Goal: Information Seeking & Learning: Learn about a topic

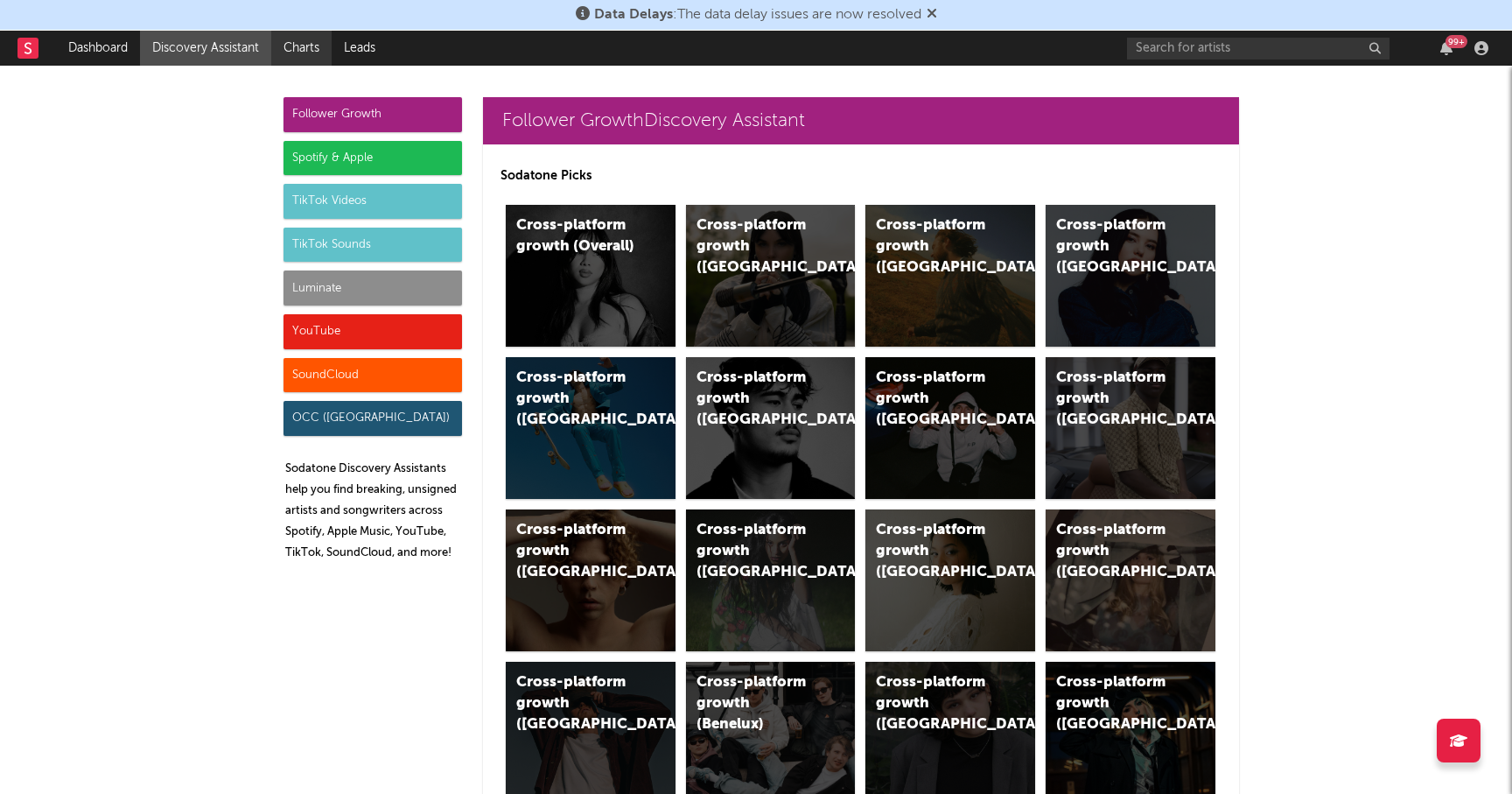
click at [304, 45] on link "Charts" at bounding box center [301, 48] width 60 height 35
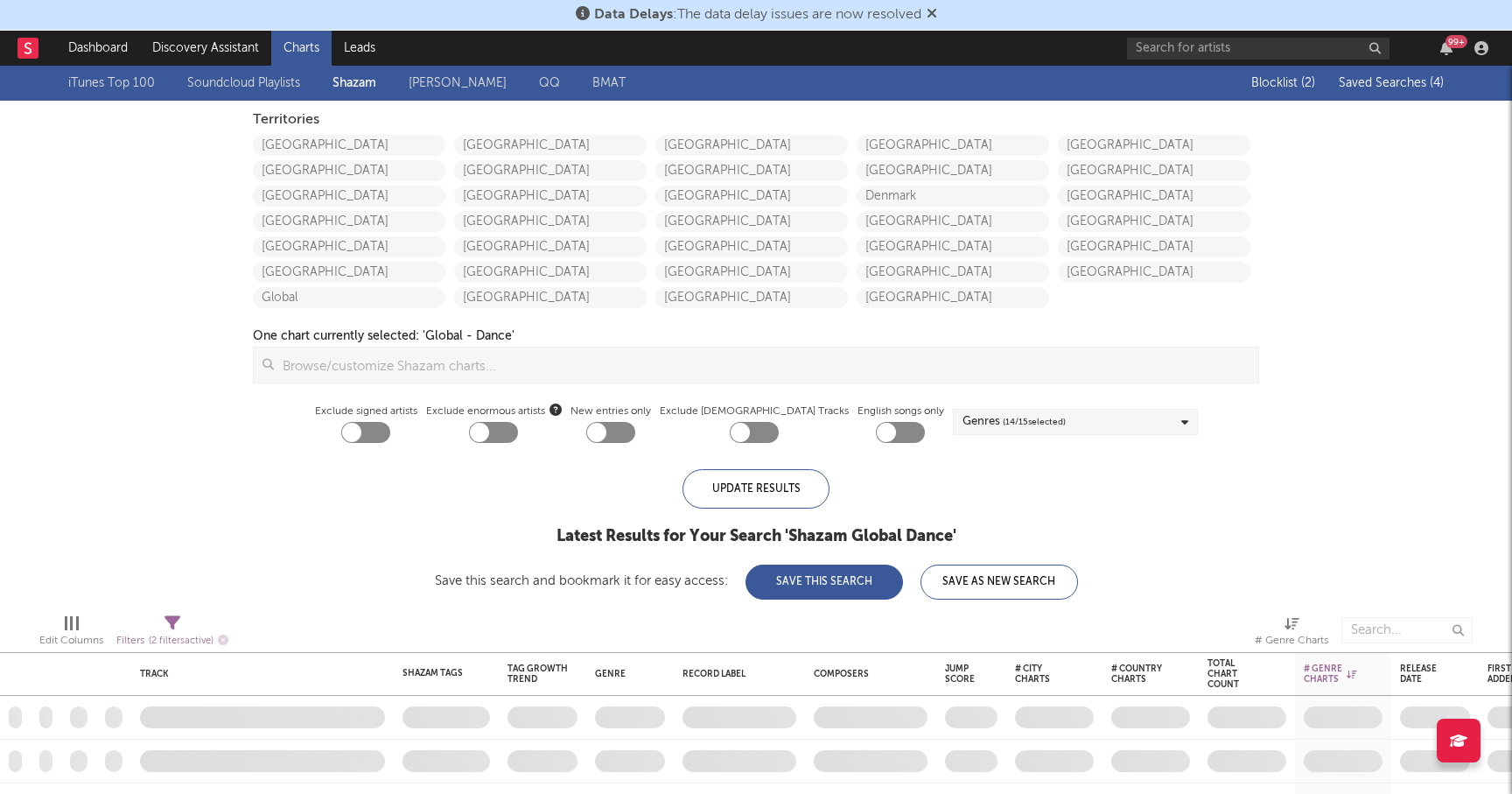
click at [1398, 82] on span "Saved Searches ( 4 )" at bounding box center [1391, 83] width 105 height 13
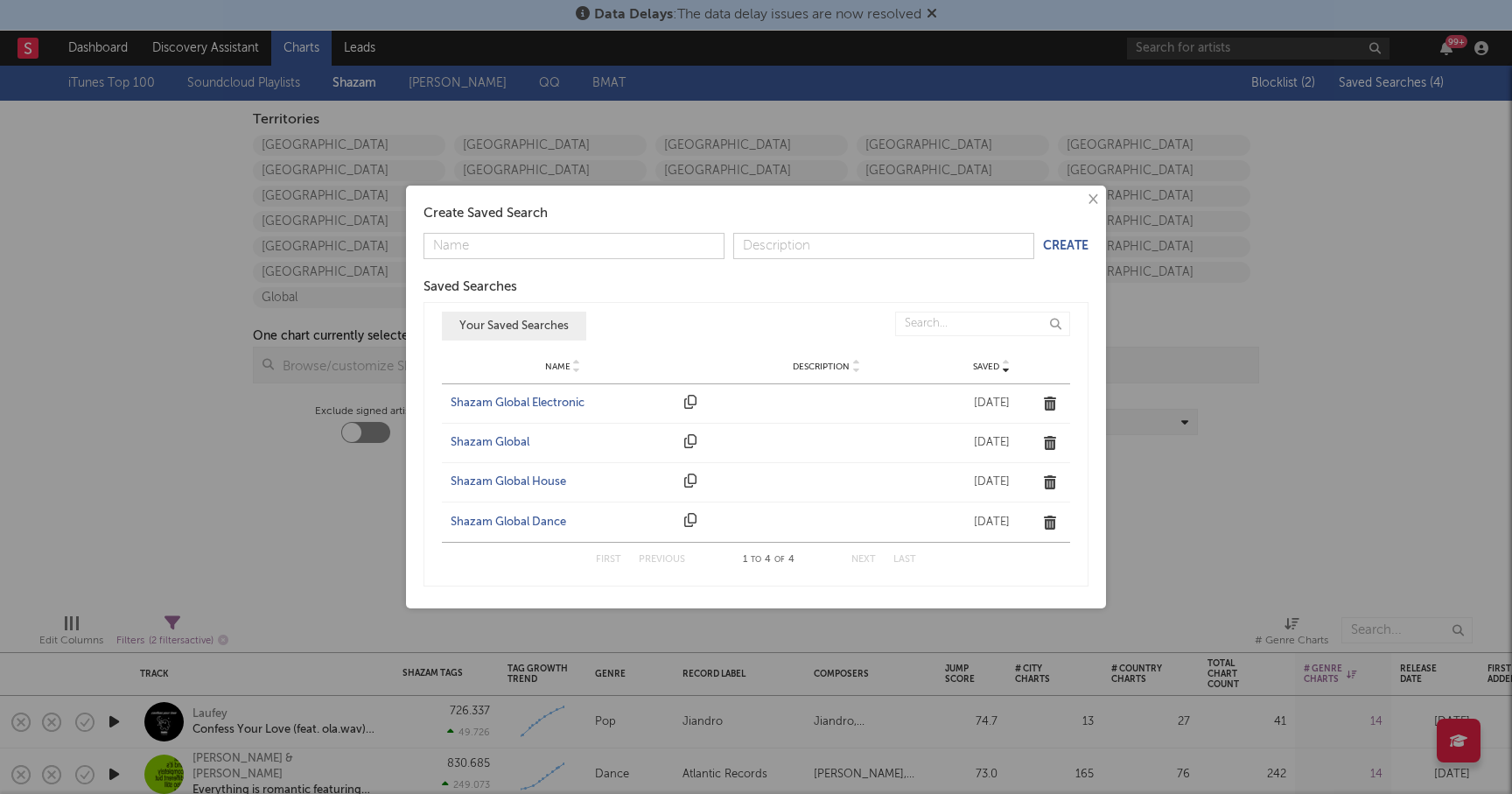
click at [344, 494] on div "× Create Saved Search Create Saved Searches Saved Name Description Saved Your S…" at bounding box center [756, 397] width 1512 height 794
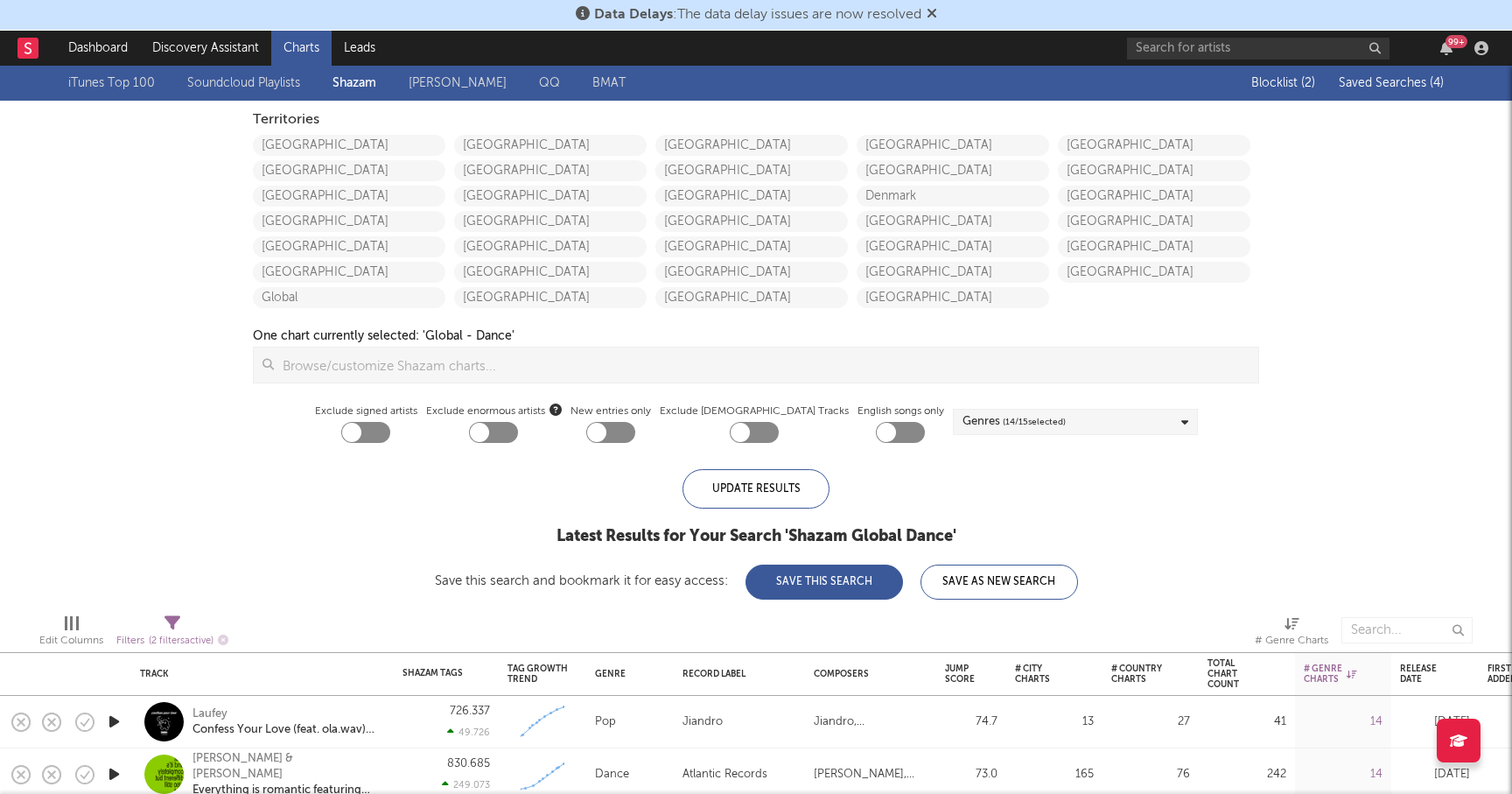
click at [357, 83] on div "iTunes Top 100 Soundcloud Playlists [PERSON_NAME] QQ BMAT" at bounding box center [362, 84] width 589 height 21
click at [284, 297] on link "Global" at bounding box center [350, 298] width 193 height 21
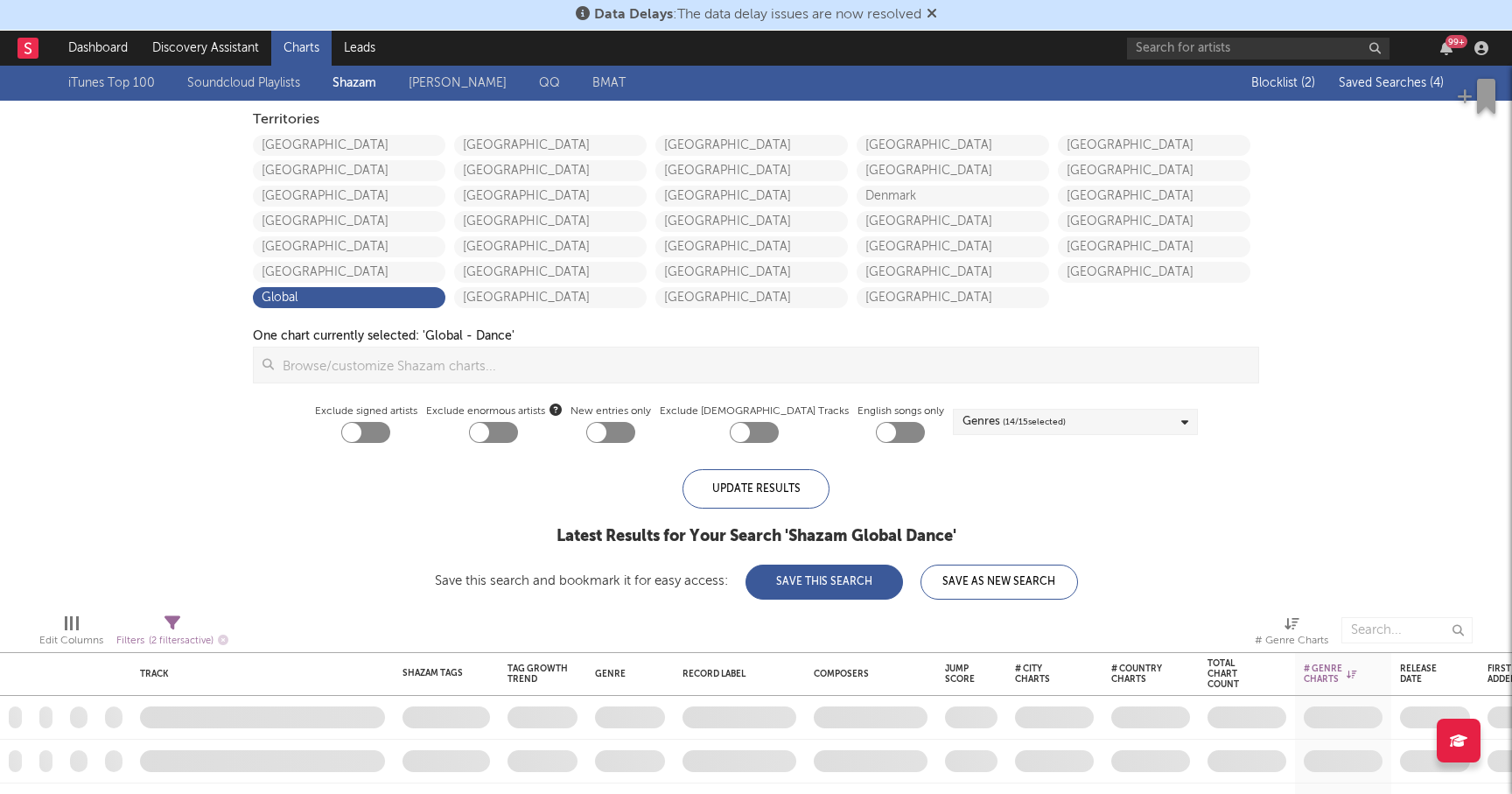
checkbox input "true"
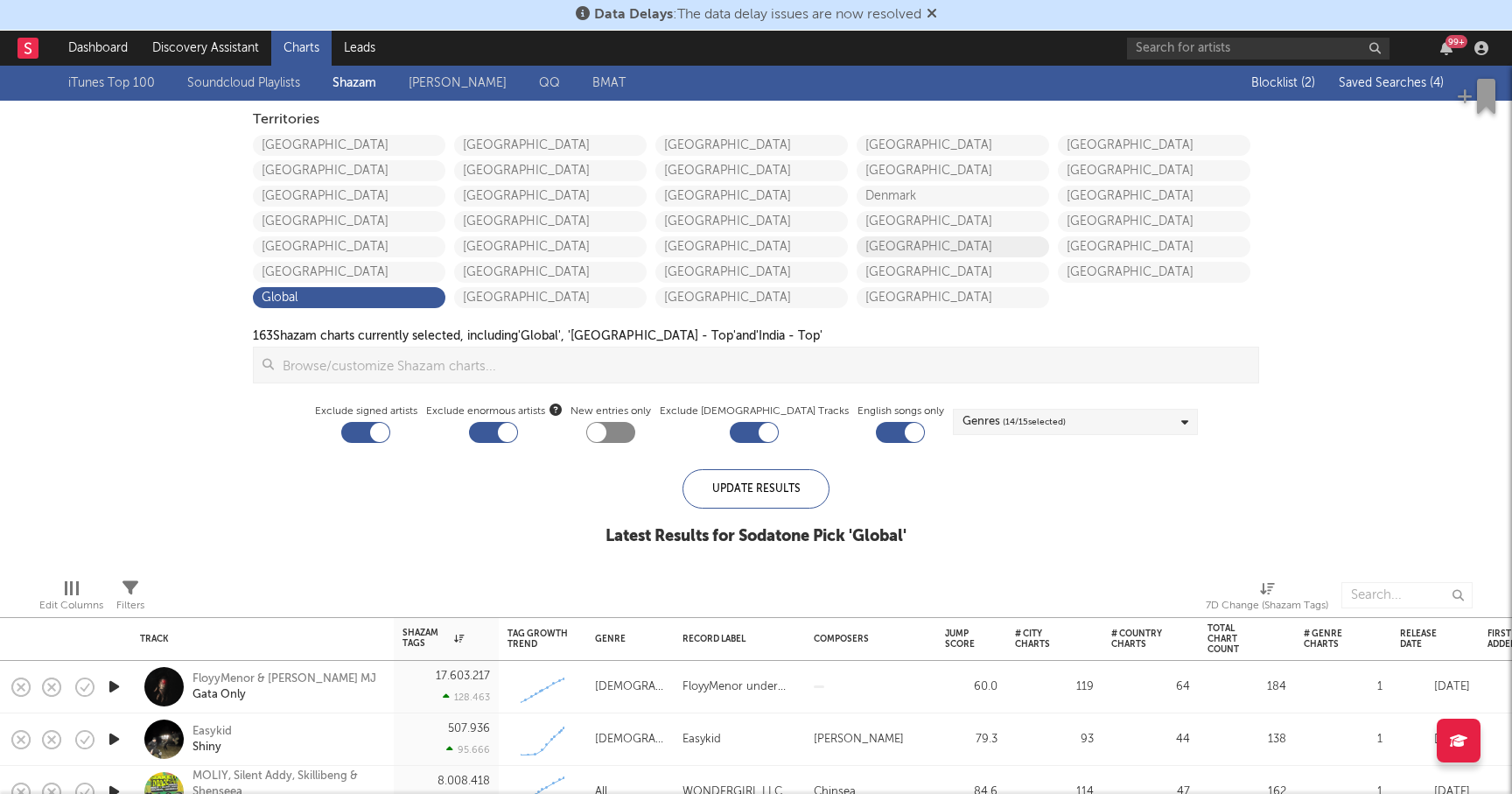
click at [930, 245] on link "Netherlands" at bounding box center [953, 246] width 193 height 21
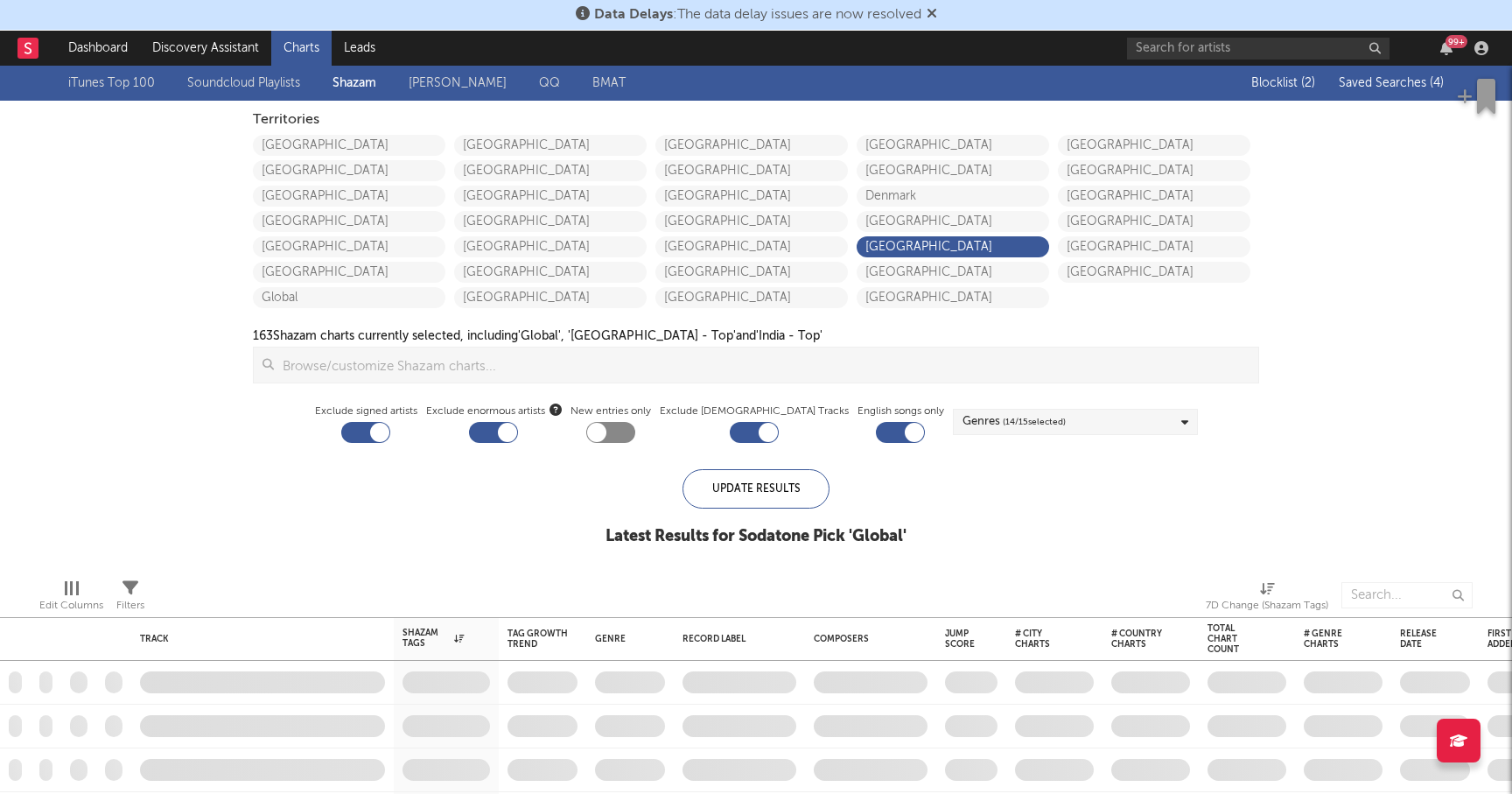
checkbox input "false"
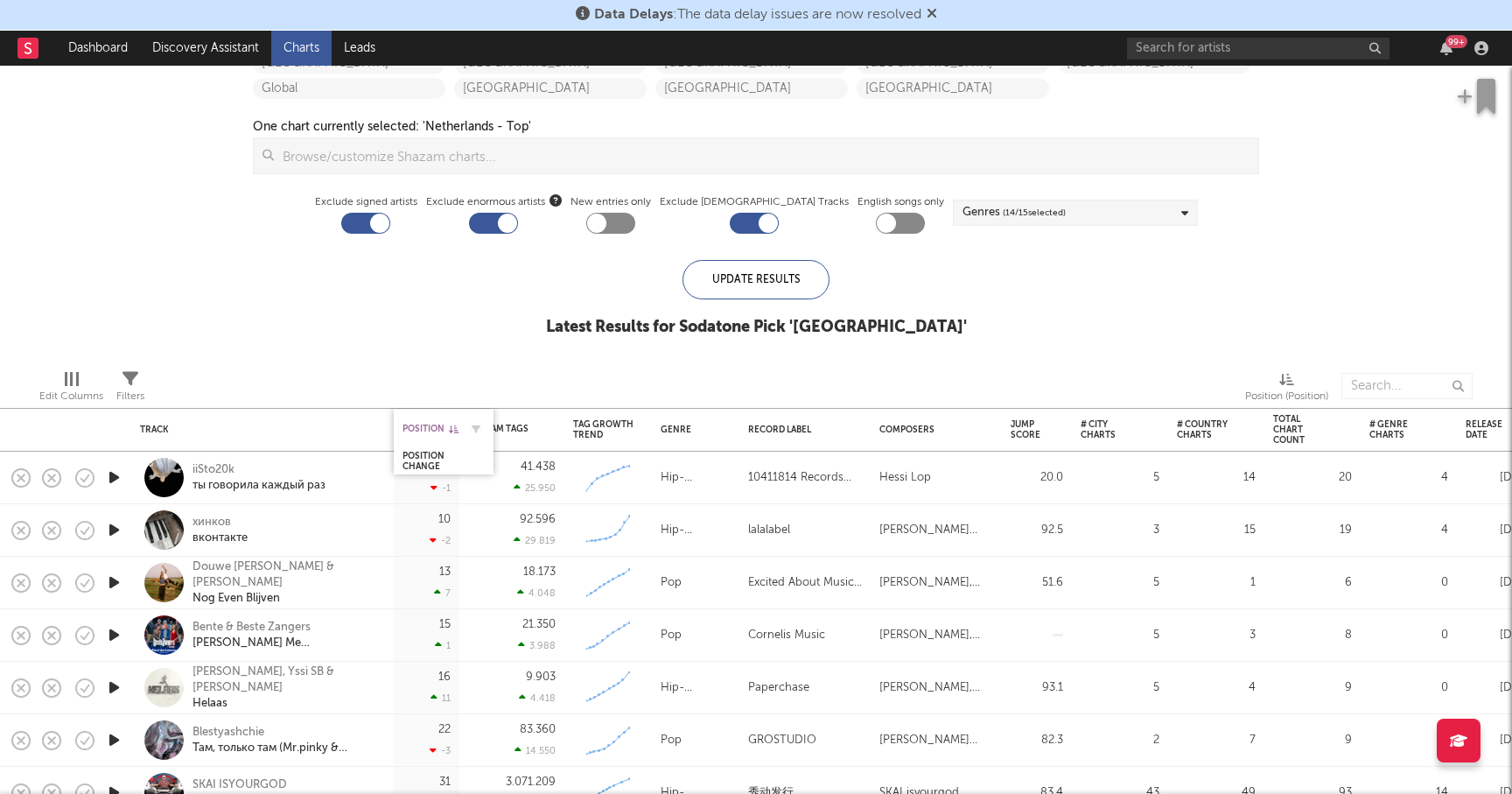
click at [450, 427] on icon at bounding box center [454, 429] width 10 height 9
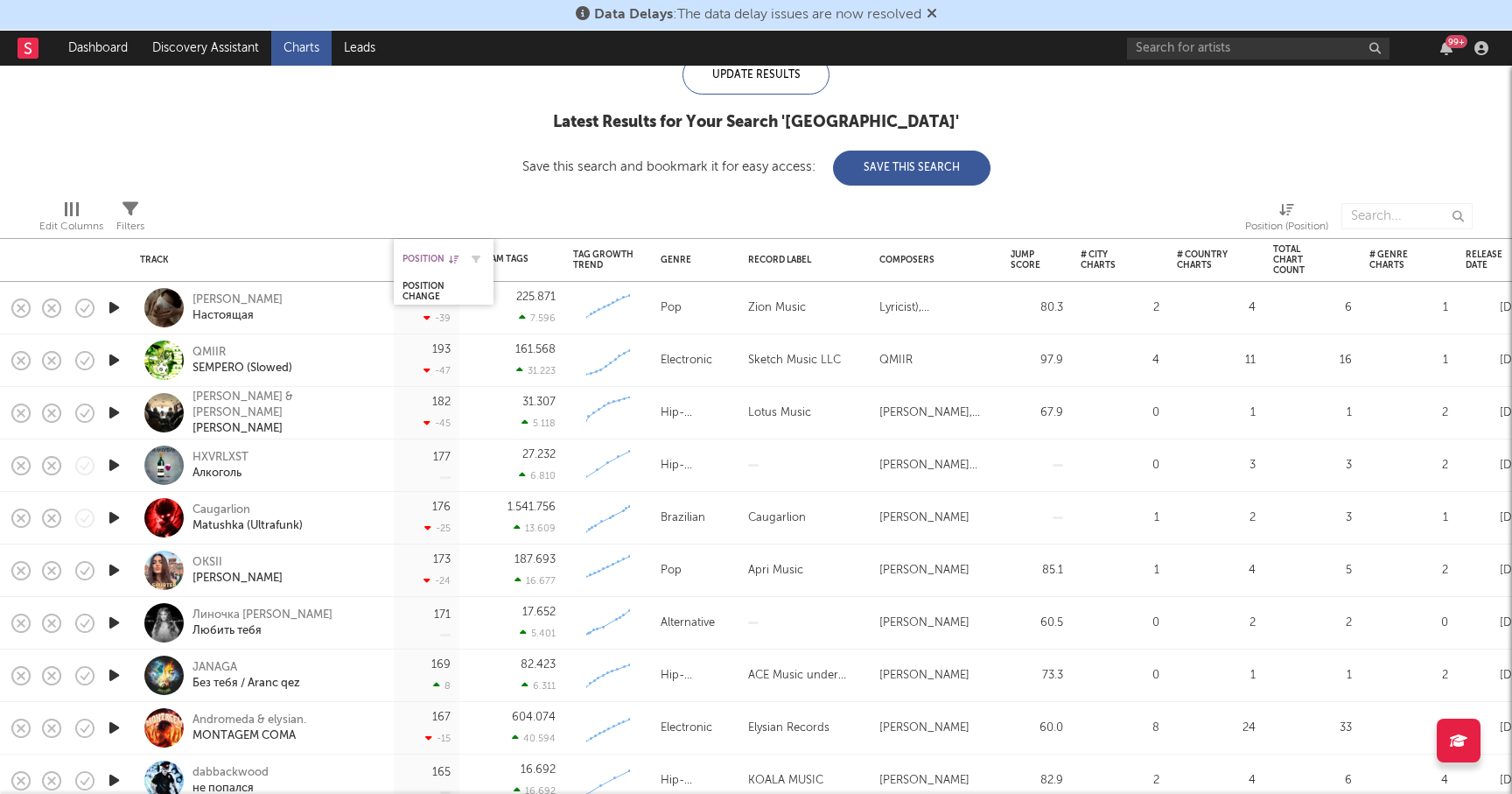
click at [427, 262] on div "Position" at bounding box center [430, 258] width 56 height 11
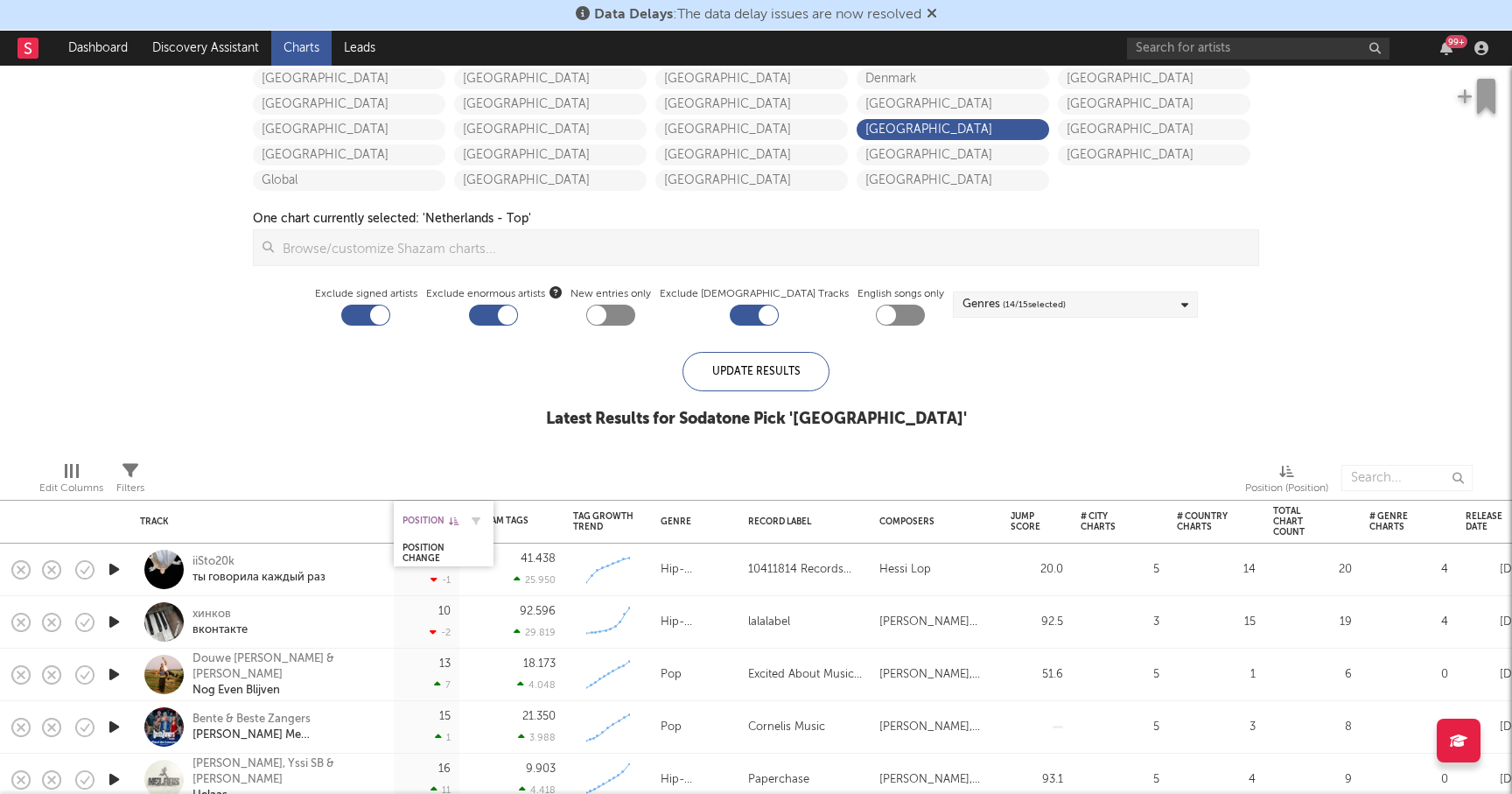
click at [451, 515] on div "Position" at bounding box center [430, 520] width 56 height 11
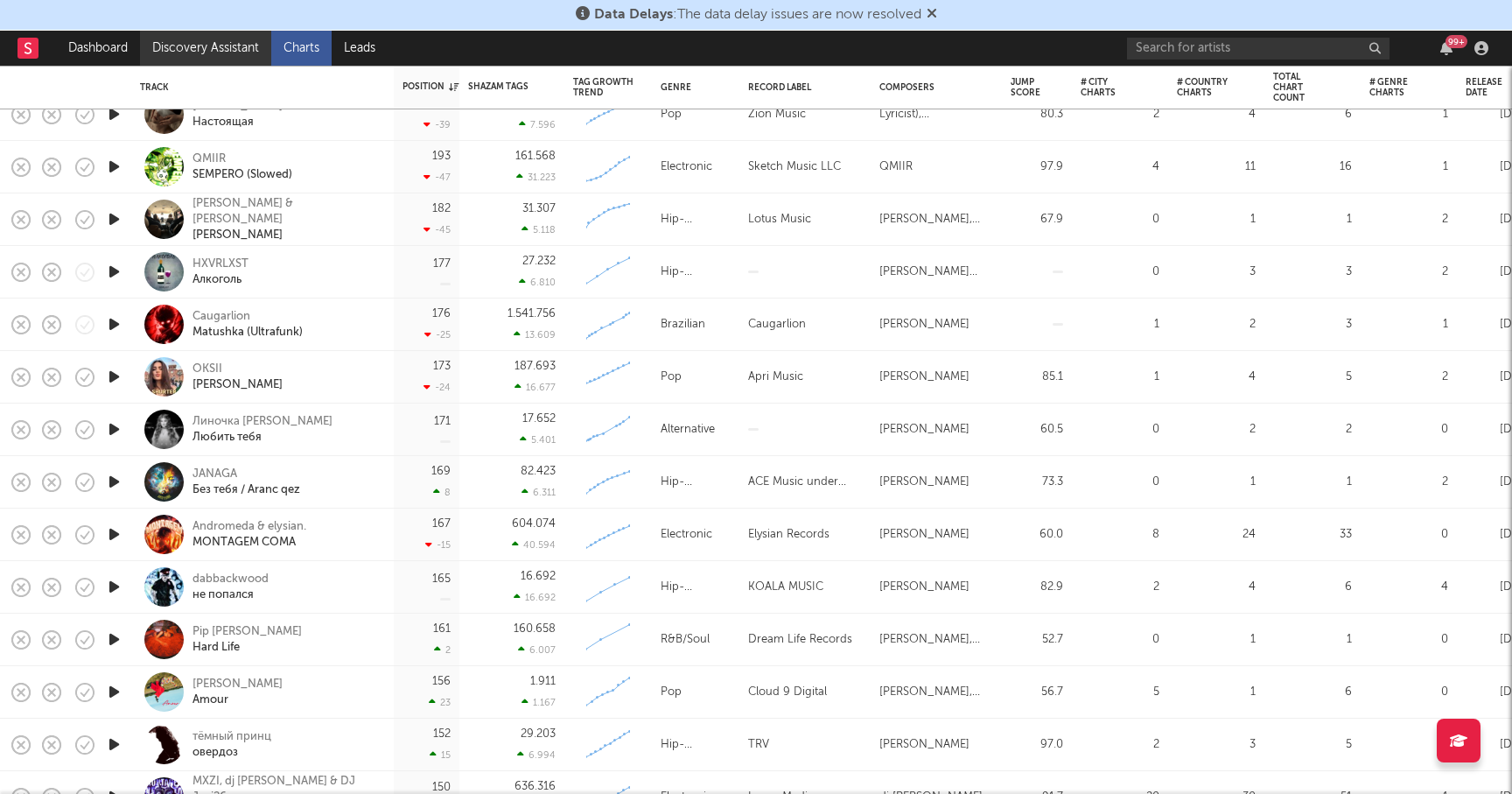
click at [202, 49] on link "Discovery Assistant" at bounding box center [206, 48] width 132 height 35
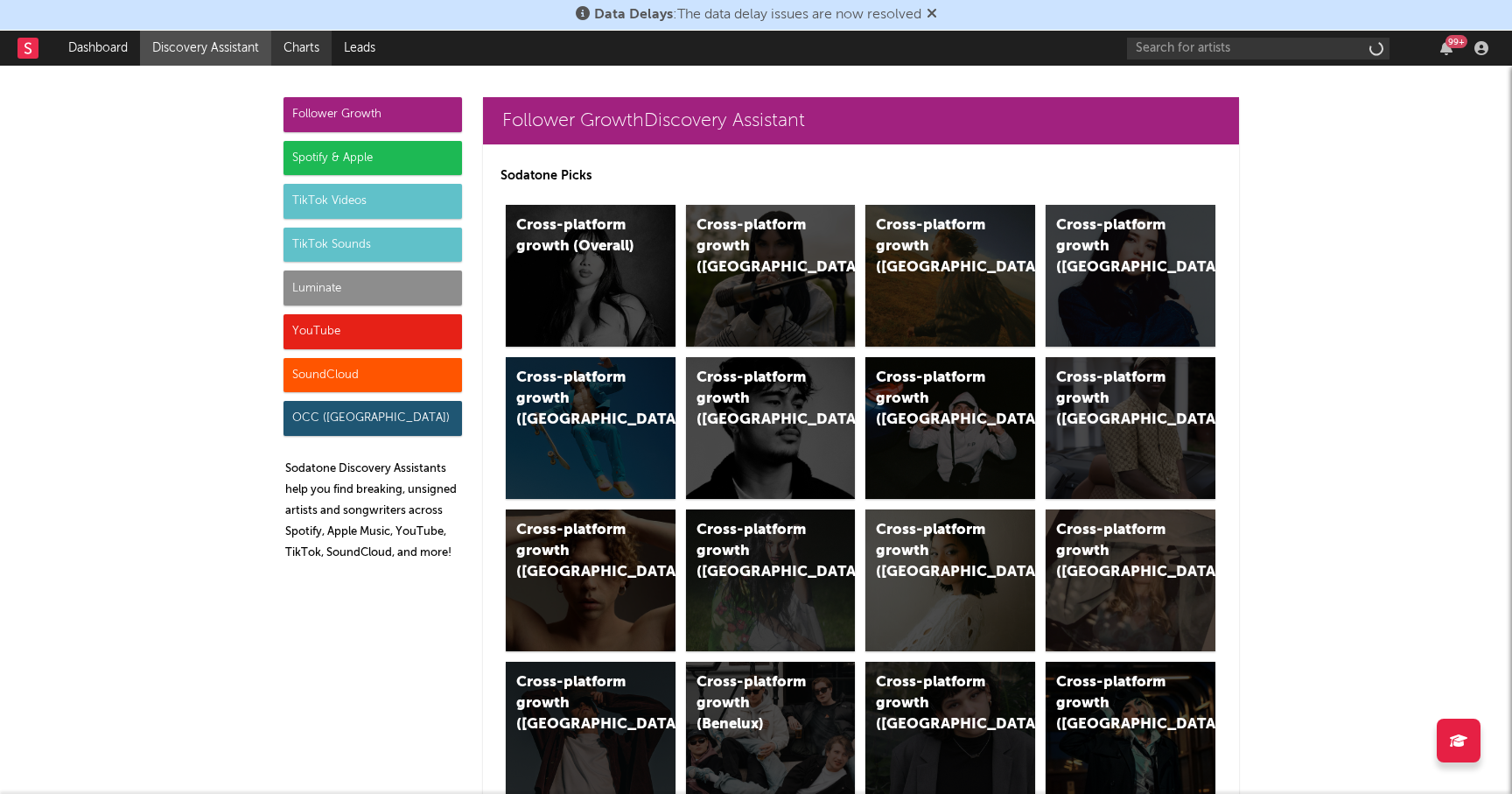
click at [303, 41] on link "Charts" at bounding box center [301, 48] width 60 height 35
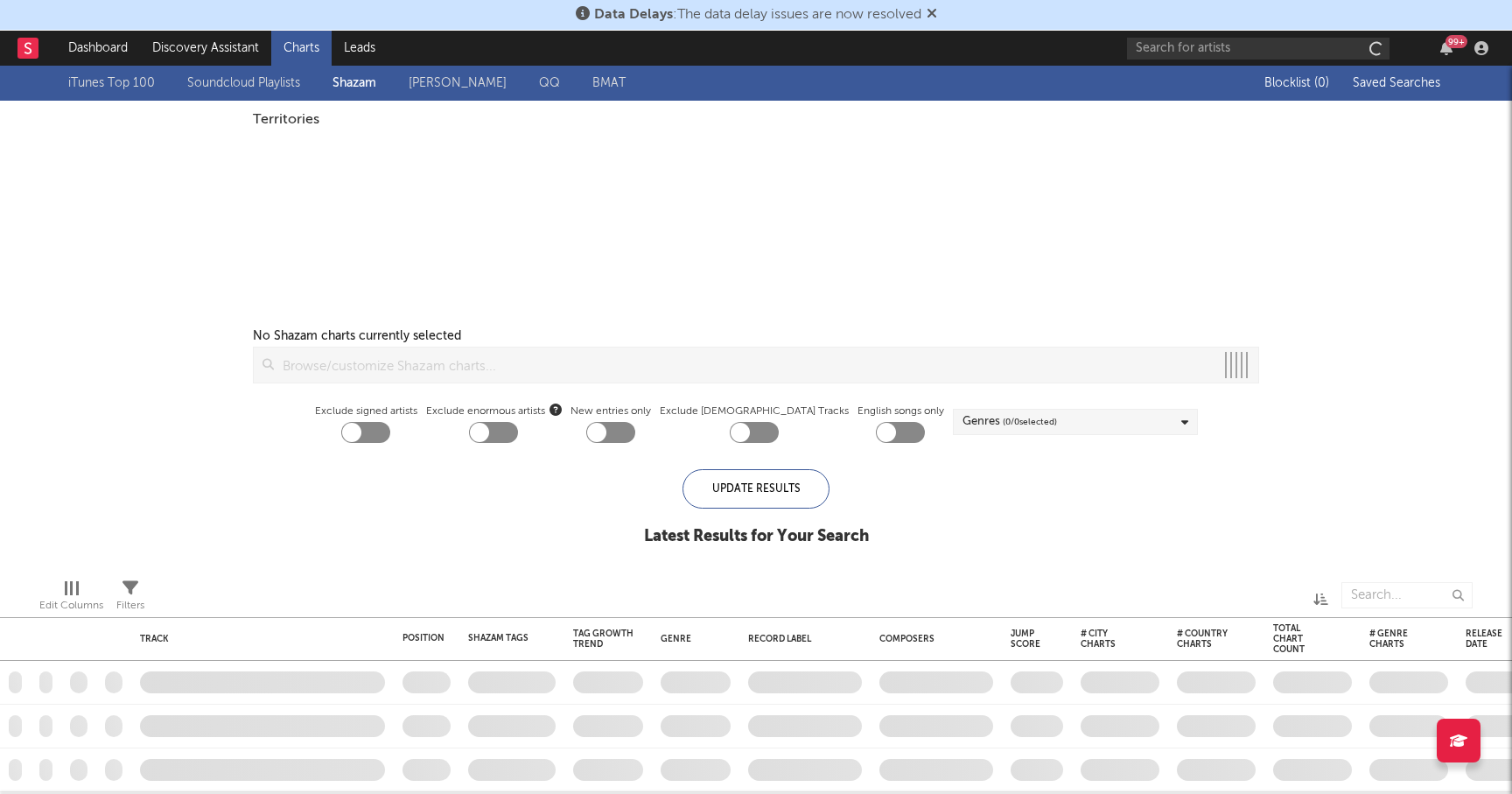
checkbox input "true"
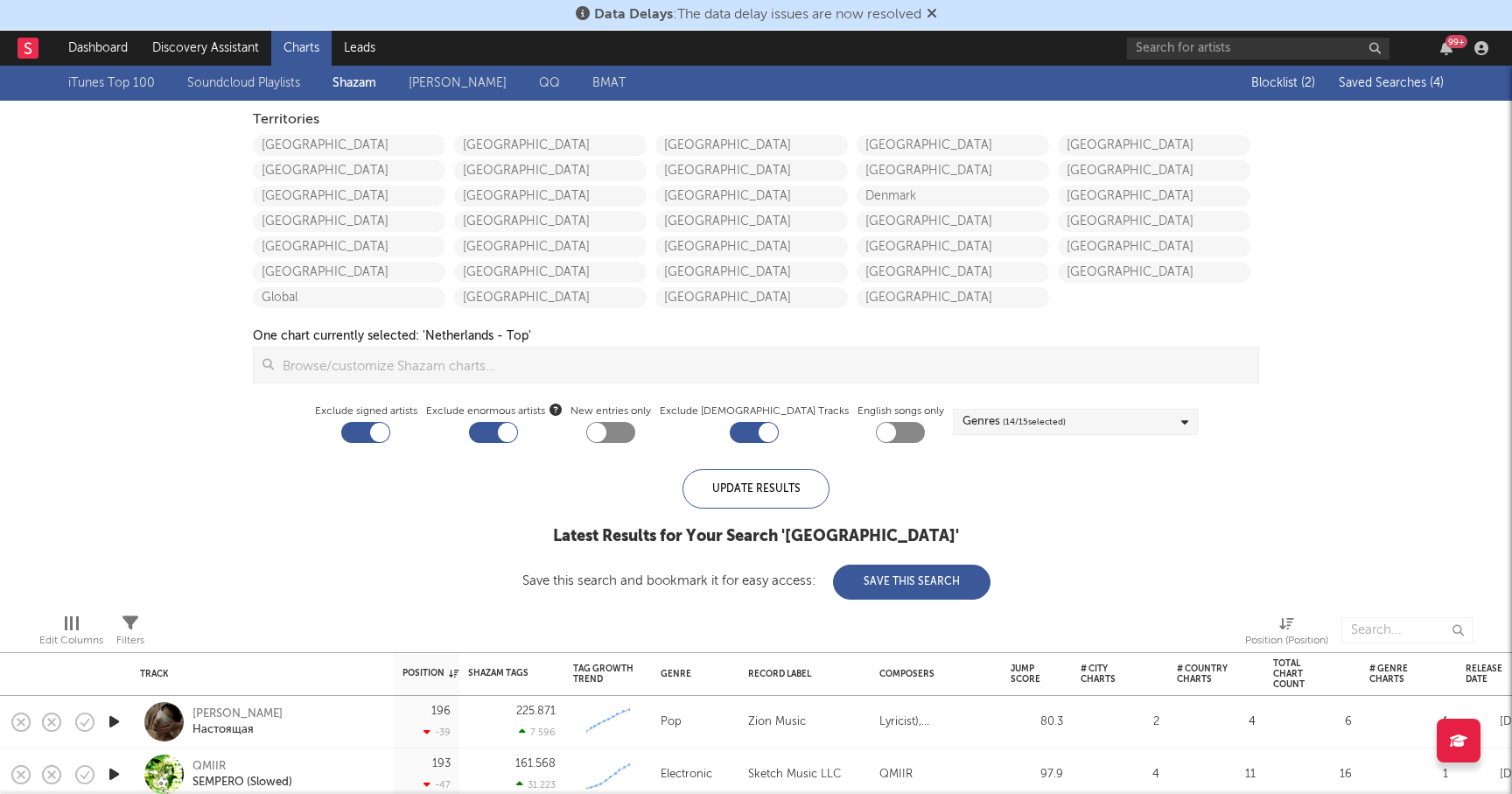
click at [1389, 69] on div "Blocklist ( 2 ) Saved Searches ( 4 )" at bounding box center [1334, 83] width 219 height 35
click at [1384, 91] on div "Blocklist ( 2 ) Saved Searches ( 4 )" at bounding box center [1334, 83] width 219 height 35
click at [1398, 83] on span "Saved Searches ( 4 )" at bounding box center [1391, 83] width 105 height 13
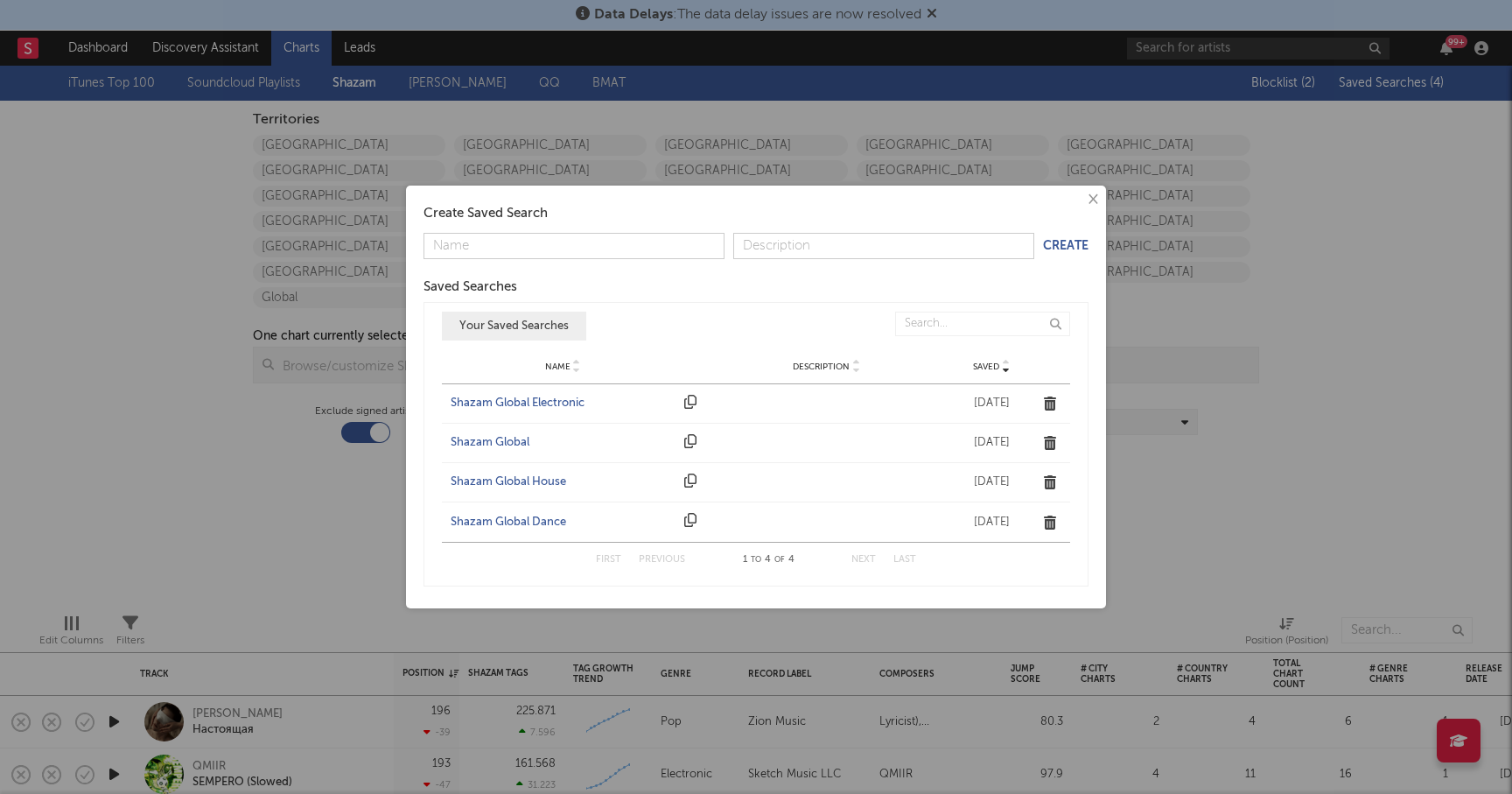
click at [488, 440] on div "Shazam Global" at bounding box center [563, 442] width 225 height 18
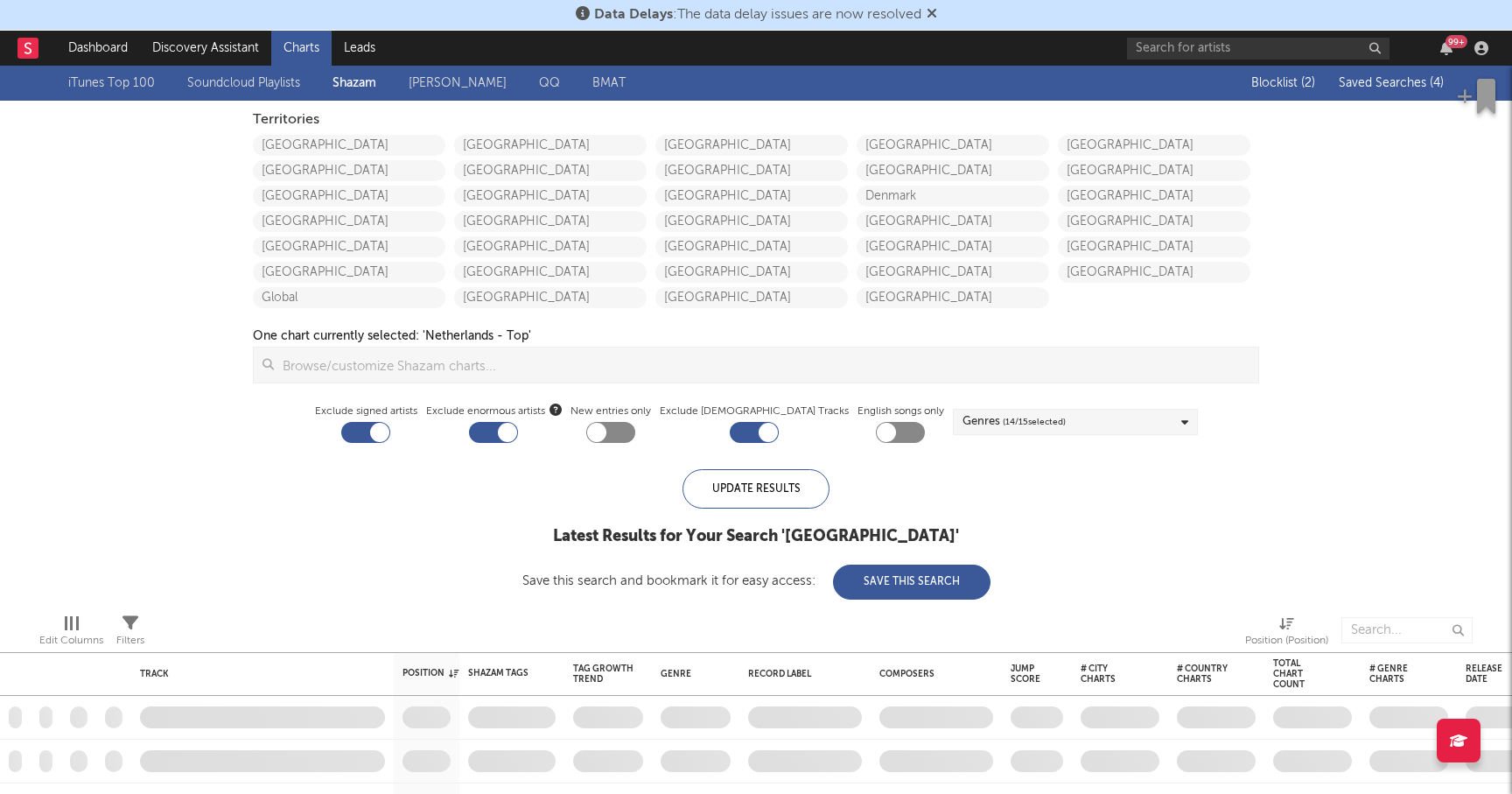
checkbox input "false"
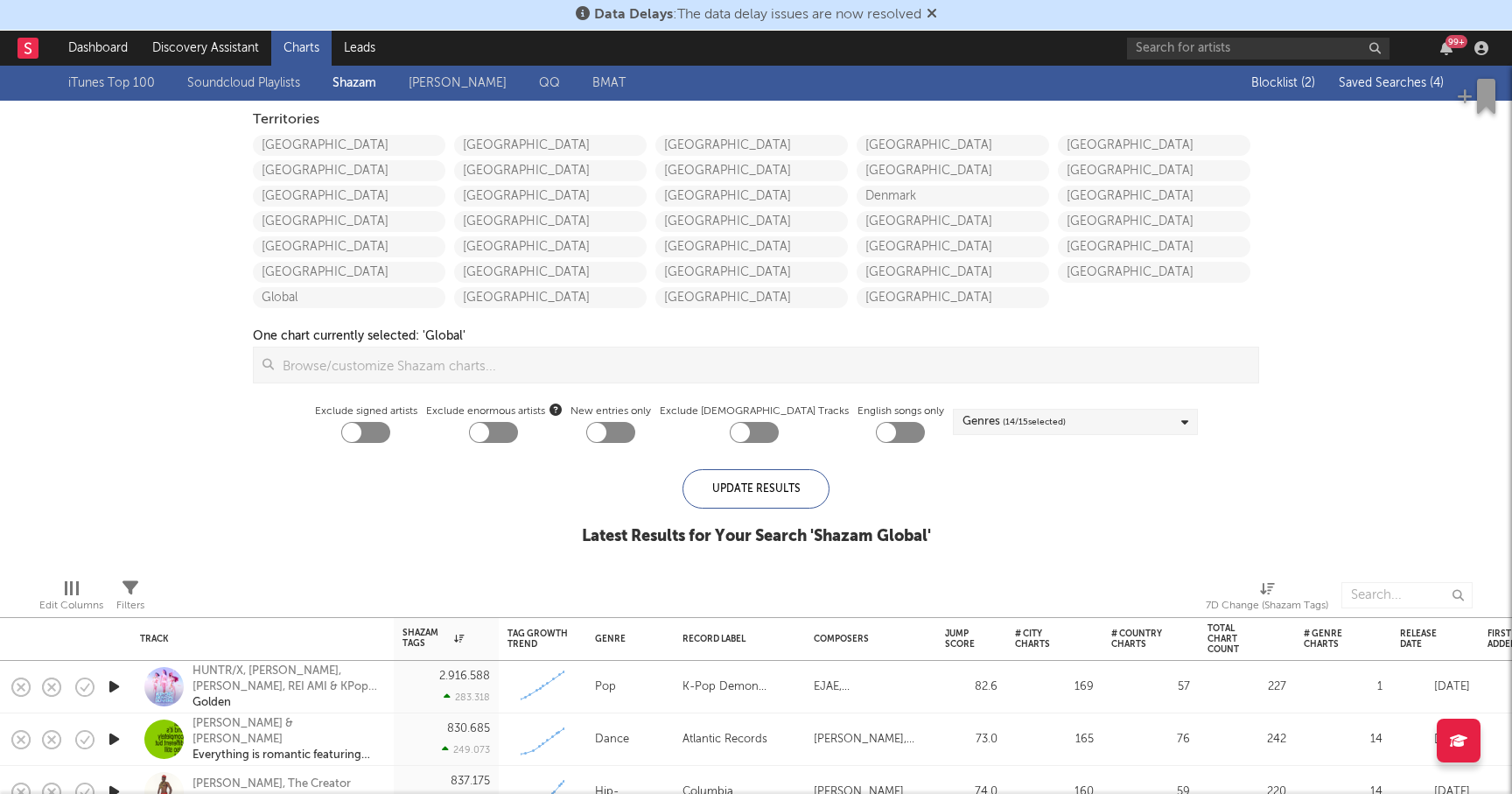
click at [1393, 76] on button "Saved Searches ( 4 )" at bounding box center [1388, 83] width 110 height 14
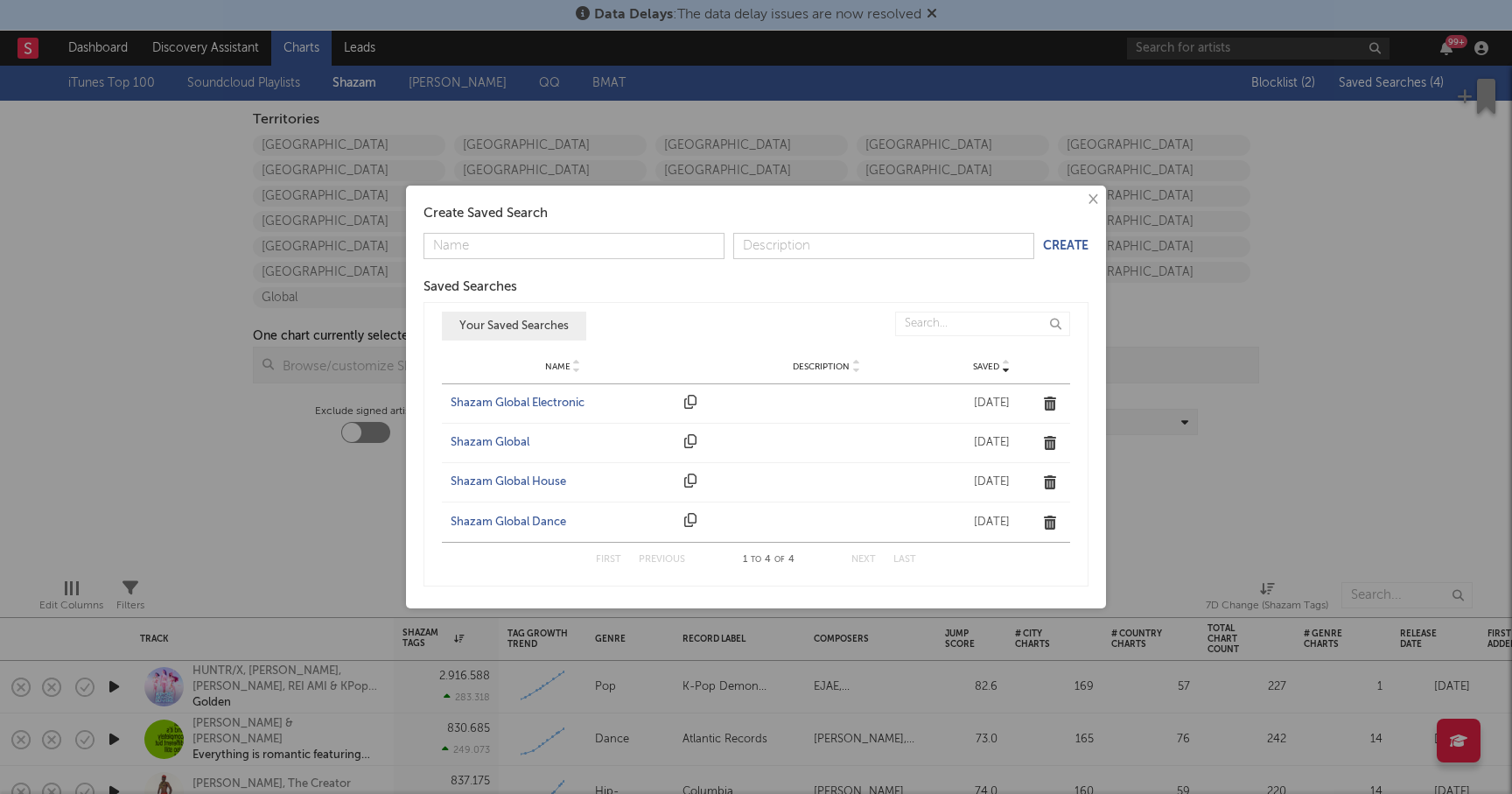
click at [528, 521] on div "Shazam Global Dance" at bounding box center [563, 522] width 225 height 18
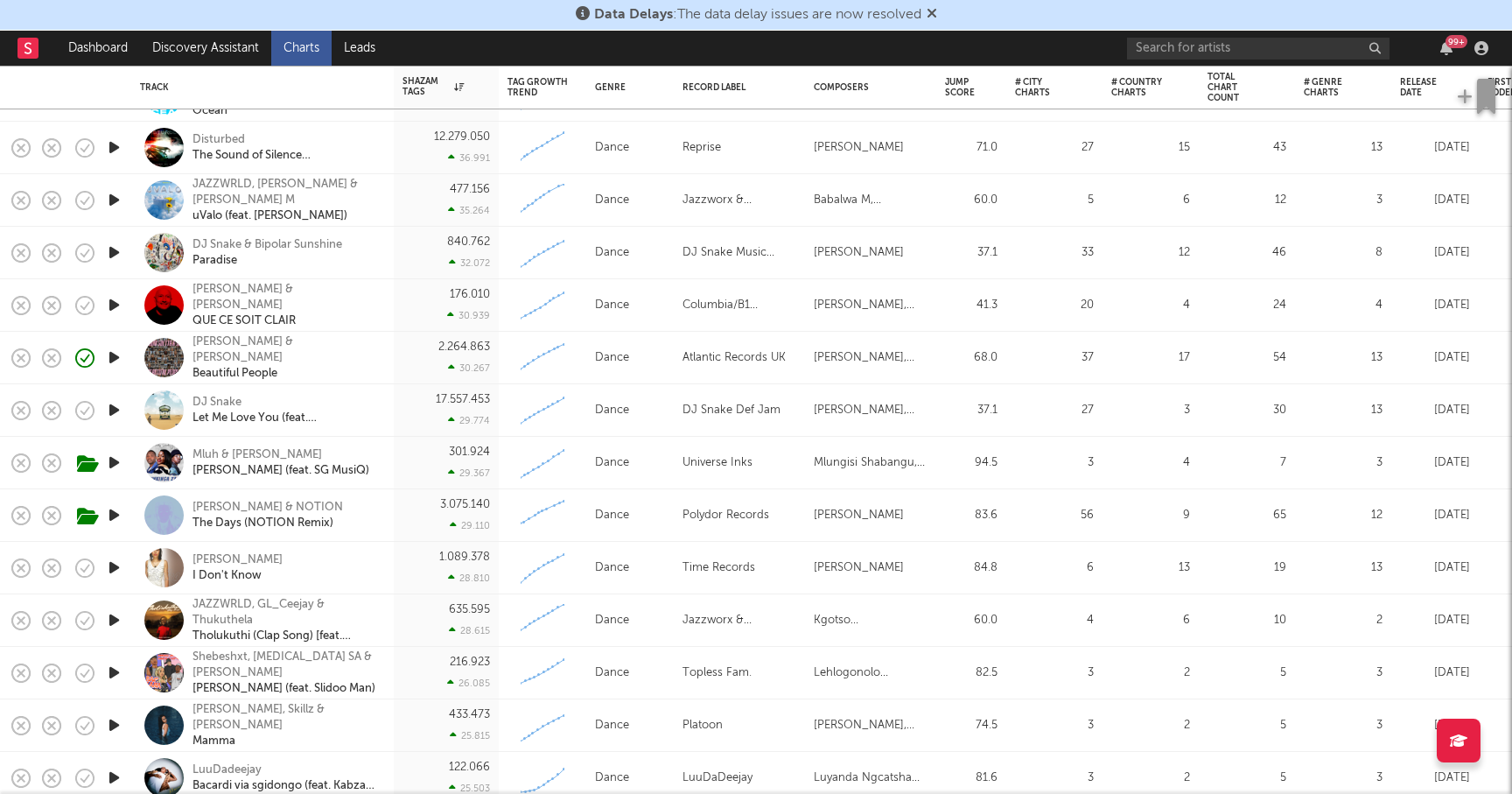
click at [109, 566] on icon "button" at bounding box center [114, 567] width 19 height 21
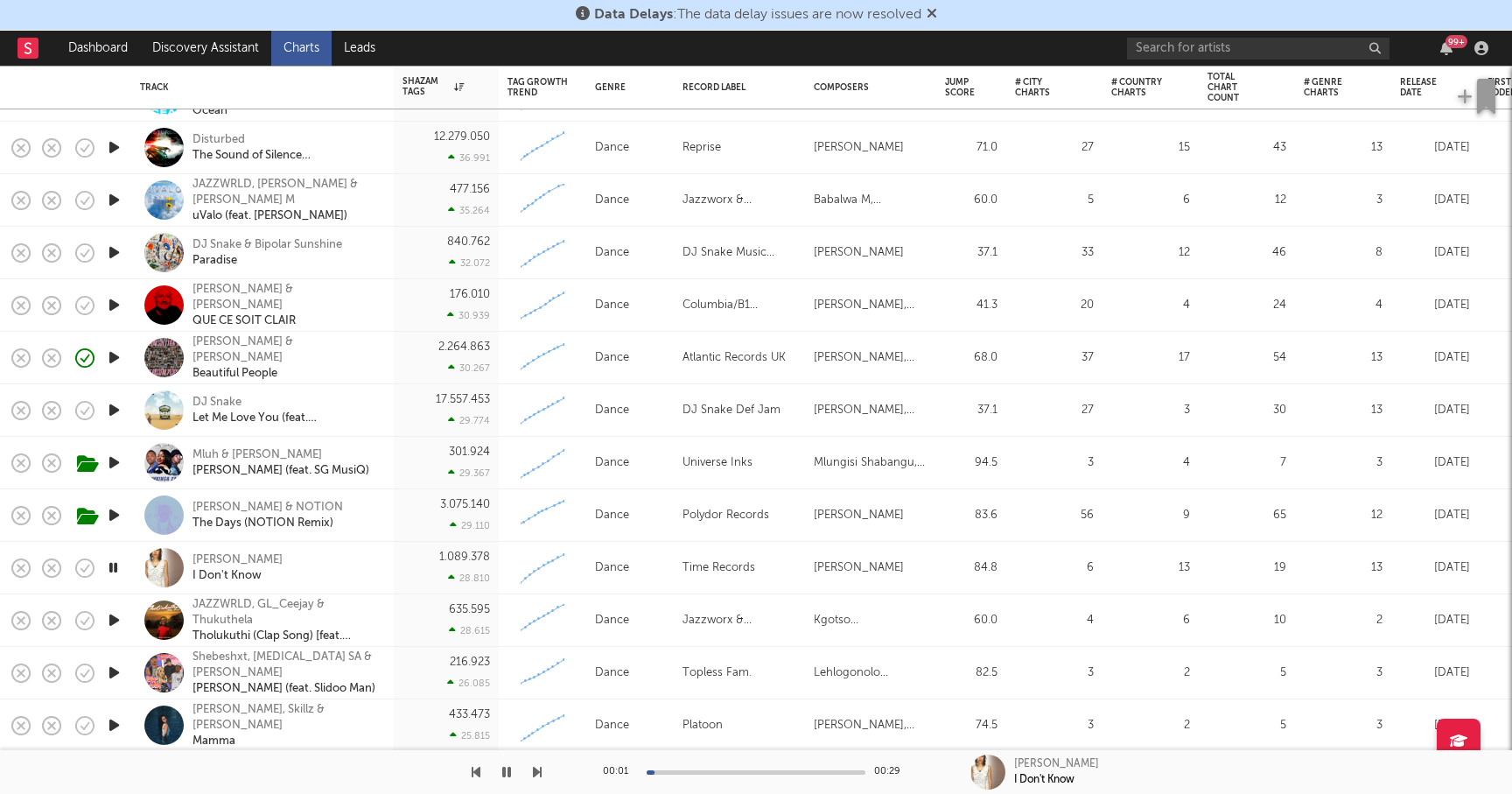
click at [113, 571] on icon "button" at bounding box center [113, 567] width 17 height 21
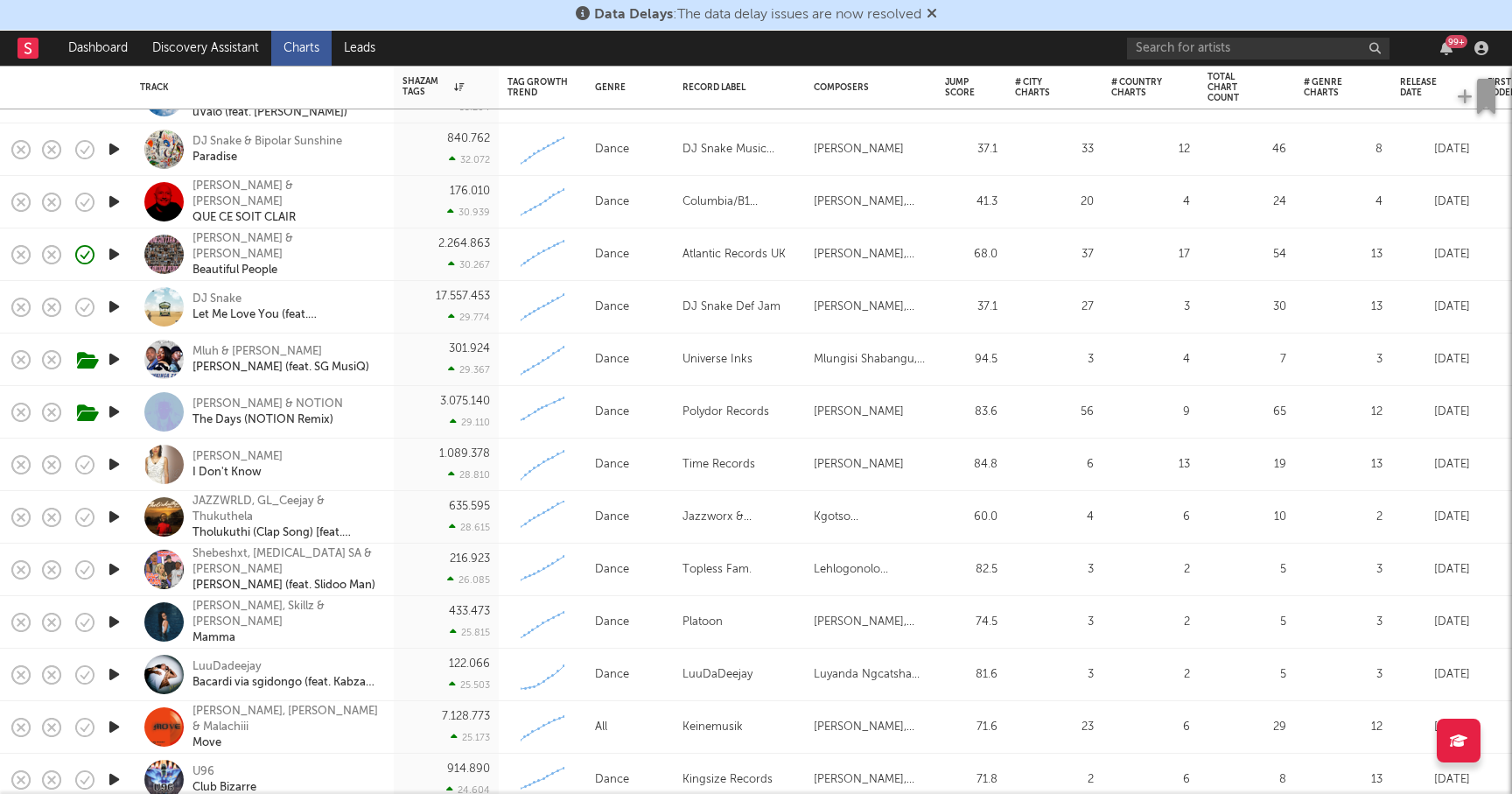
click at [112, 623] on icon "button" at bounding box center [114, 622] width 19 height 21
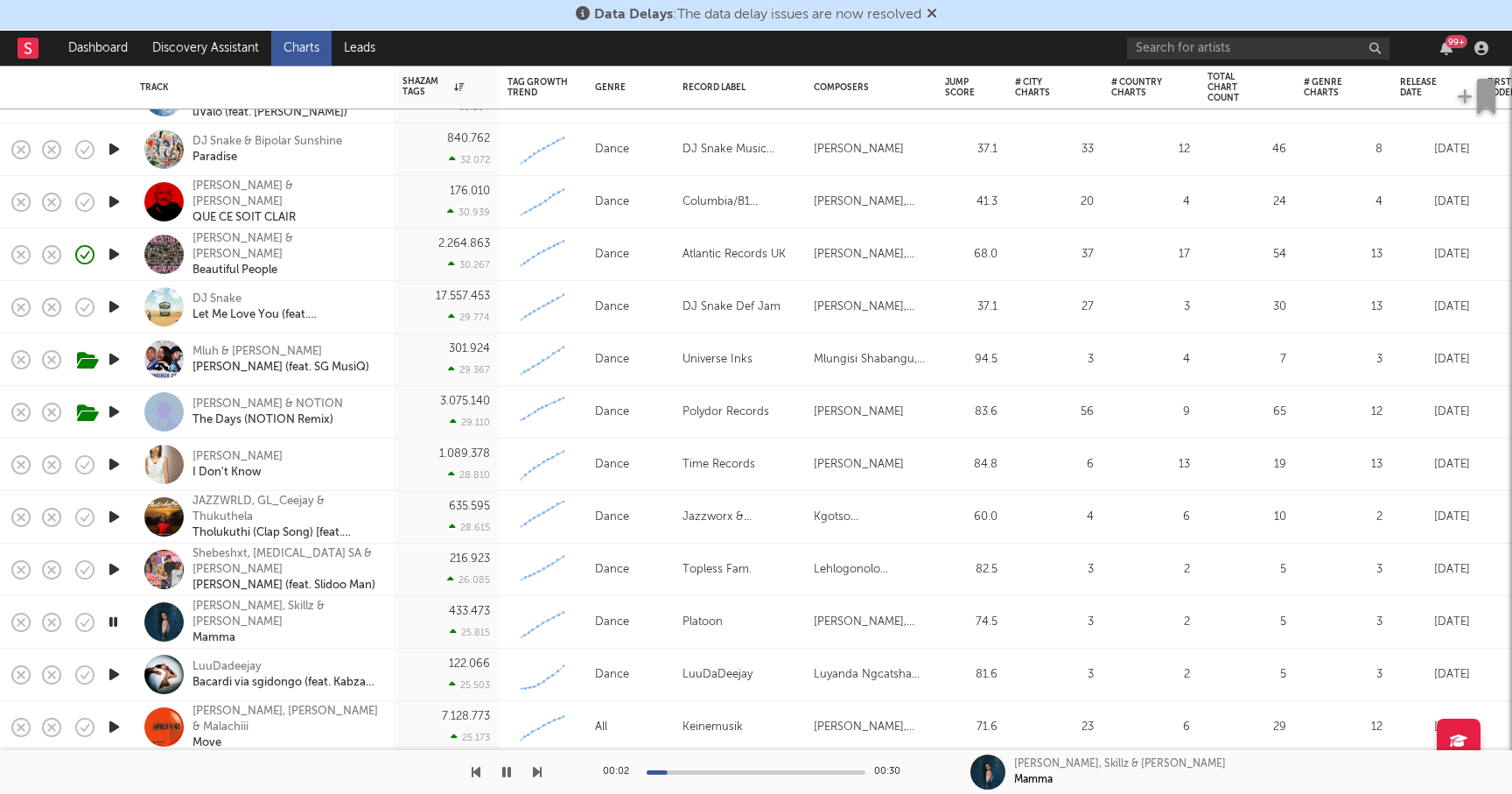
click at [114, 566] on icon "button" at bounding box center [114, 569] width 19 height 21
click at [114, 566] on icon "button" at bounding box center [113, 569] width 17 height 21
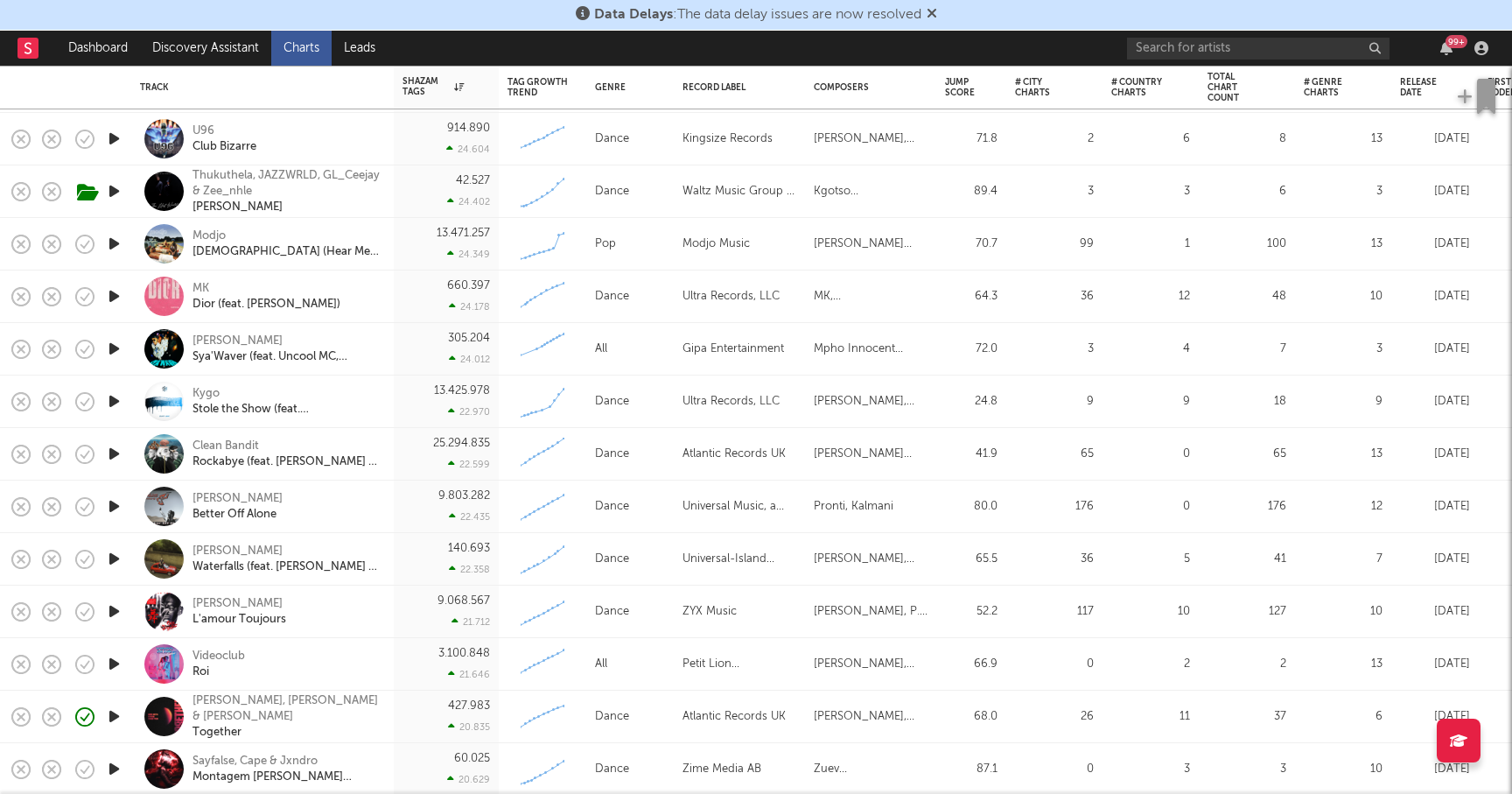
click at [118, 659] on icon "button" at bounding box center [114, 663] width 19 height 21
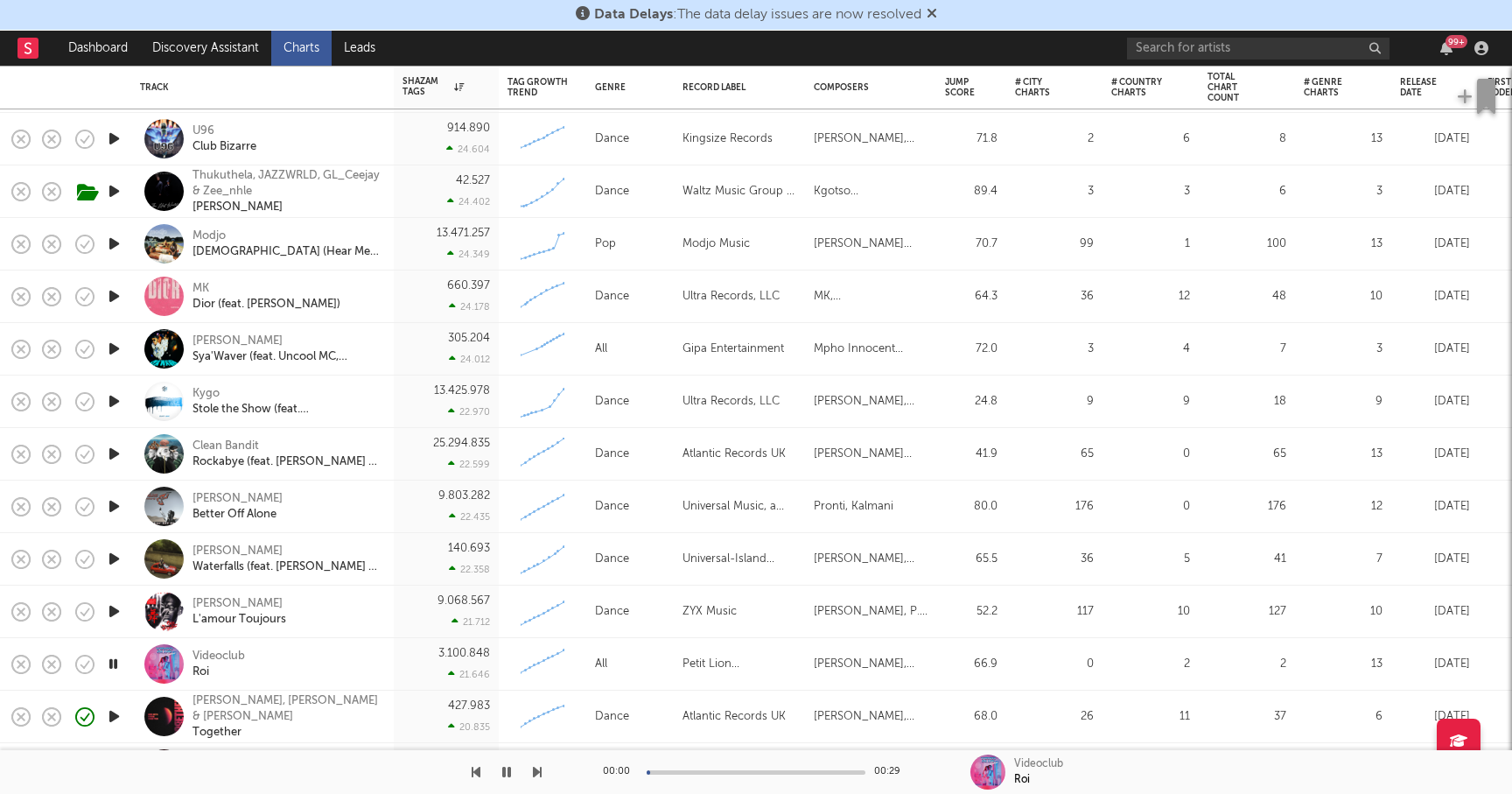
click at [118, 659] on icon "button" at bounding box center [113, 663] width 17 height 21
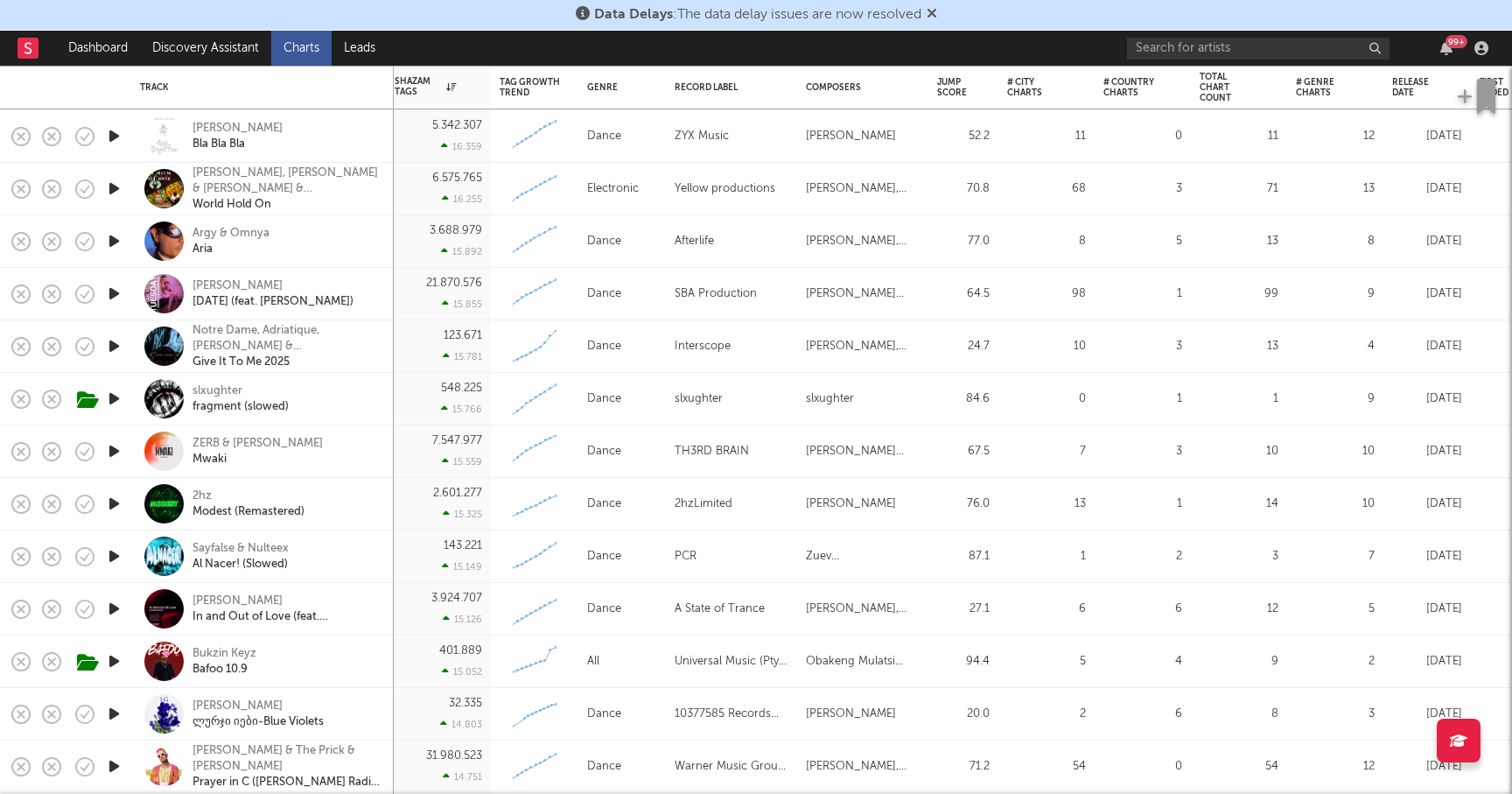
click at [120, 548] on icon "button" at bounding box center [114, 555] width 19 height 21
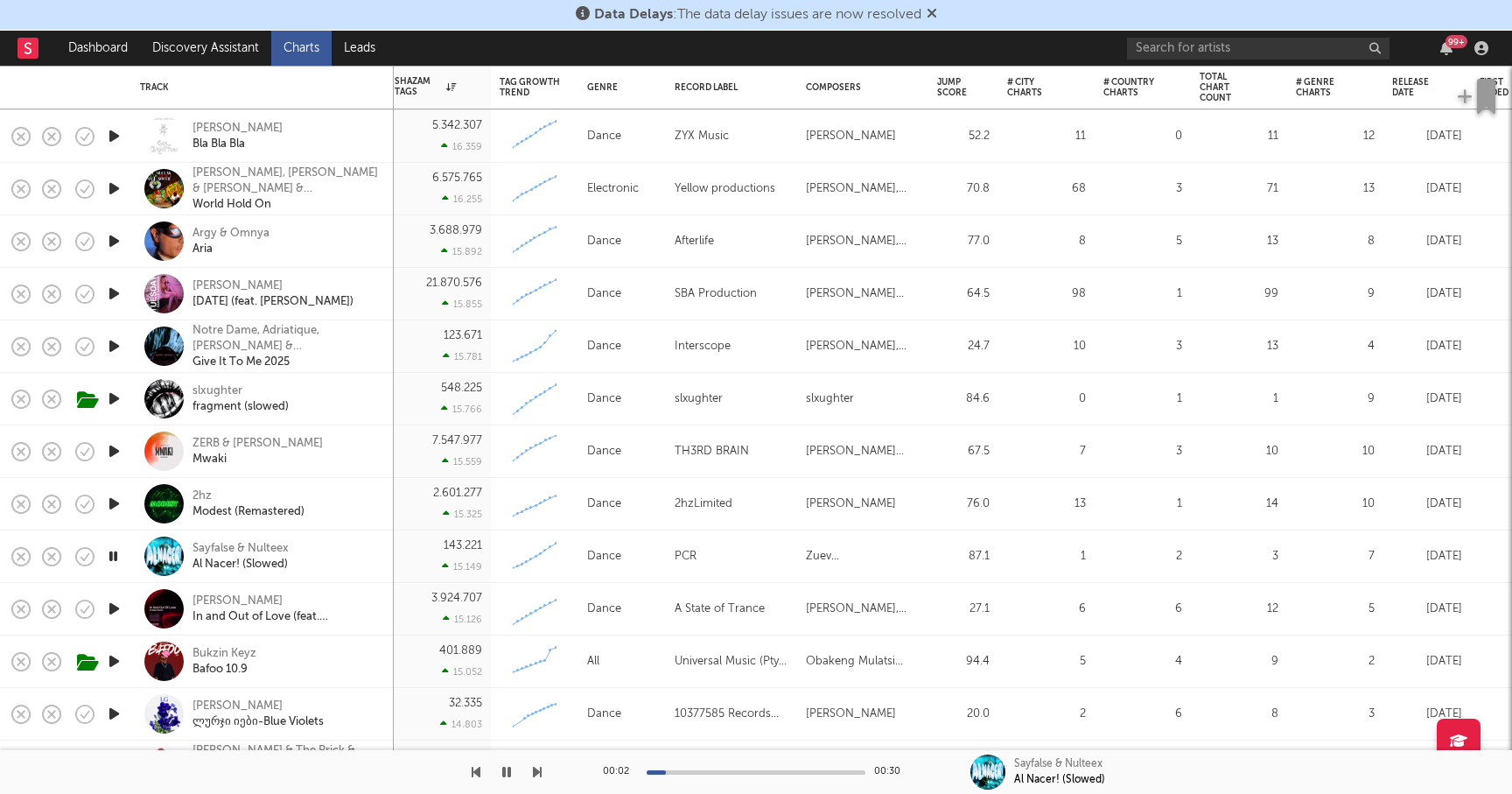
click at [116, 553] on icon "button" at bounding box center [113, 555] width 17 height 21
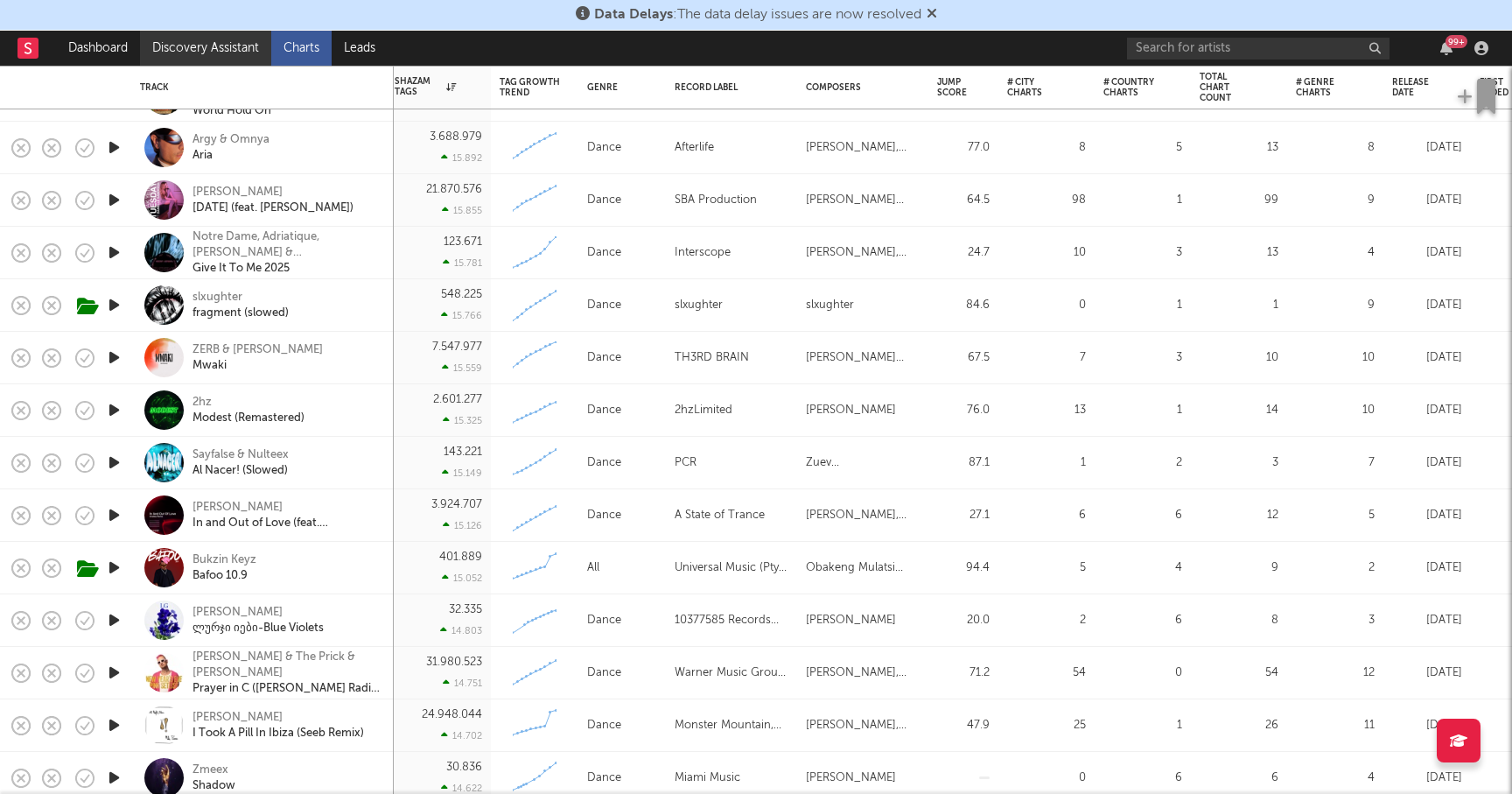
click at [203, 46] on link "Discovery Assistant" at bounding box center [206, 48] width 132 height 35
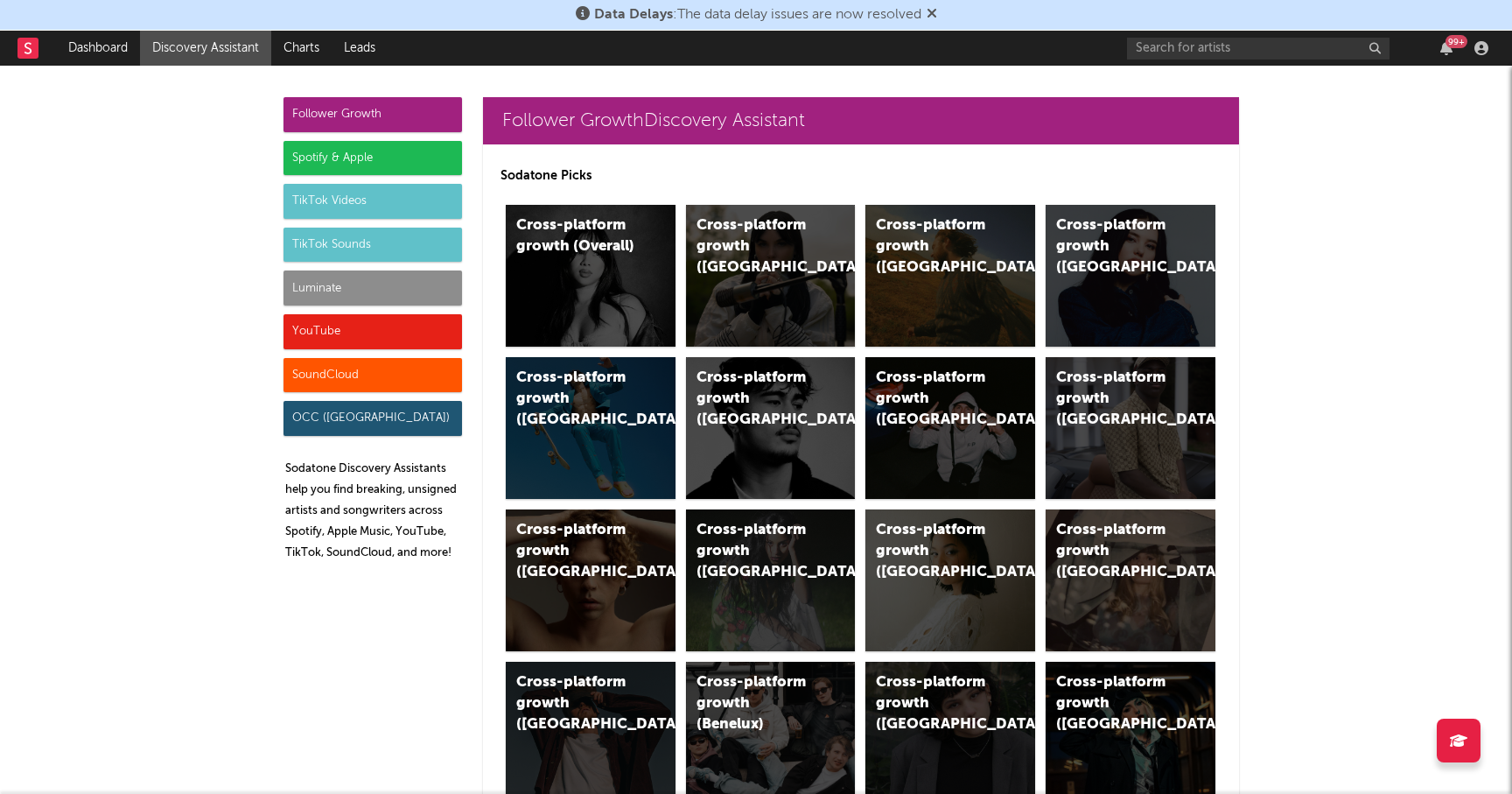
click at [351, 238] on div "TikTok Sounds" at bounding box center [372, 245] width 178 height 35
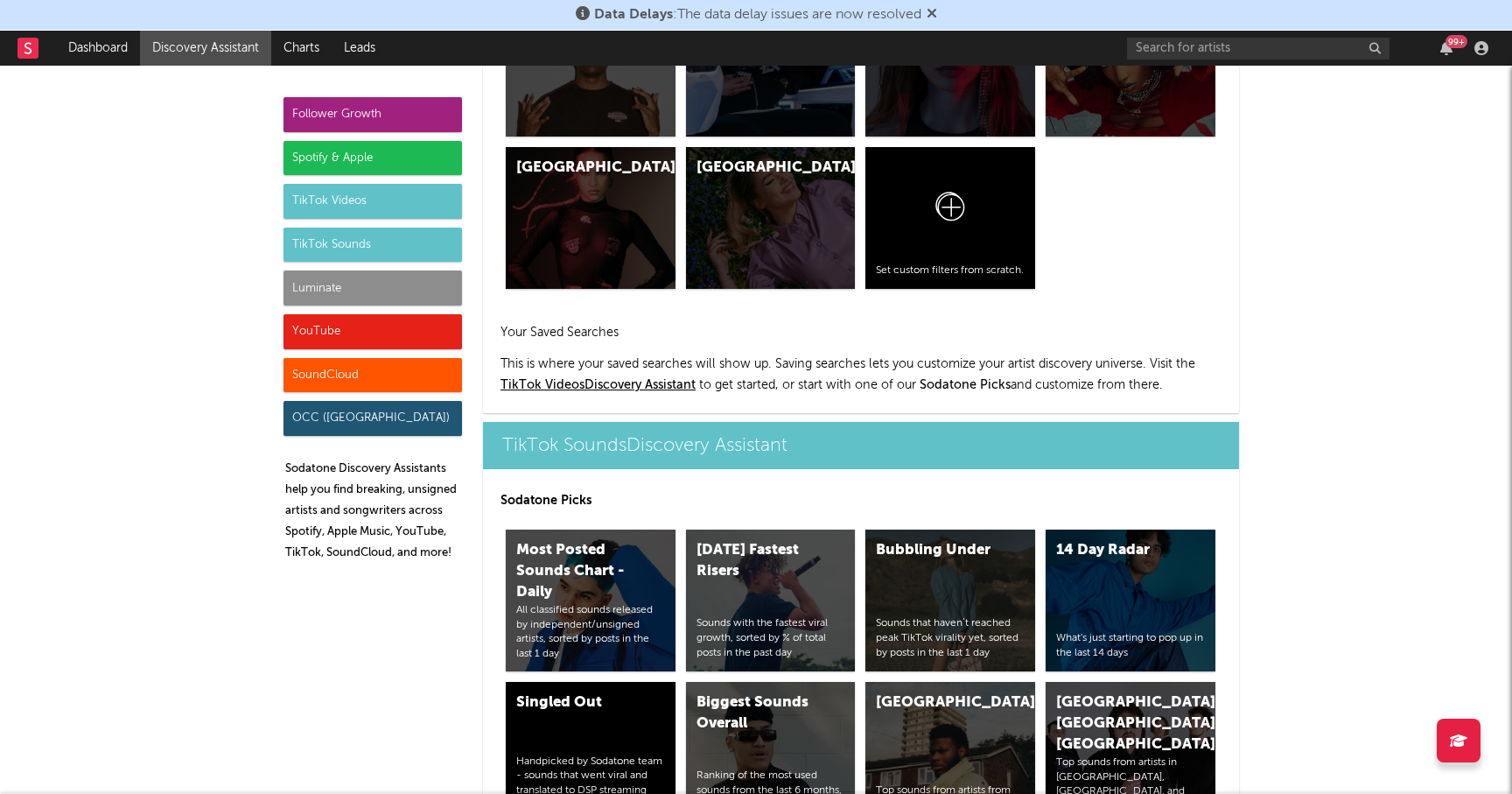
scroll to position [7257, 0]
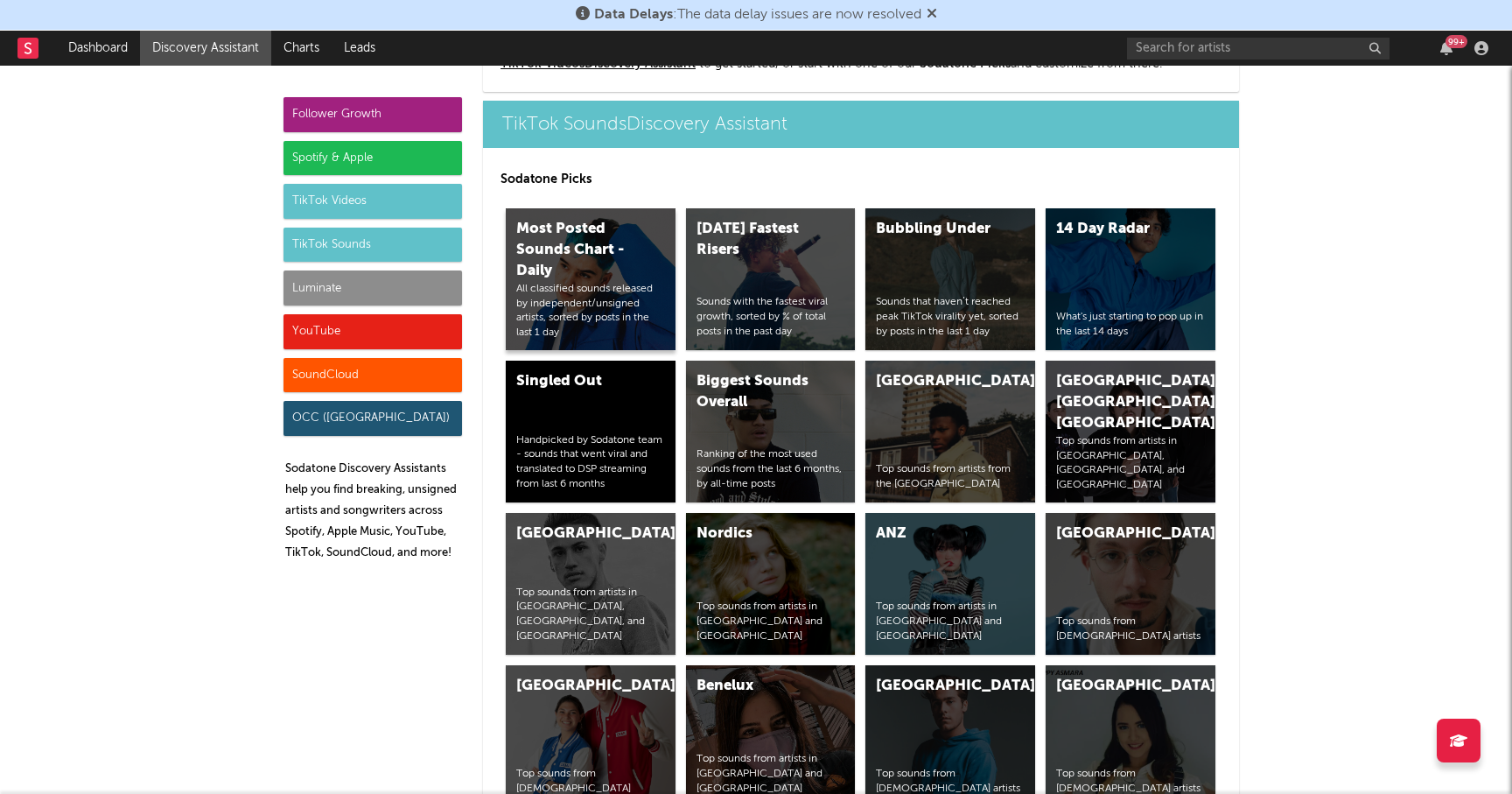
click at [592, 298] on div "All classified sounds released by independent/unsigned artists, sorted by posts…" at bounding box center [590, 311] width 149 height 58
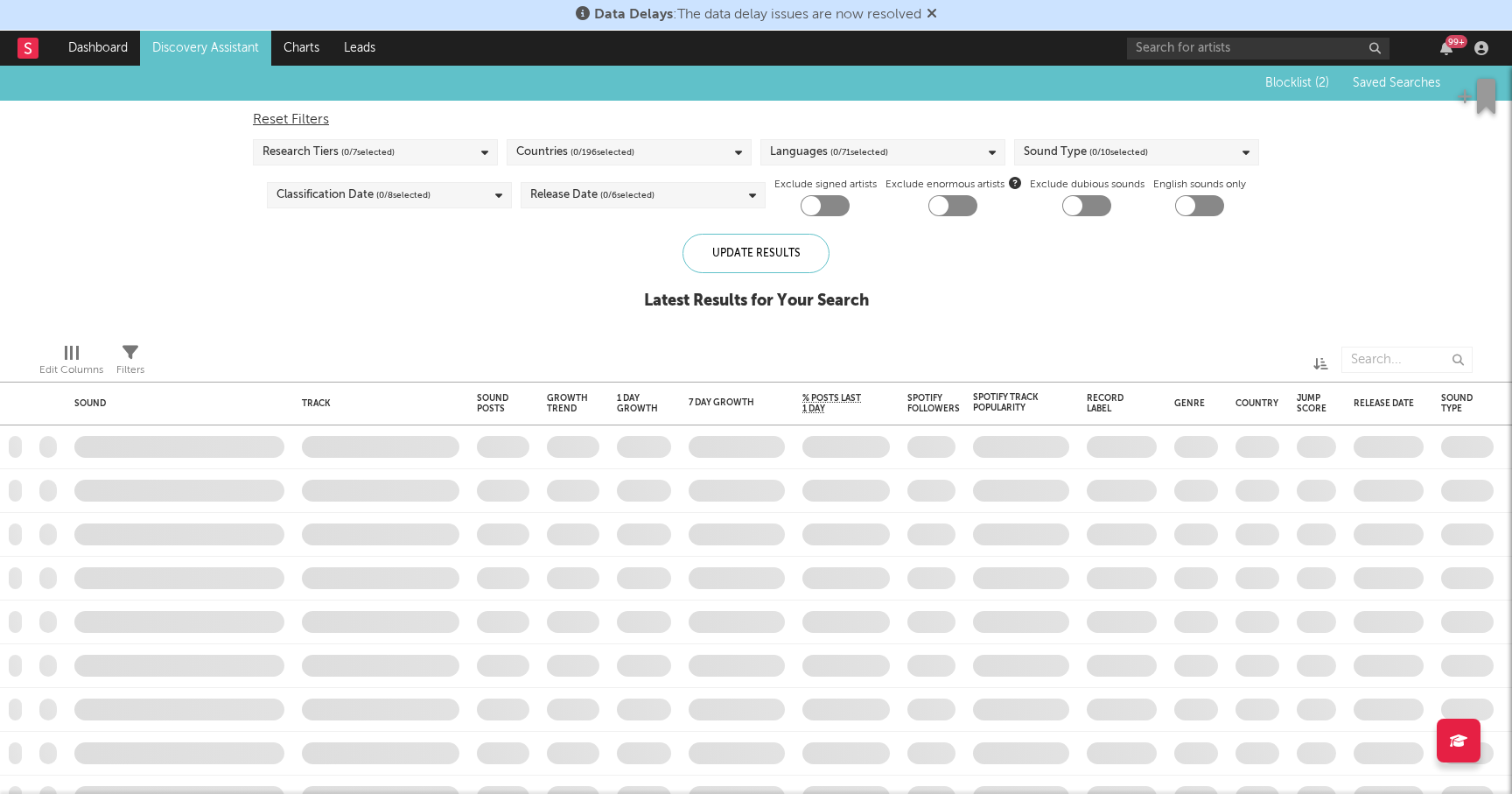
checkbox input "true"
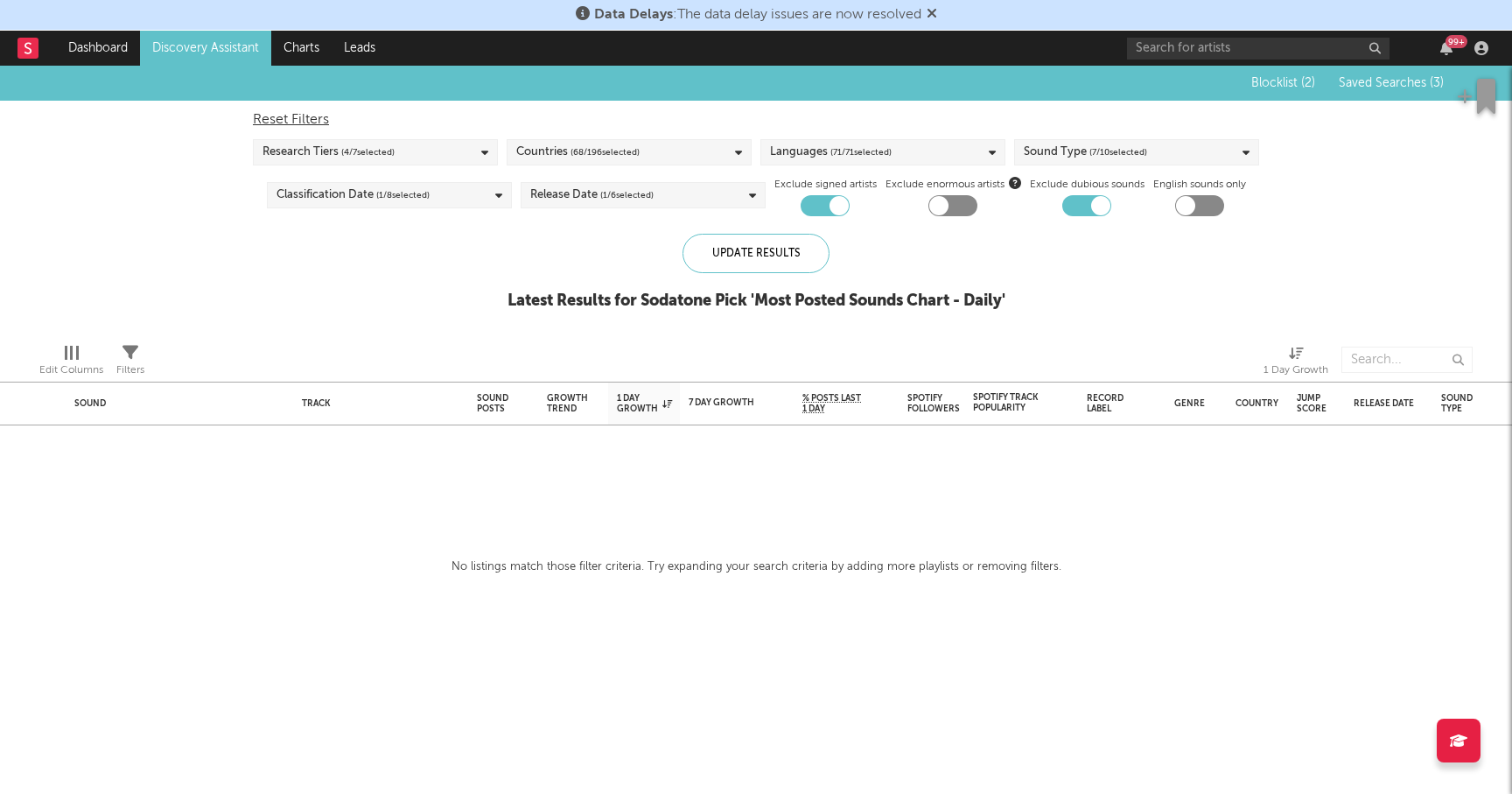
click at [219, 48] on link "Discovery Assistant" at bounding box center [206, 48] width 132 height 35
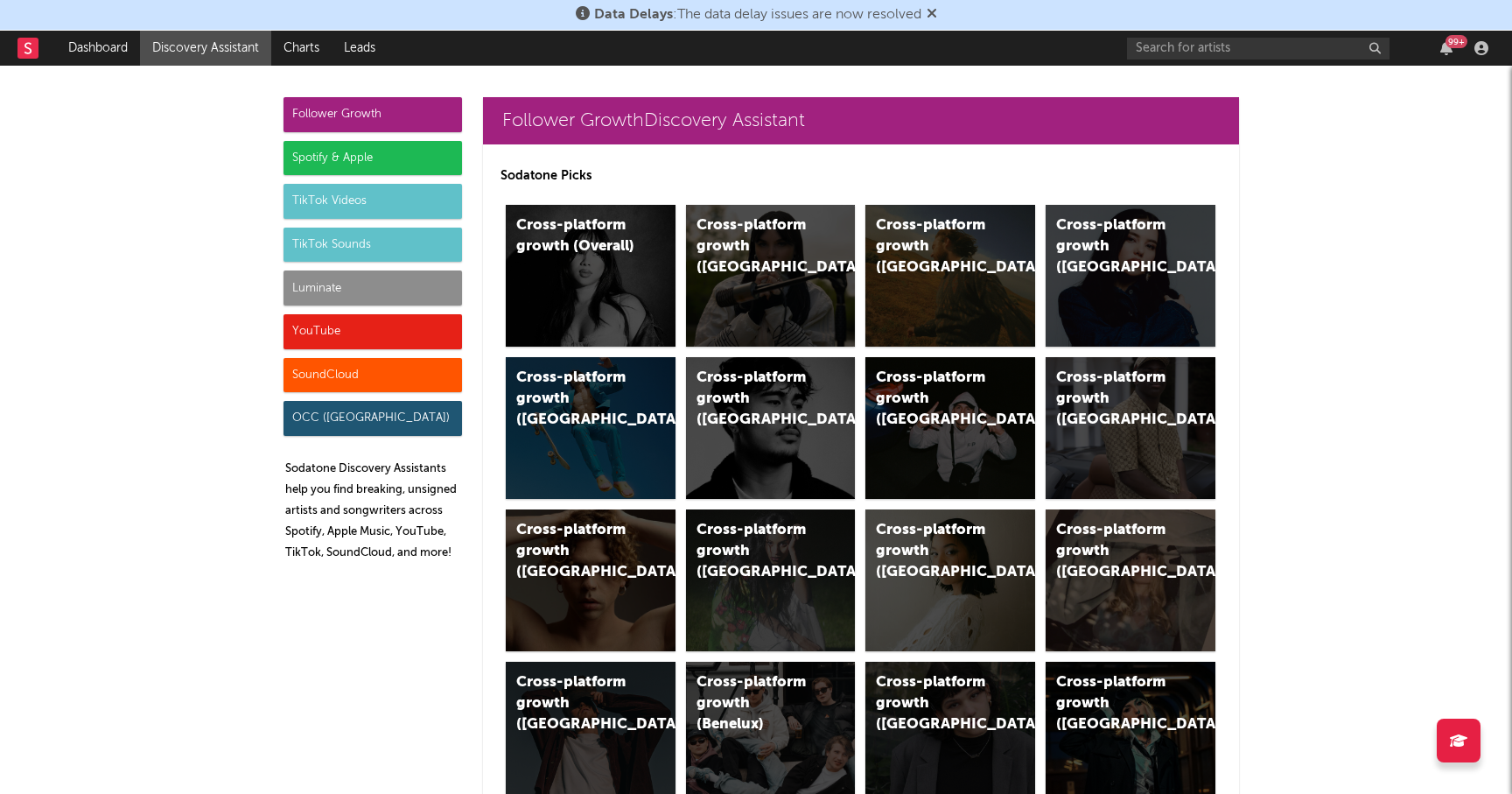
click at [359, 162] on div "Spotify & Apple" at bounding box center [372, 159] width 178 height 35
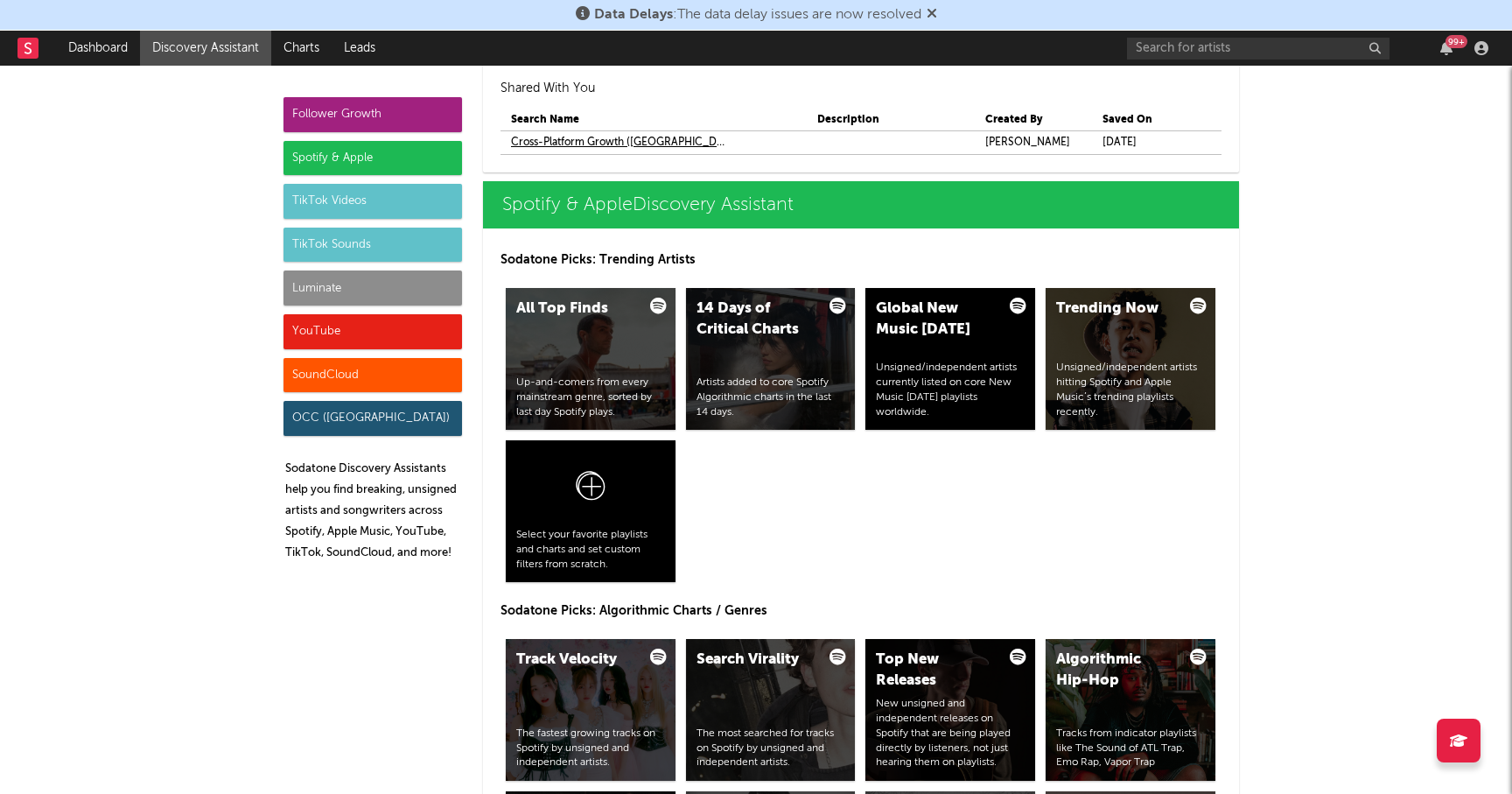
scroll to position [1895, 0]
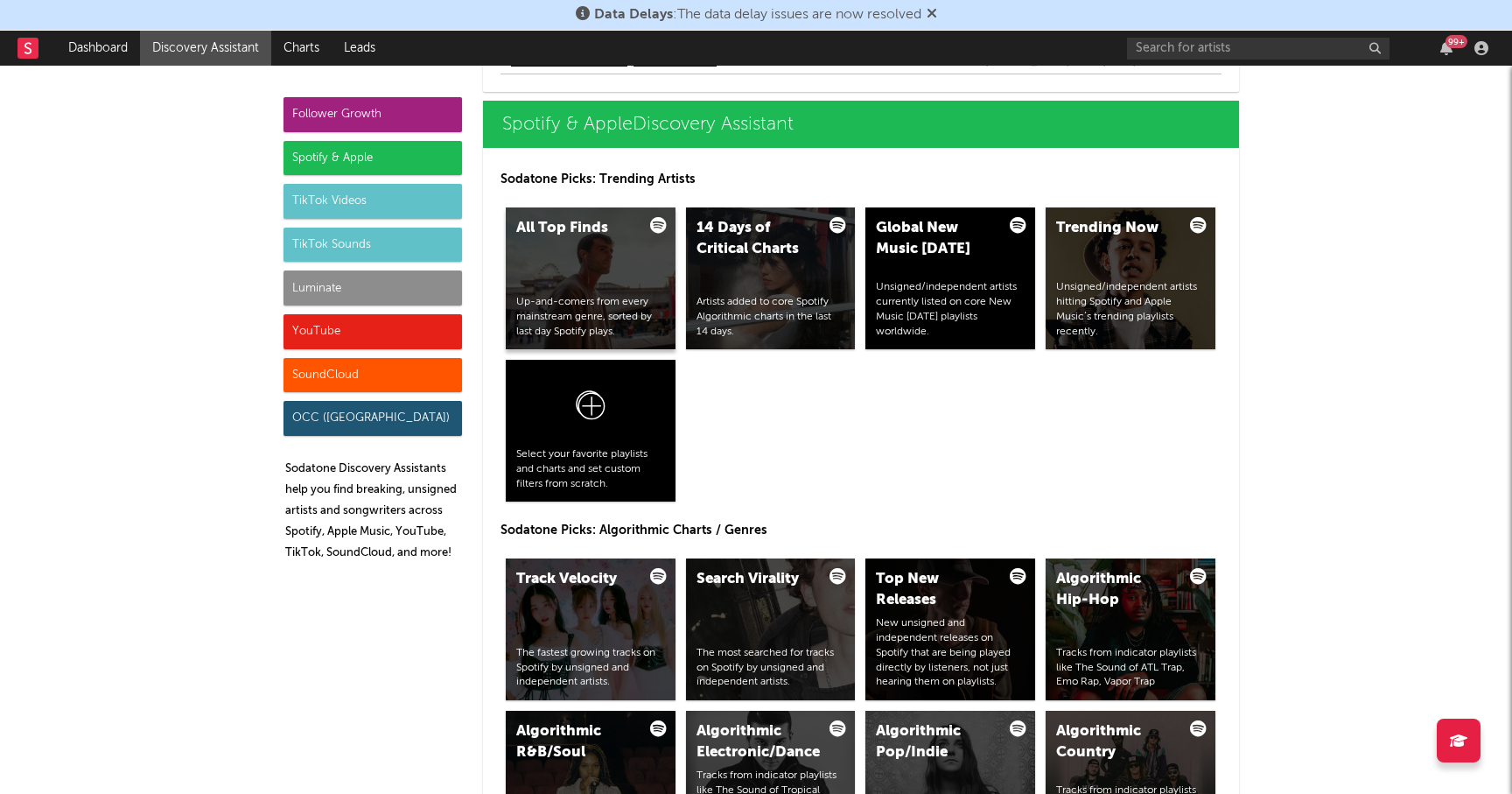
click at [594, 296] on div "Up-and-comers from every mainstream genre, sorted by last day Spotify plays." at bounding box center [590, 317] width 149 height 44
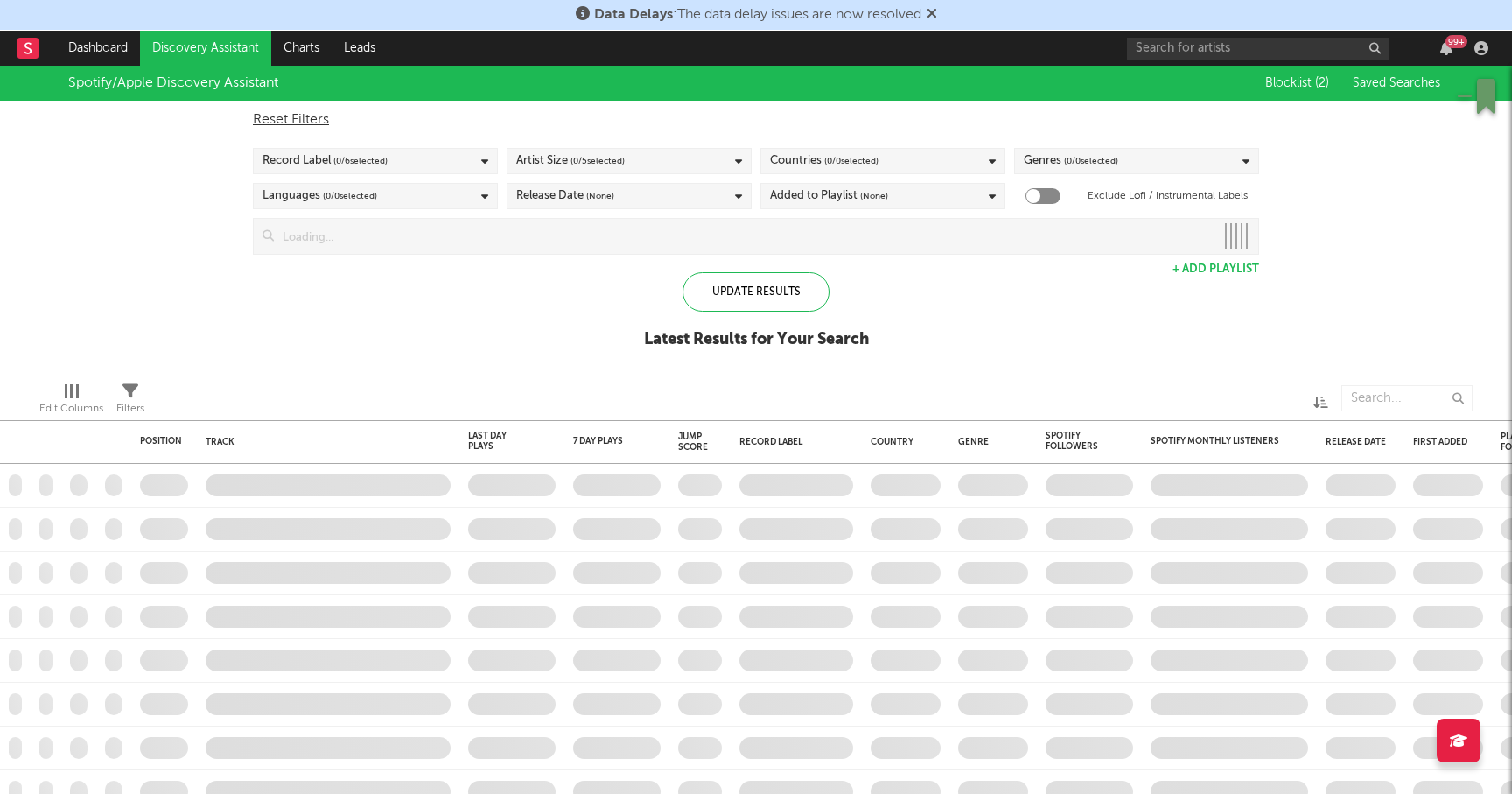
checkbox input "true"
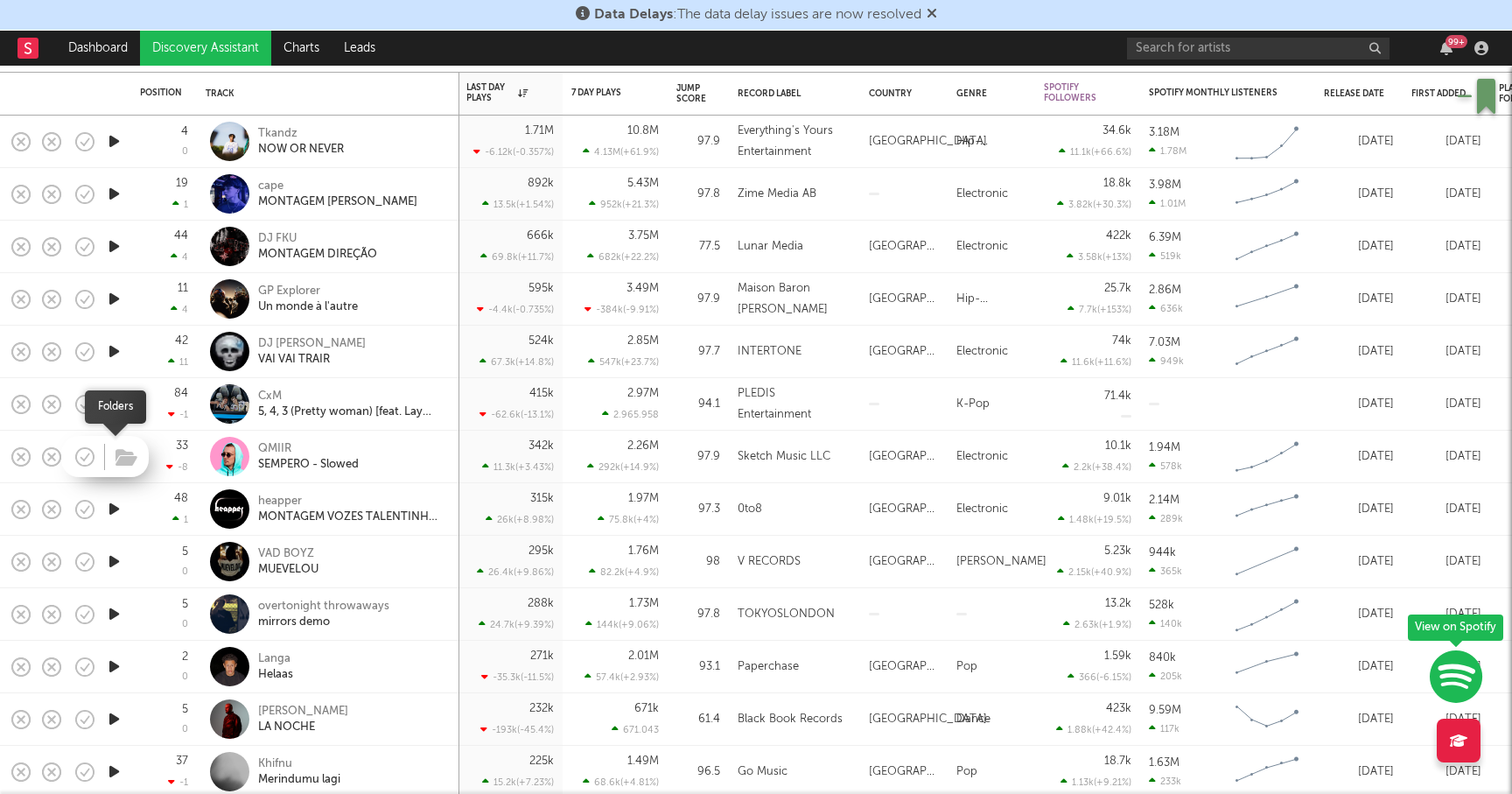
click at [112, 455] on span at bounding box center [124, 456] width 31 height 30
click at [121, 450] on icon "button" at bounding box center [114, 456] width 19 height 21
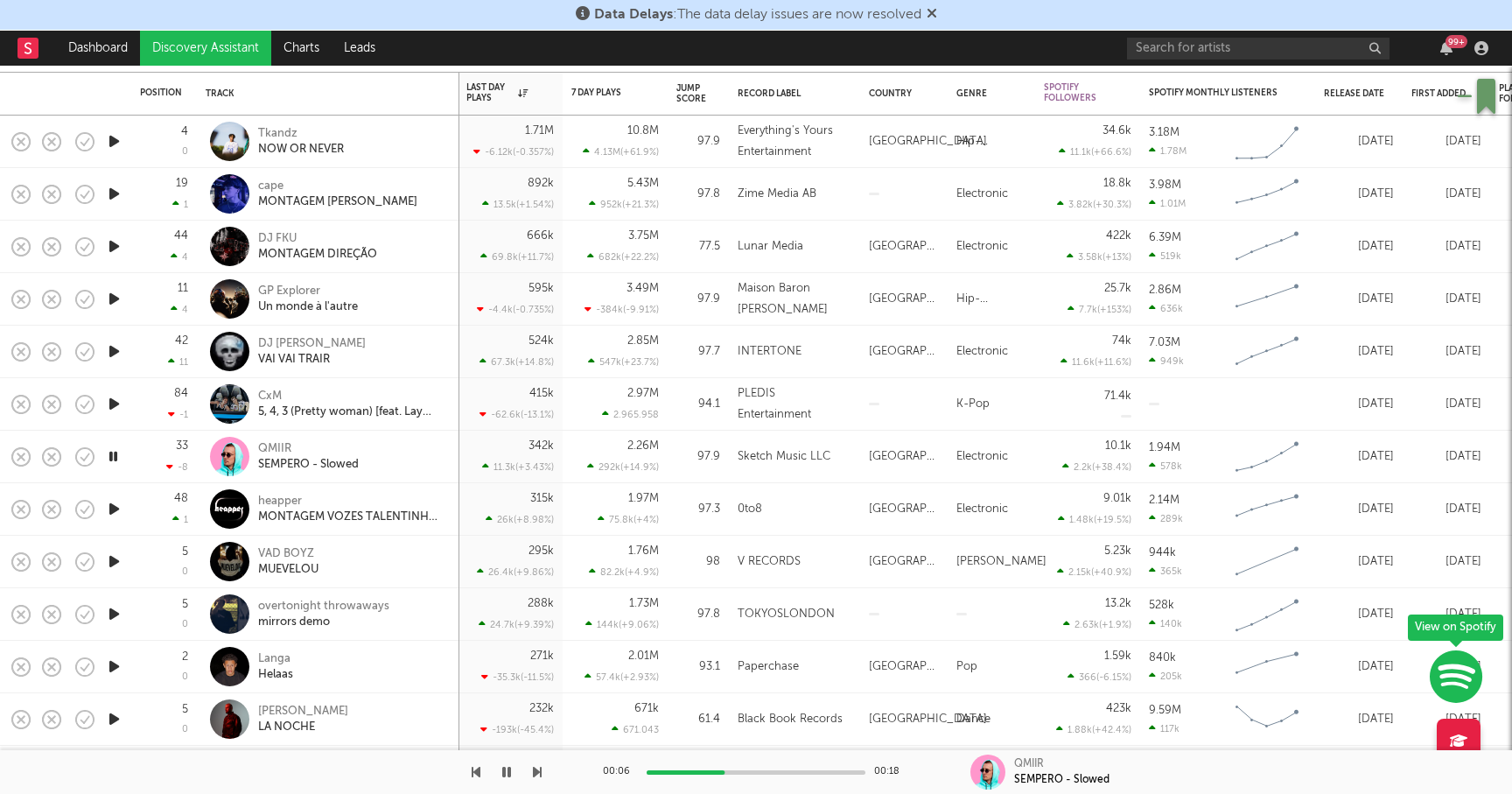
click at [116, 453] on icon "button" at bounding box center [113, 456] width 17 height 21
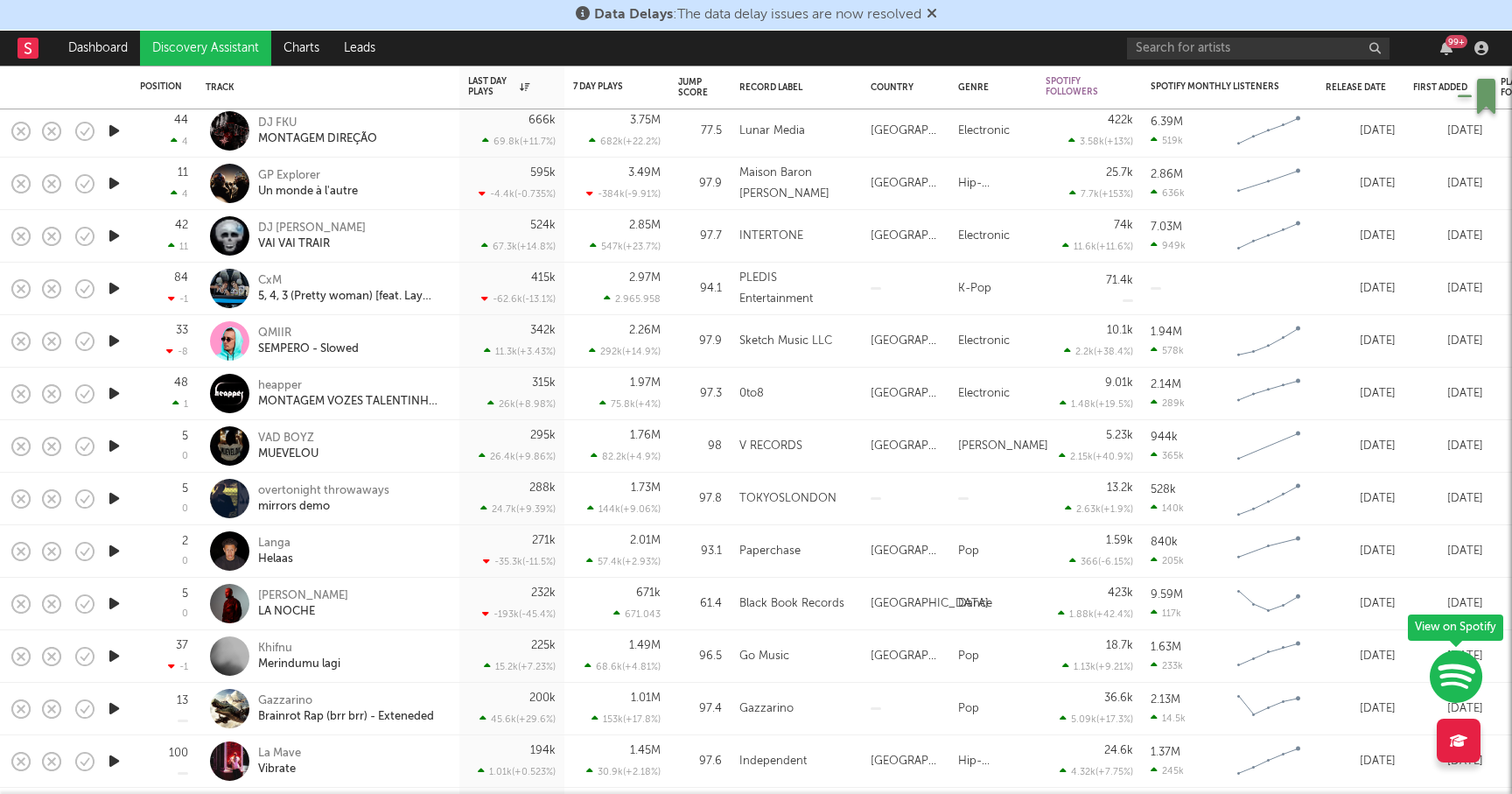
click at [116, 603] on icon "button" at bounding box center [114, 603] width 19 height 21
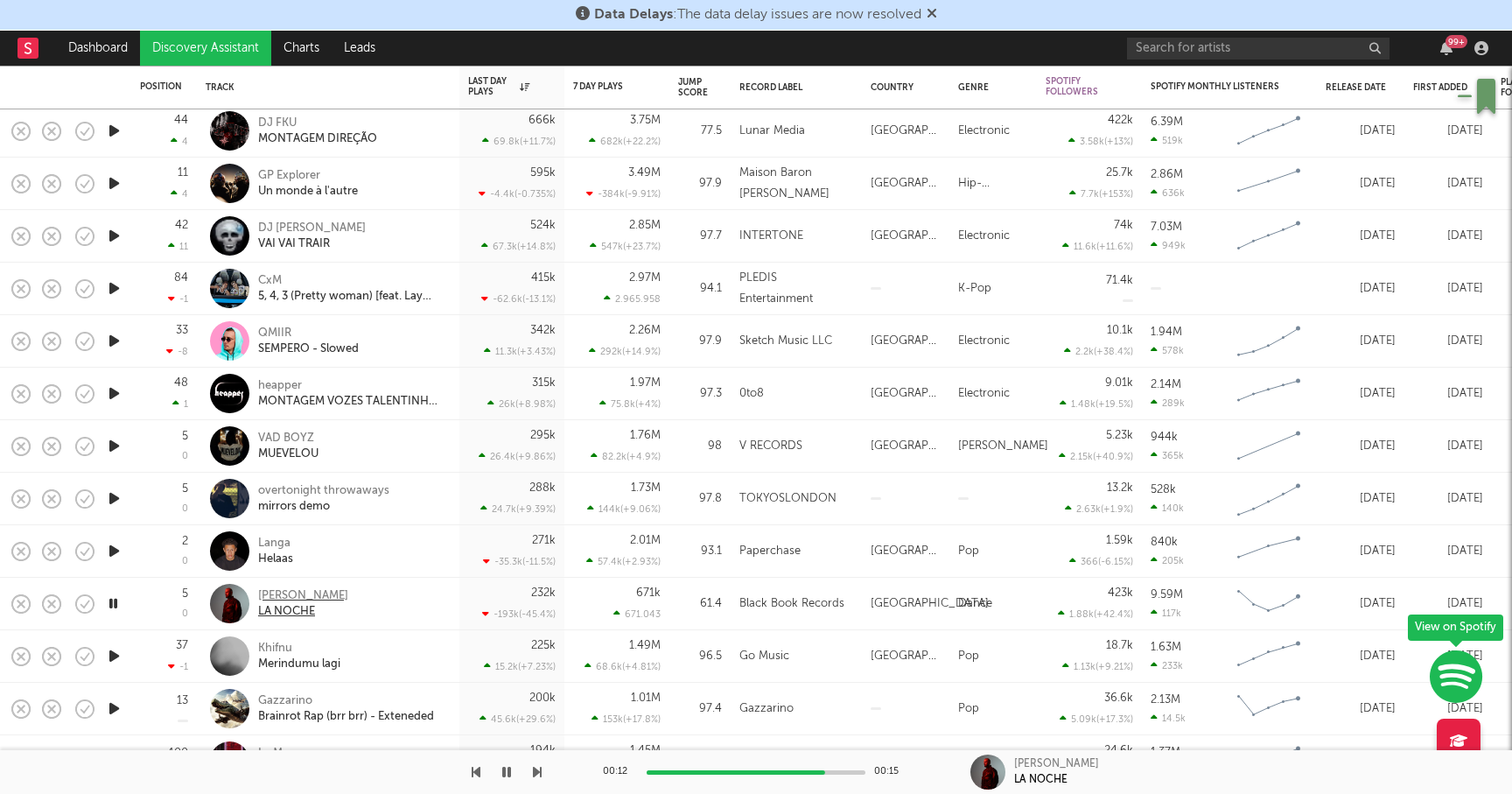
click at [290, 588] on div "Chris Lake" at bounding box center [303, 596] width 91 height 16
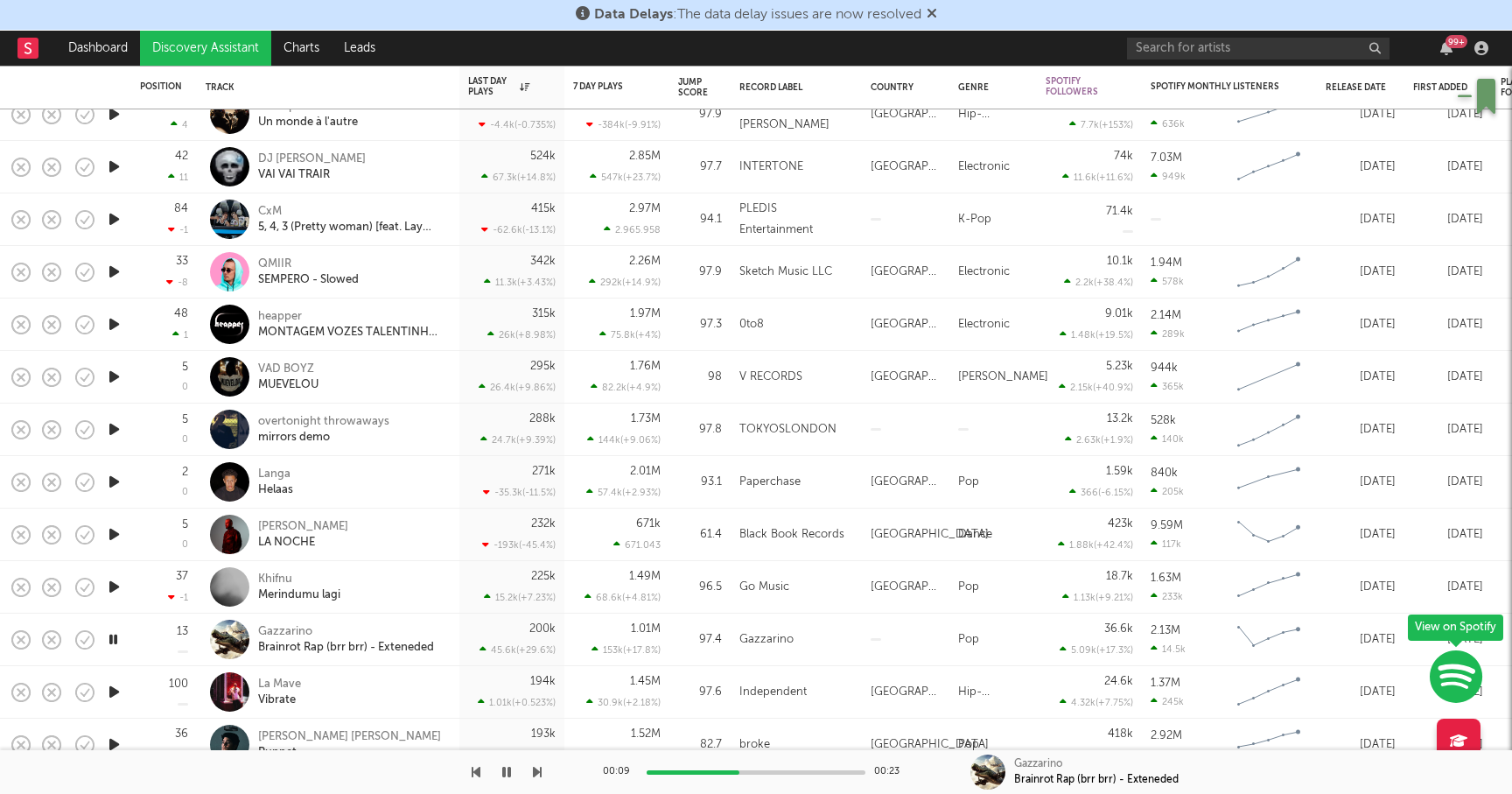
click at [119, 639] on icon "button" at bounding box center [113, 639] width 17 height 21
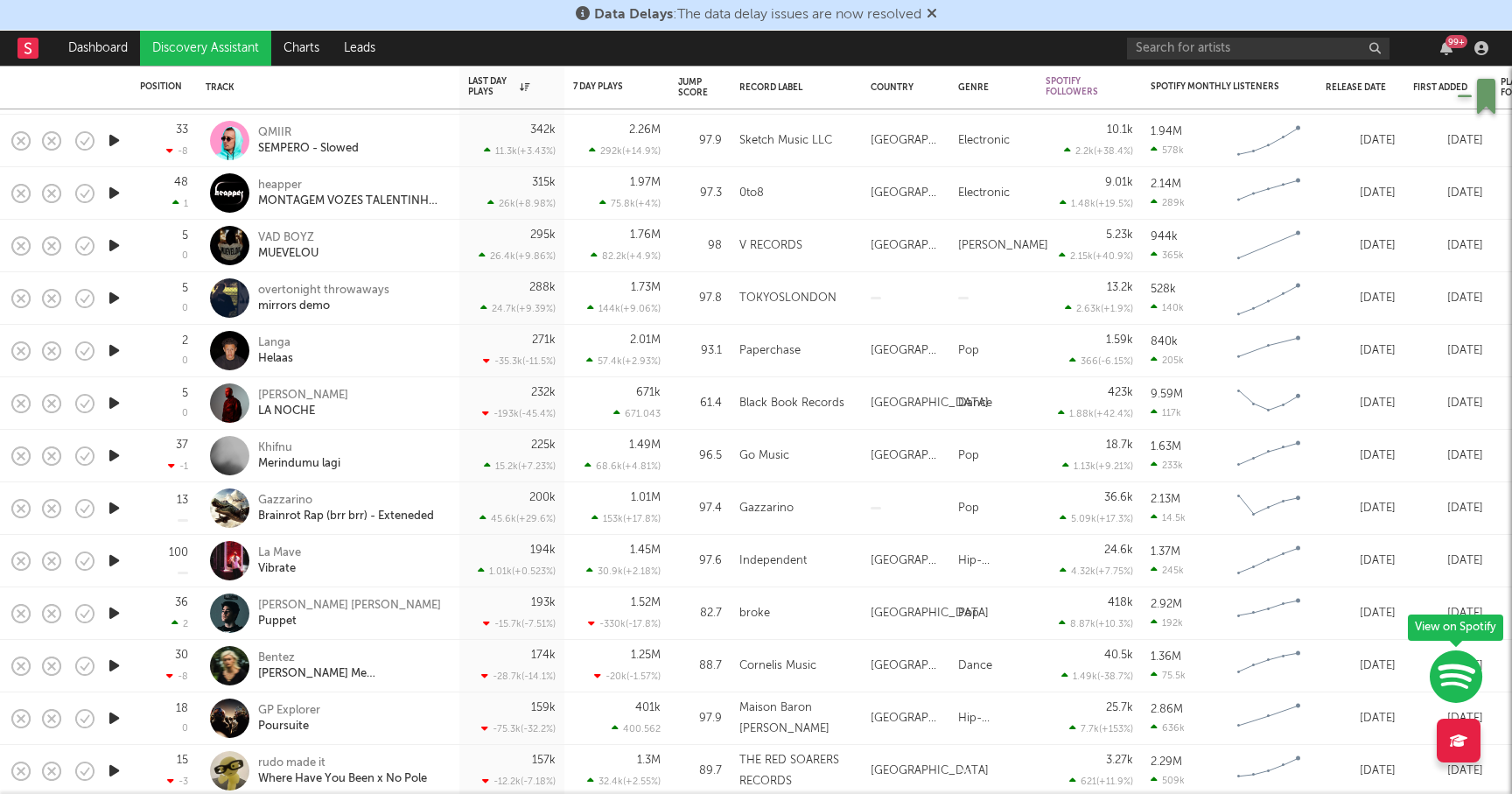
click at [116, 665] on icon "button" at bounding box center [114, 665] width 19 height 21
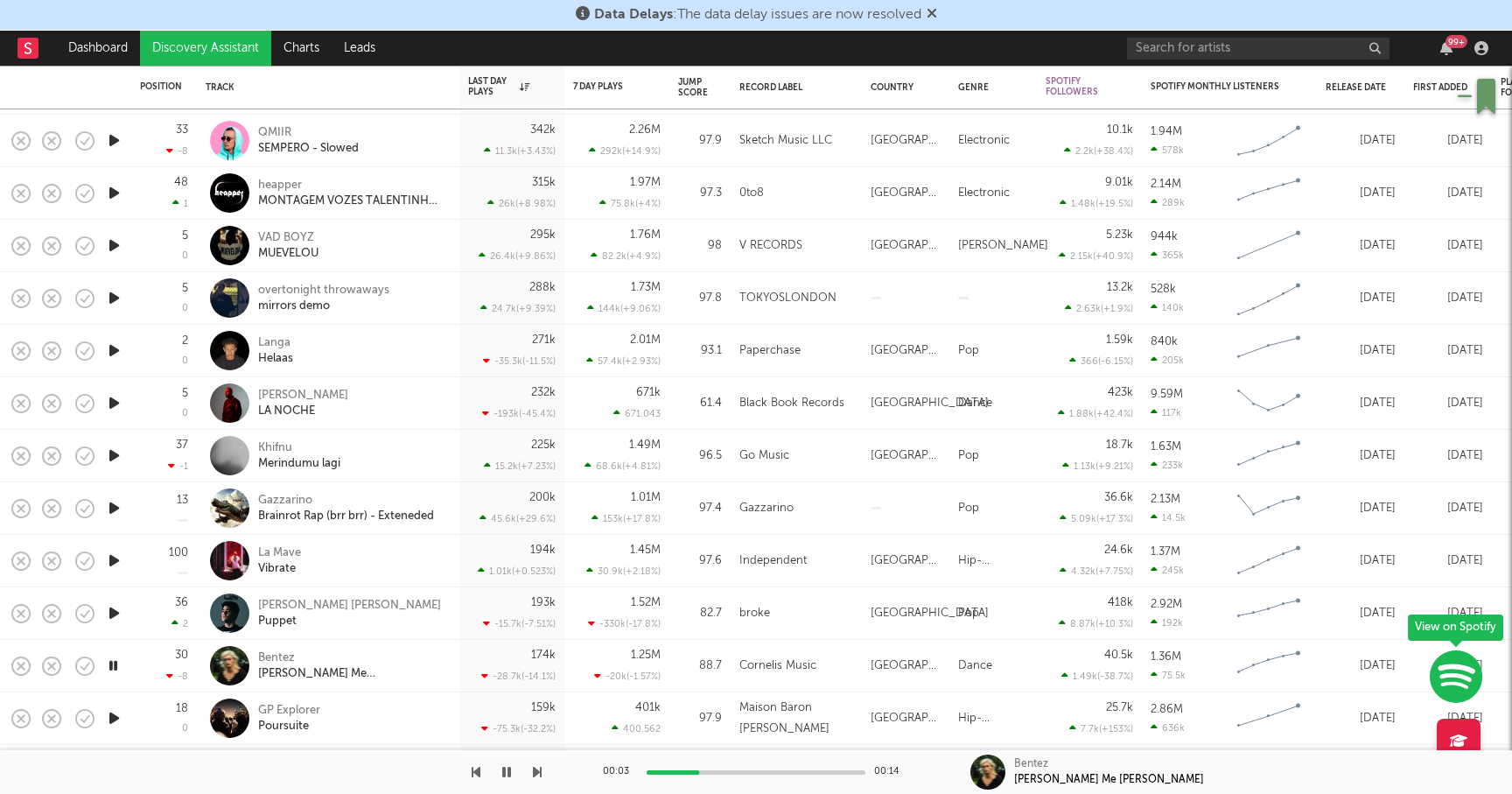
click at [116, 665] on icon "button" at bounding box center [113, 665] width 17 height 21
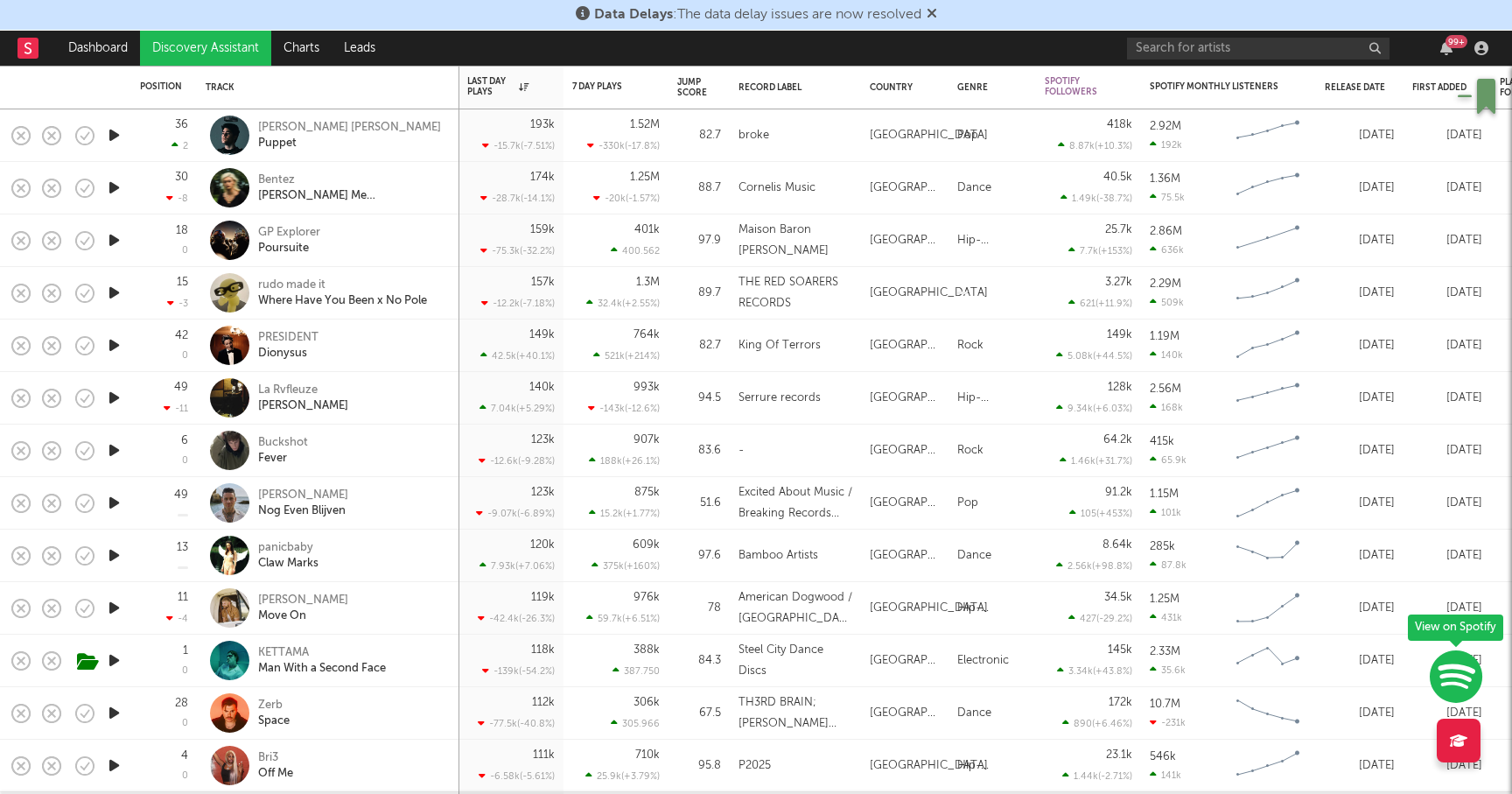
click at [114, 550] on icon "button" at bounding box center [114, 555] width 19 height 21
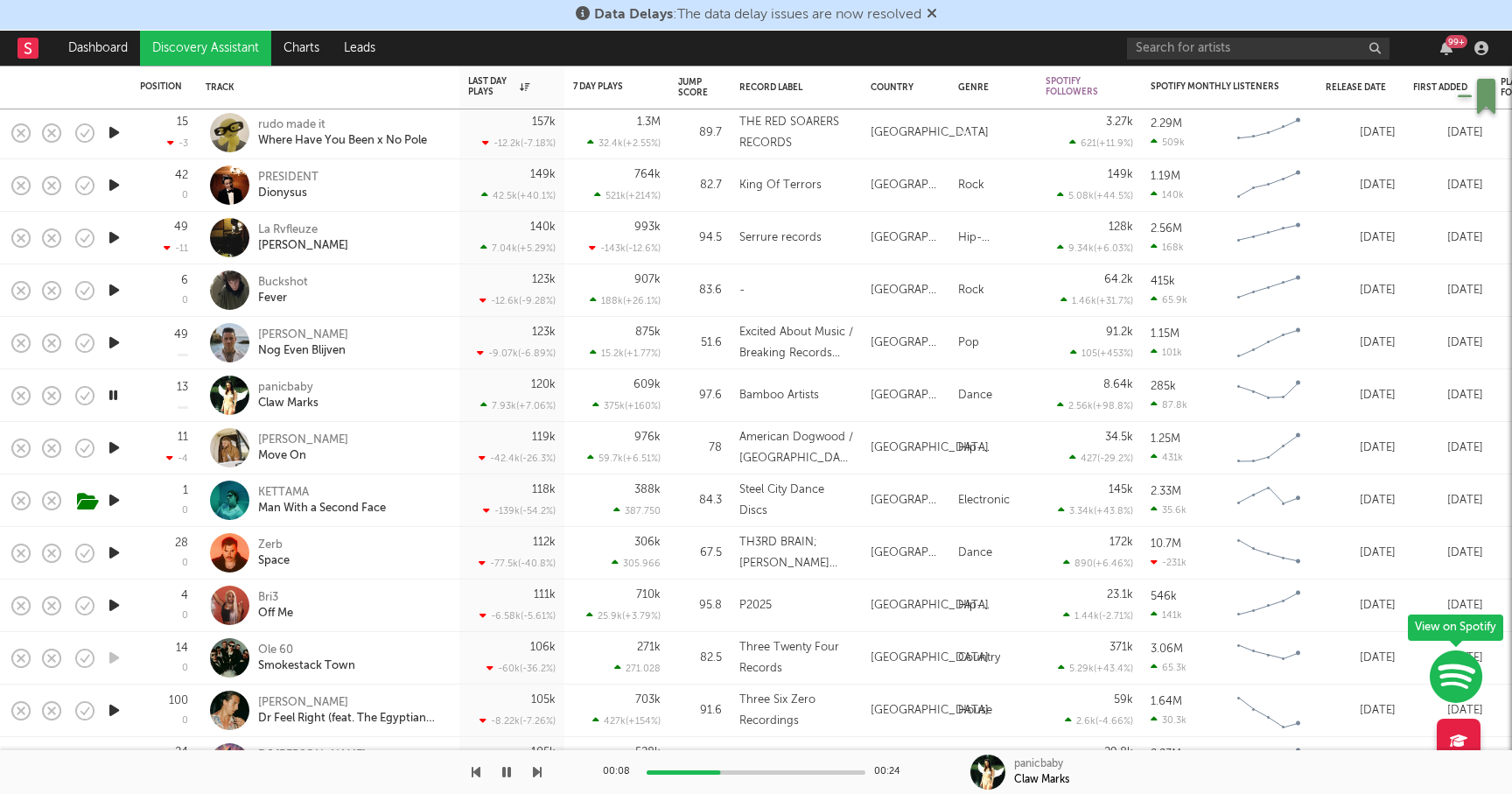
click at [111, 550] on icon "button" at bounding box center [114, 552] width 19 height 21
click at [671, 769] on div "00:02 00:30" at bounding box center [756, 772] width 306 height 44
click at [674, 772] on div at bounding box center [756, 772] width 219 height 4
click at [699, 772] on div at bounding box center [756, 772] width 219 height 4
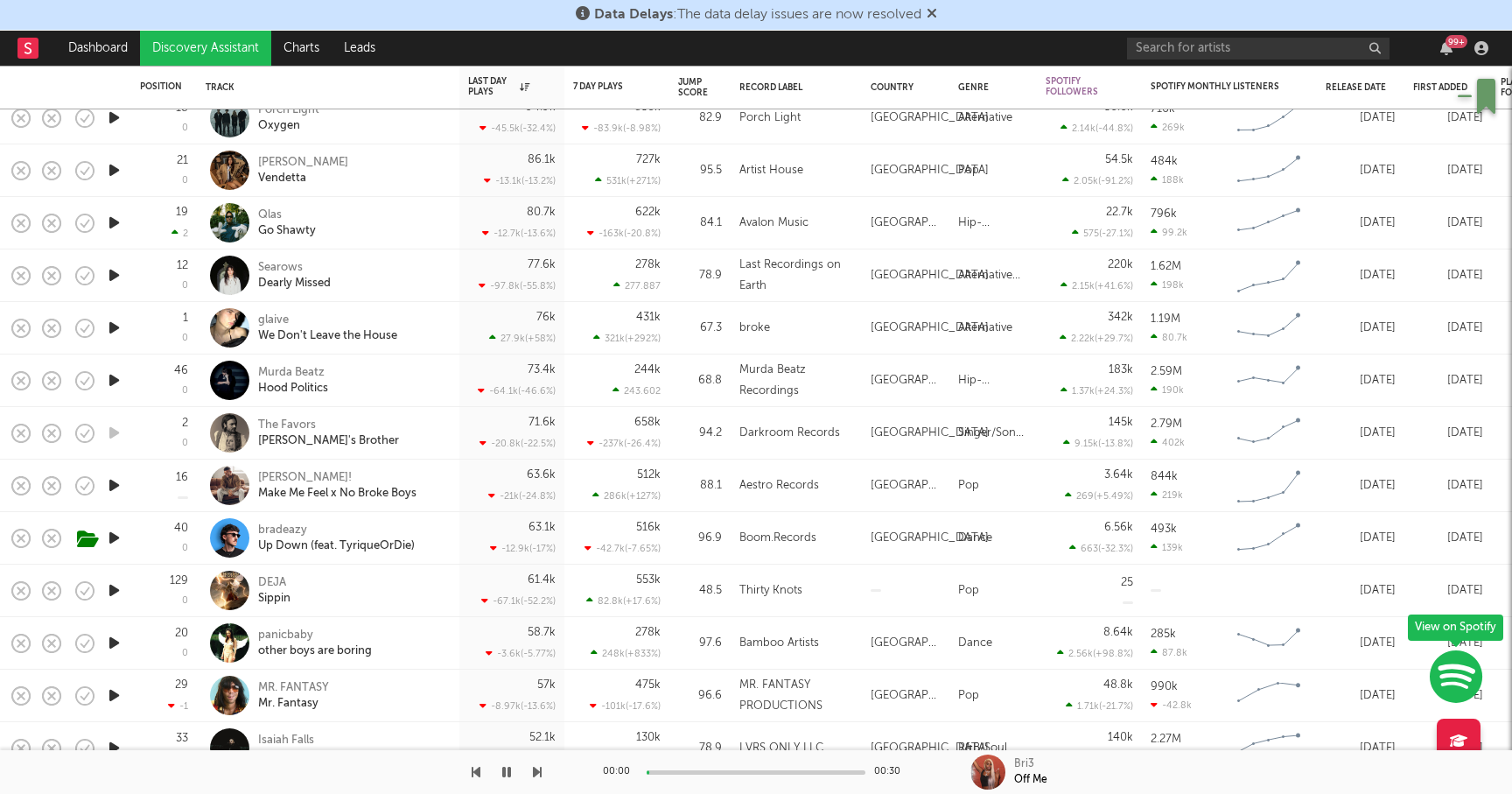
click at [117, 640] on icon "button" at bounding box center [114, 642] width 19 height 21
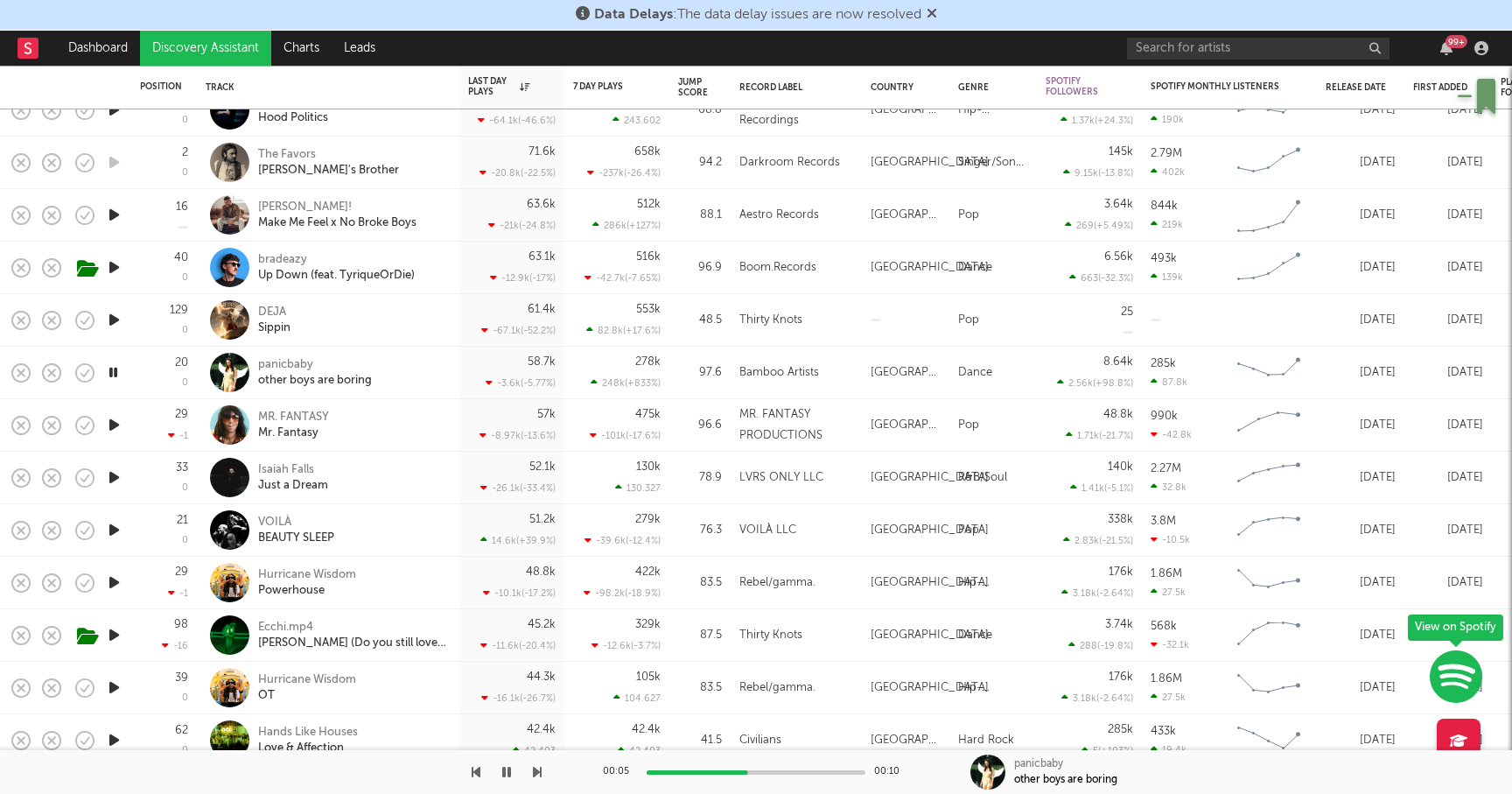
click at [116, 631] on icon "button" at bounding box center [114, 634] width 19 height 21
click at [284, 625] on div "Ecchi.mp4" at bounding box center [352, 627] width 188 height 16
click at [114, 635] on icon "button" at bounding box center [113, 634] width 17 height 21
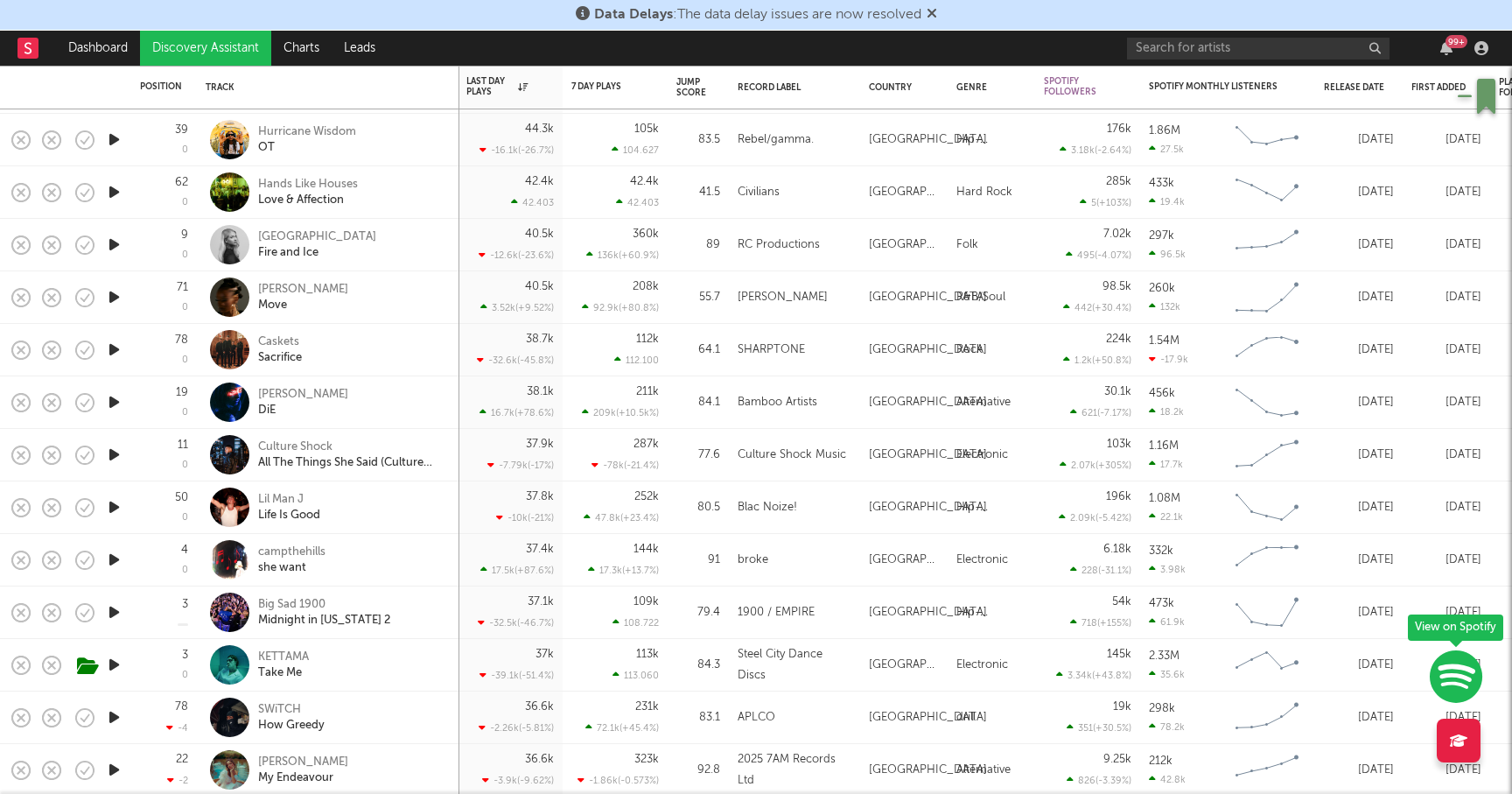
click at [112, 548] on div at bounding box center [114, 560] width 35 height 53
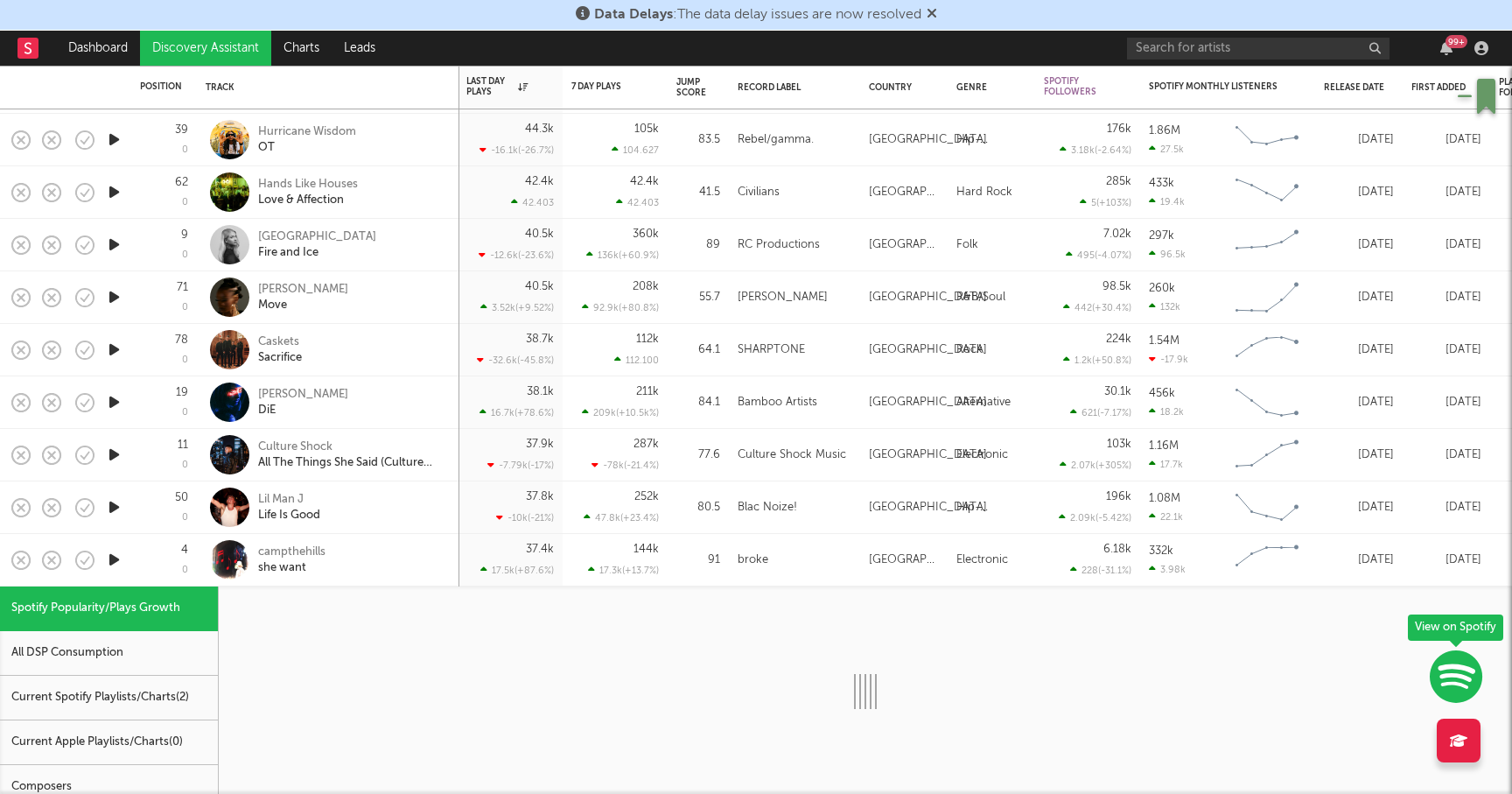
click at [111, 559] on icon "button" at bounding box center [114, 559] width 19 height 21
select select "1w"
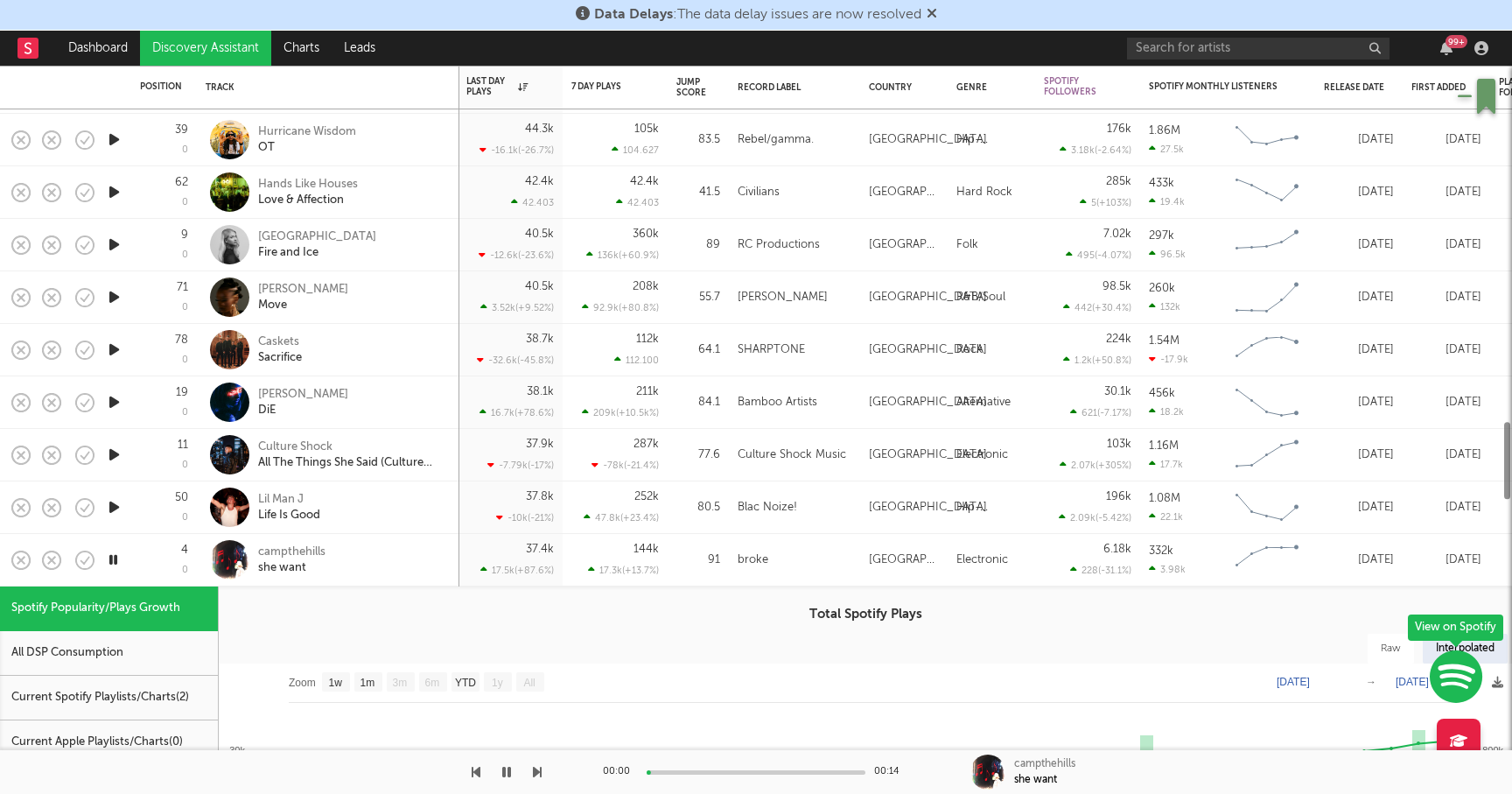
click at [141, 544] on div "4 0" at bounding box center [164, 559] width 48 height 52
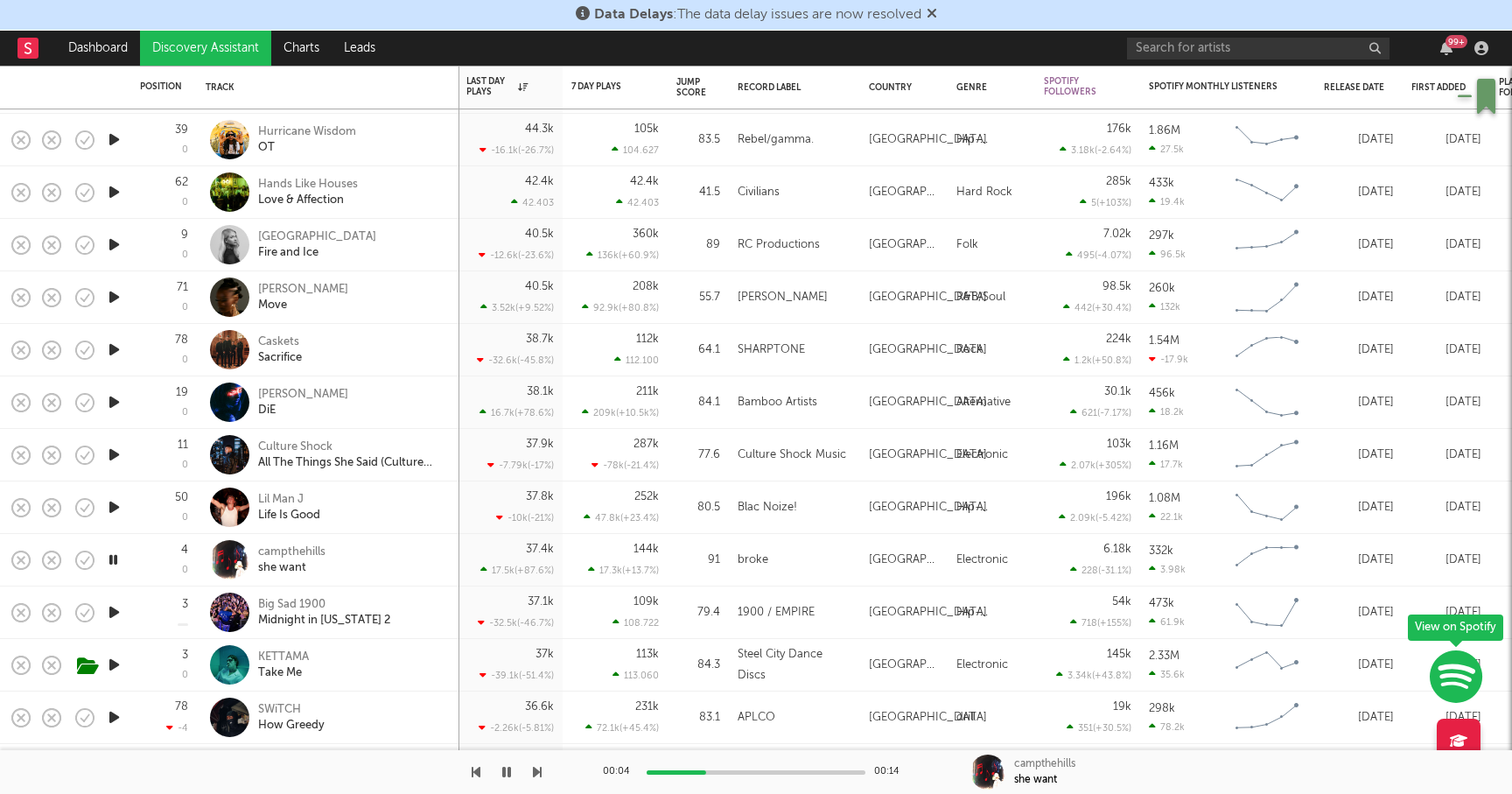
click at [117, 456] on icon "button" at bounding box center [114, 454] width 19 height 21
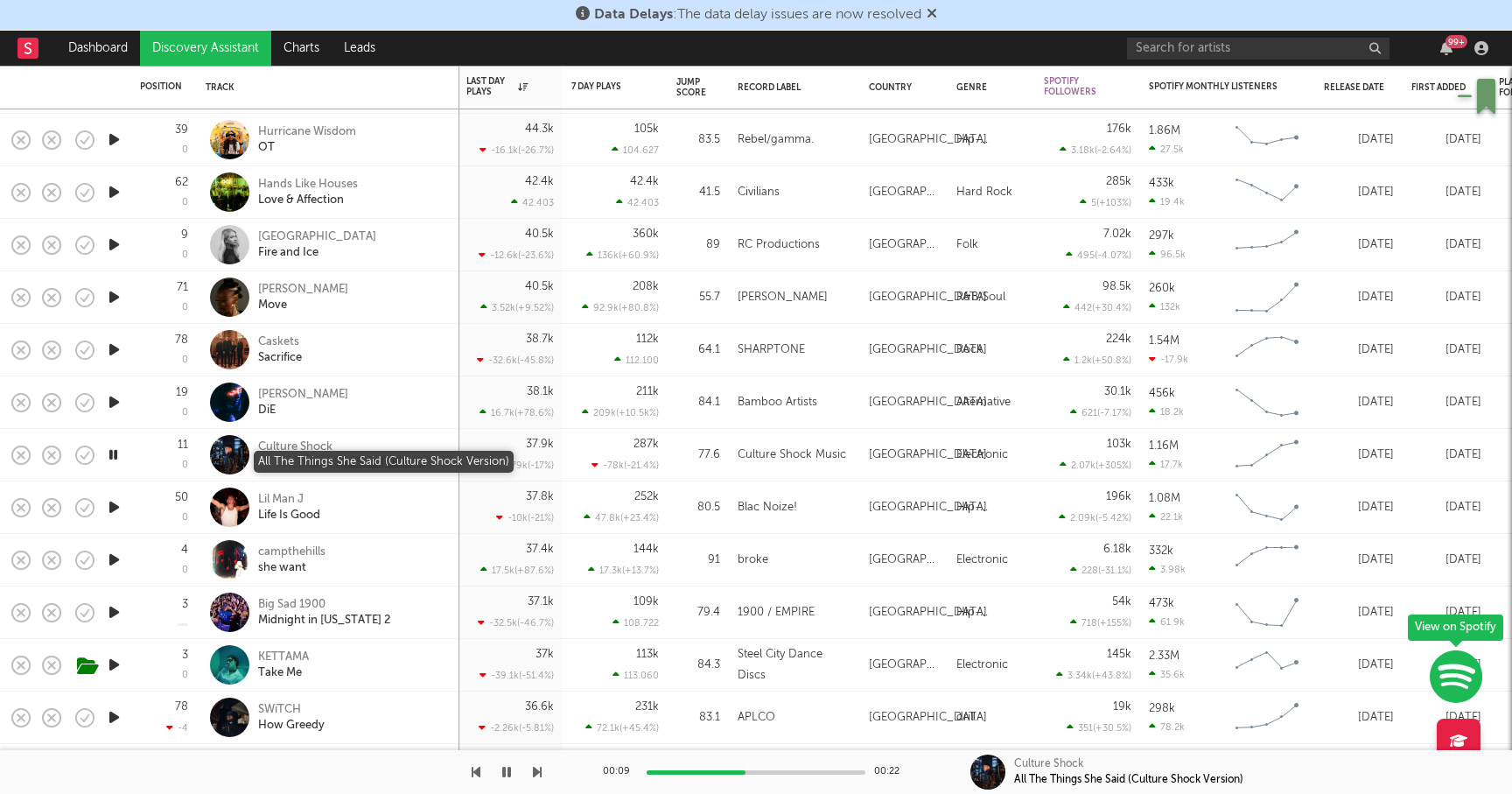
click at [314, 457] on div "All The Things She Said (Culture Shock Version)" at bounding box center [352, 463] width 188 height 16
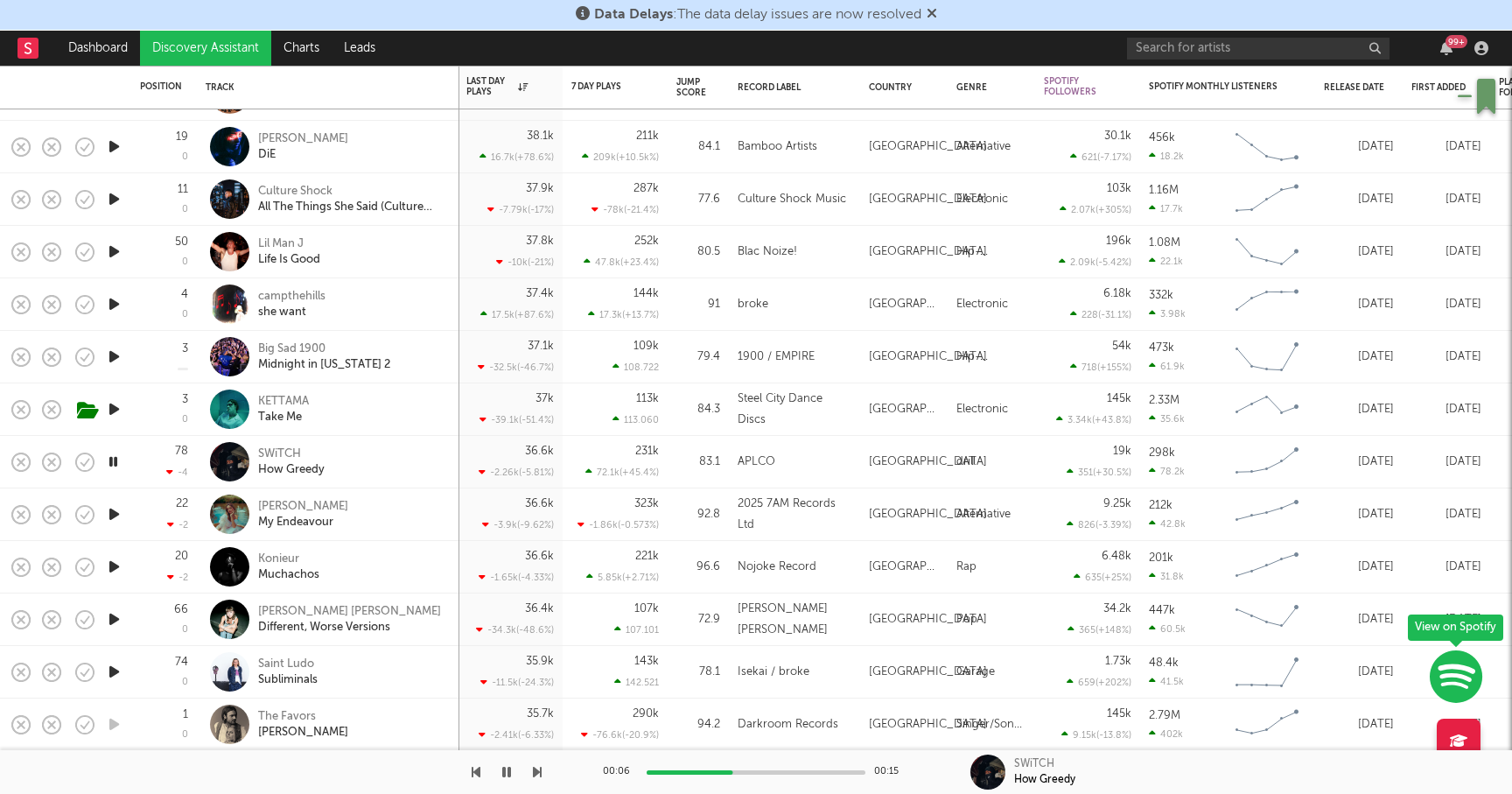
click at [117, 412] on icon "button" at bounding box center [114, 409] width 19 height 21
click at [116, 405] on icon "button" at bounding box center [113, 409] width 17 height 21
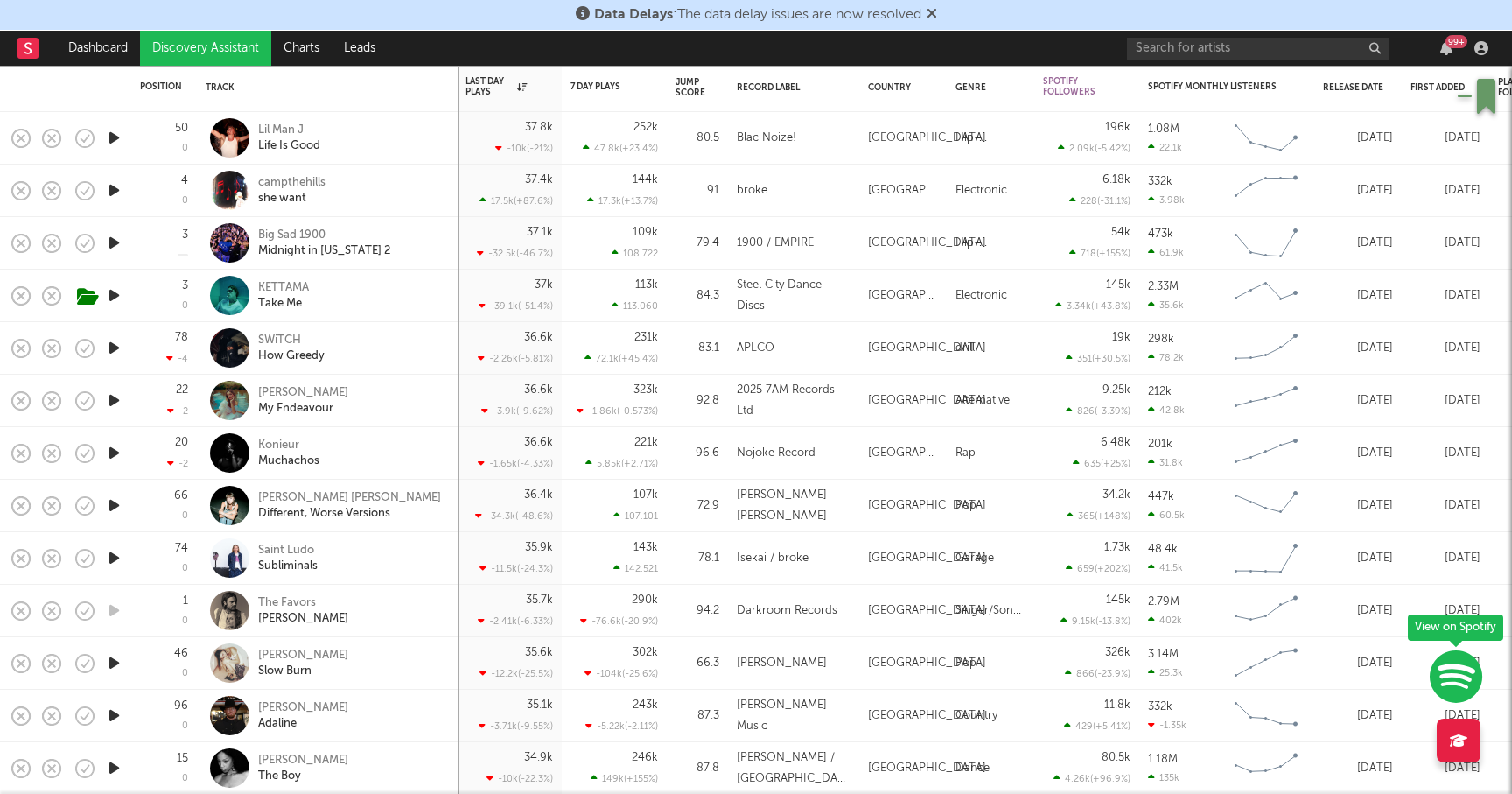
click at [116, 553] on icon "button" at bounding box center [114, 557] width 19 height 21
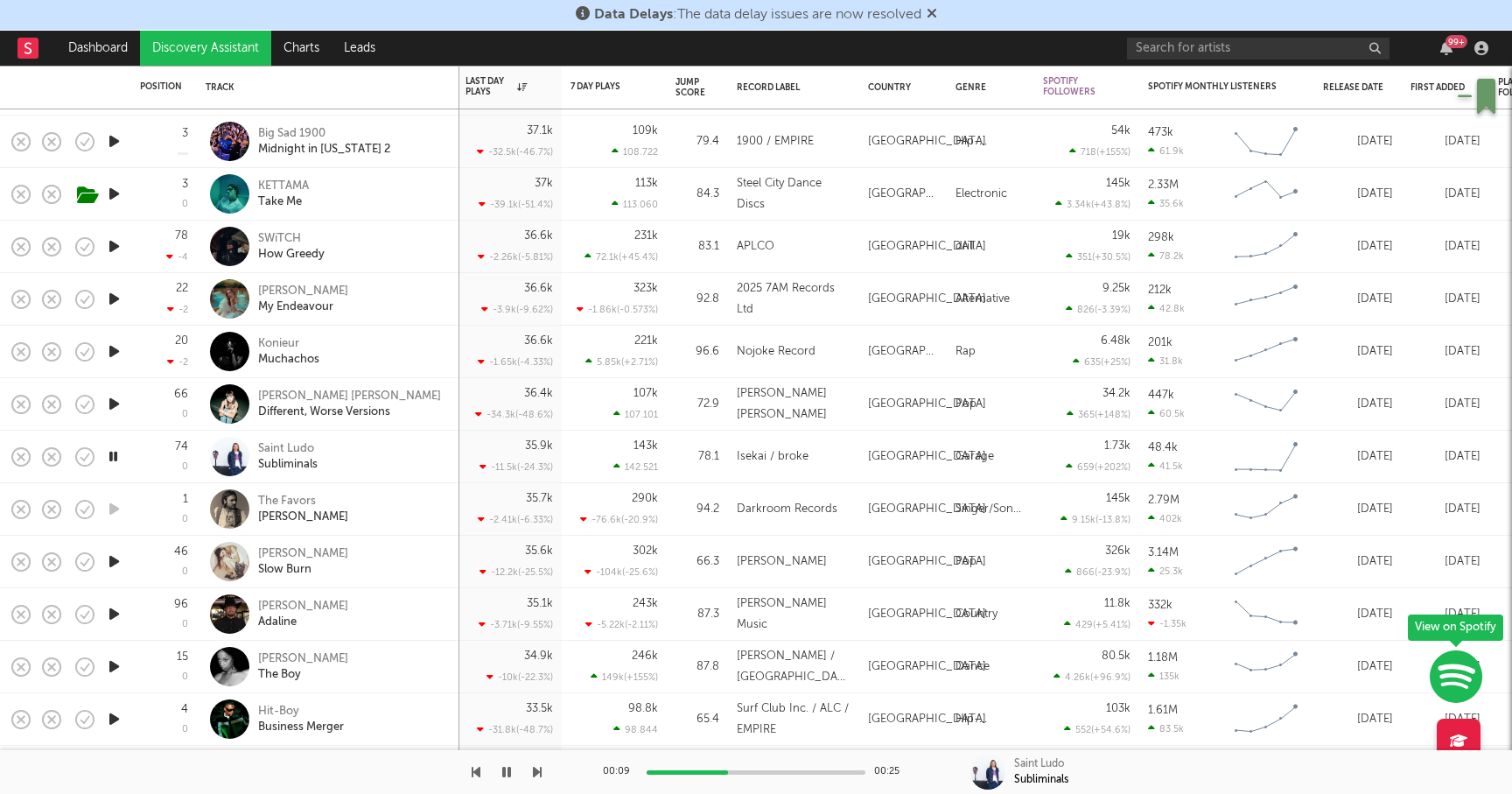
click at [113, 665] on icon "button" at bounding box center [114, 666] width 19 height 21
click at [113, 665] on icon "button" at bounding box center [113, 666] width 17 height 21
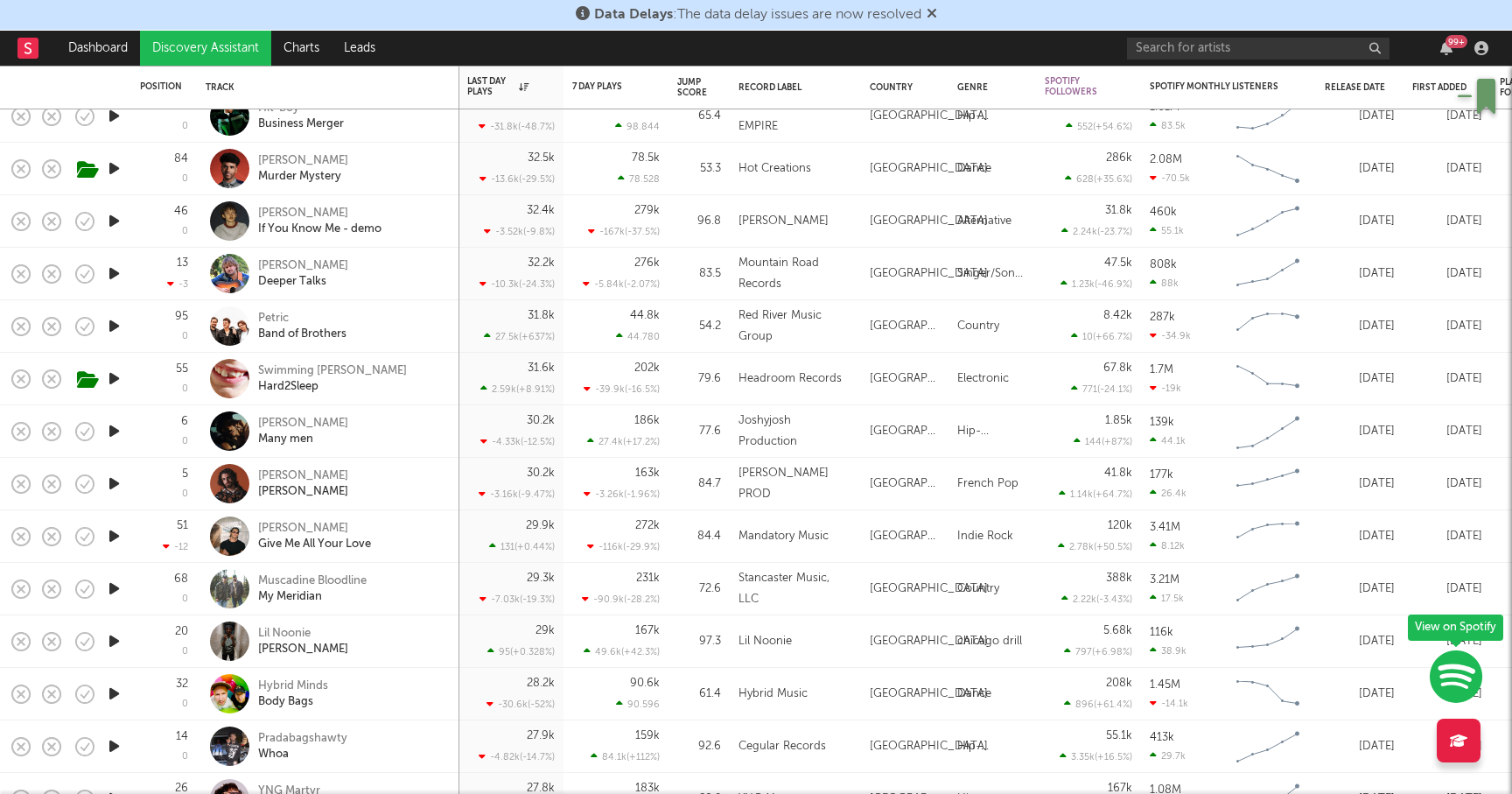
click at [119, 690] on icon "button" at bounding box center [114, 693] width 19 height 21
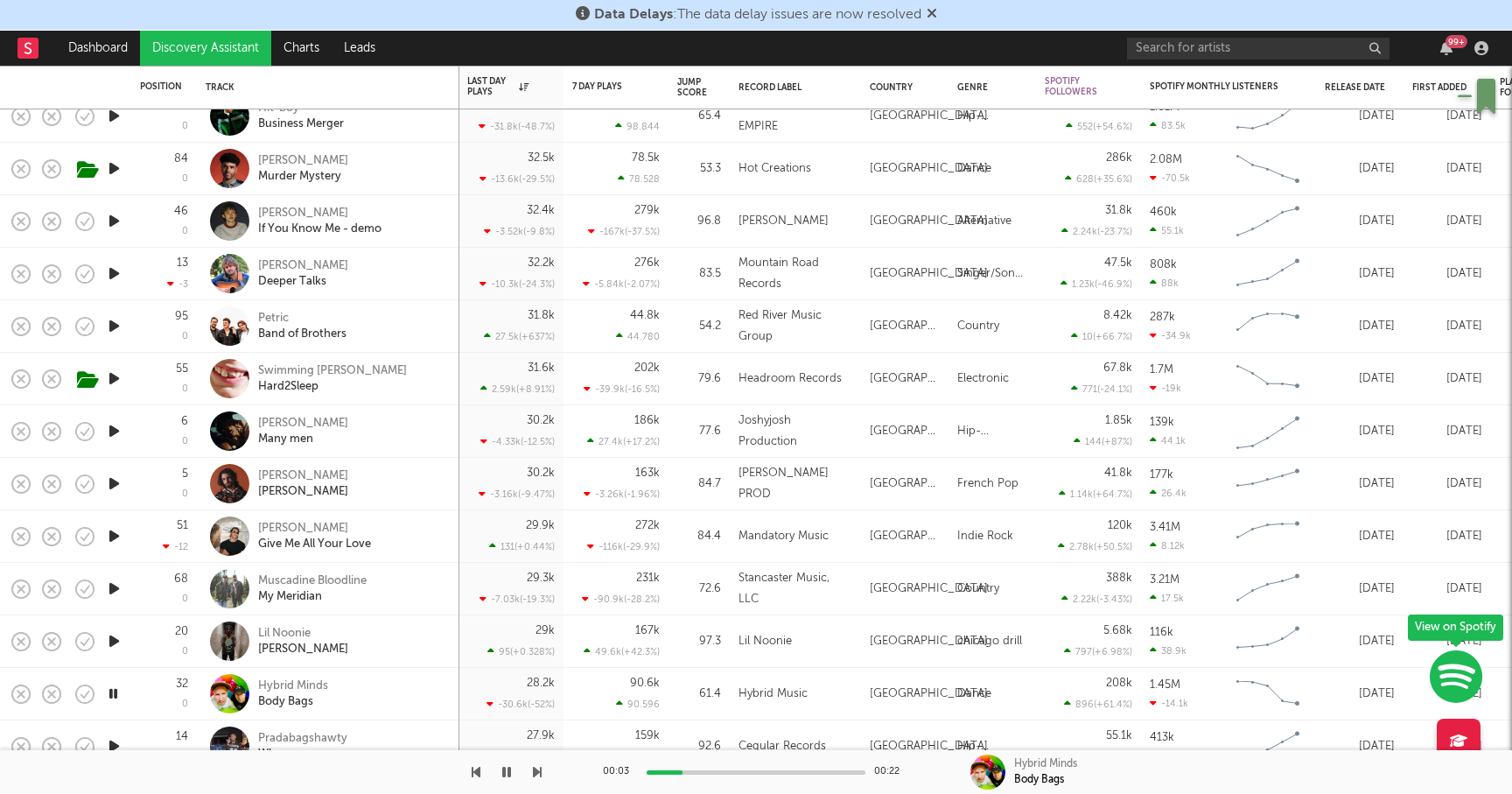
click at [119, 691] on icon "button" at bounding box center [113, 693] width 17 height 21
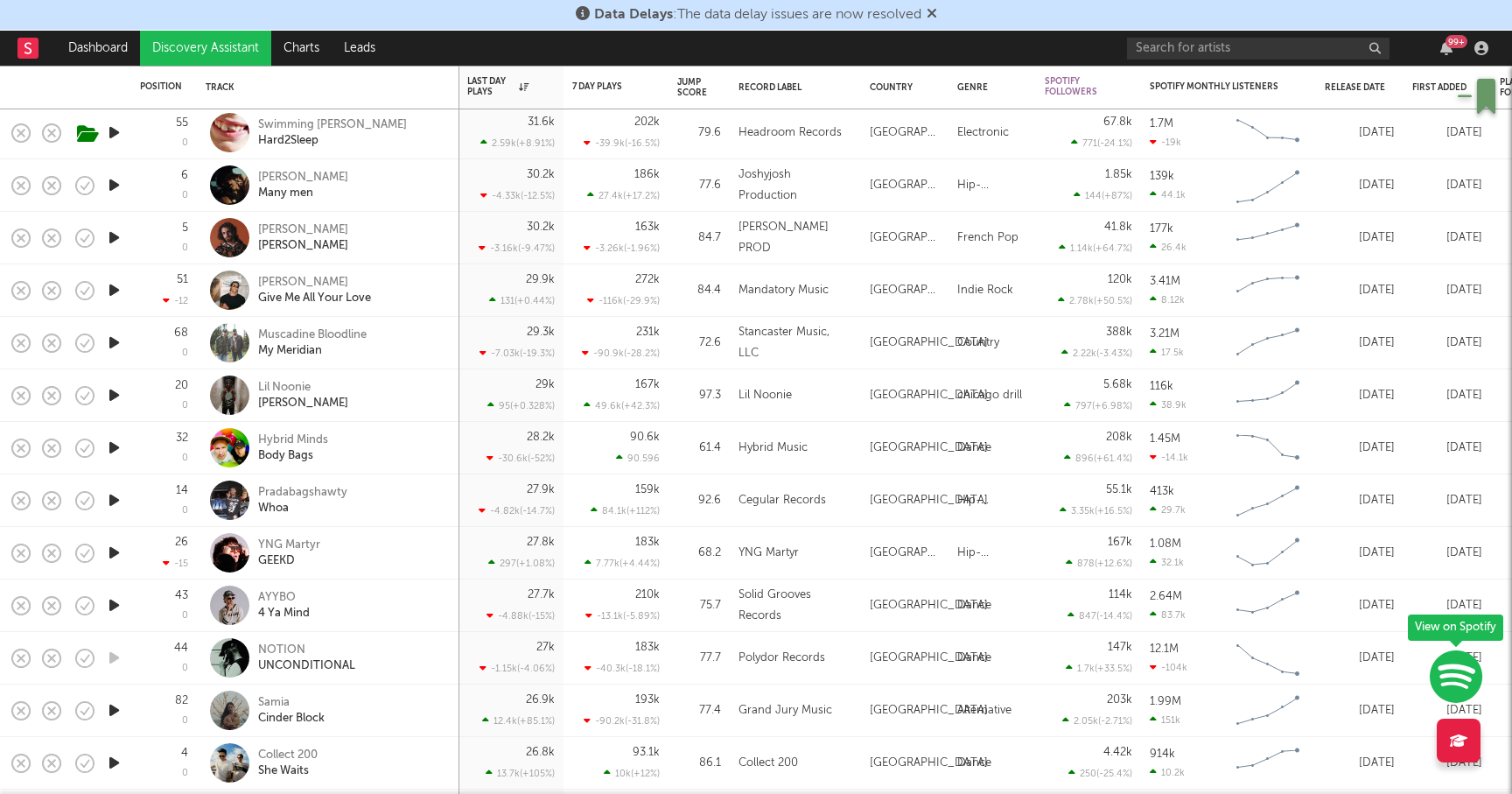
click at [116, 606] on icon "button" at bounding box center [114, 605] width 19 height 21
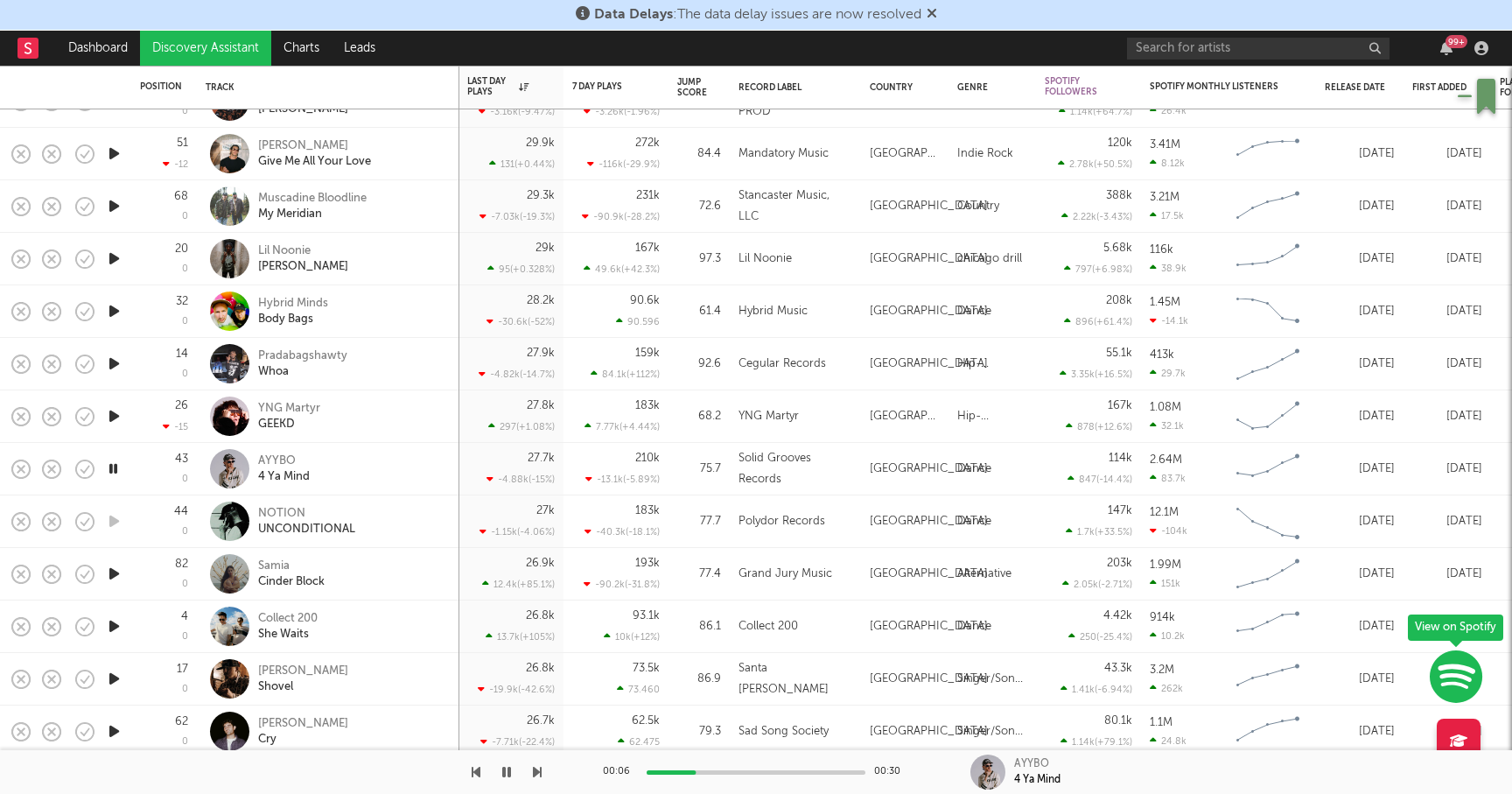
click at [116, 624] on icon "button" at bounding box center [114, 625] width 19 height 21
click at [283, 616] on div "Collect 200" at bounding box center [287, 619] width 59 height 16
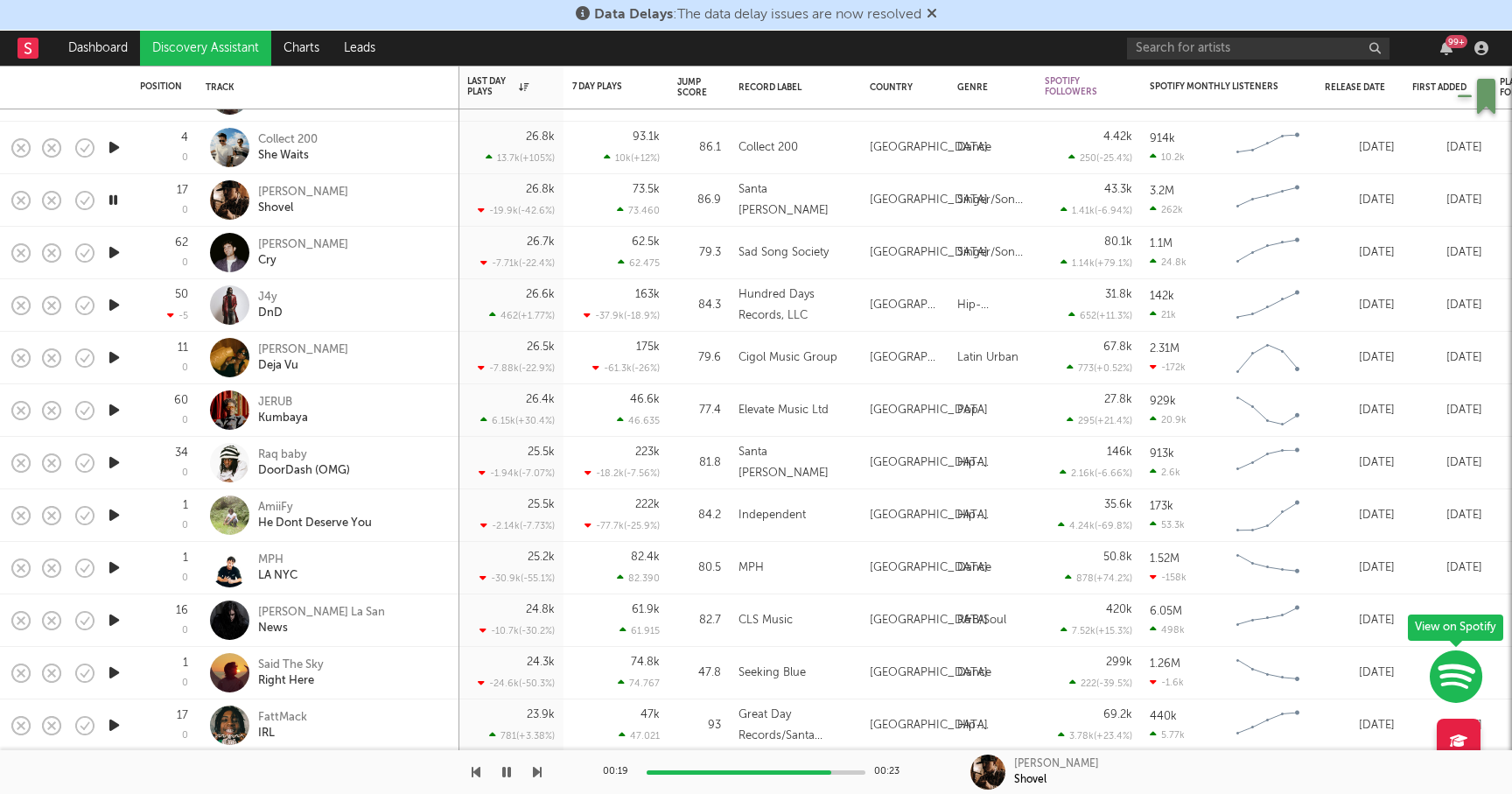
click at [116, 197] on icon "button" at bounding box center [113, 200] width 17 height 21
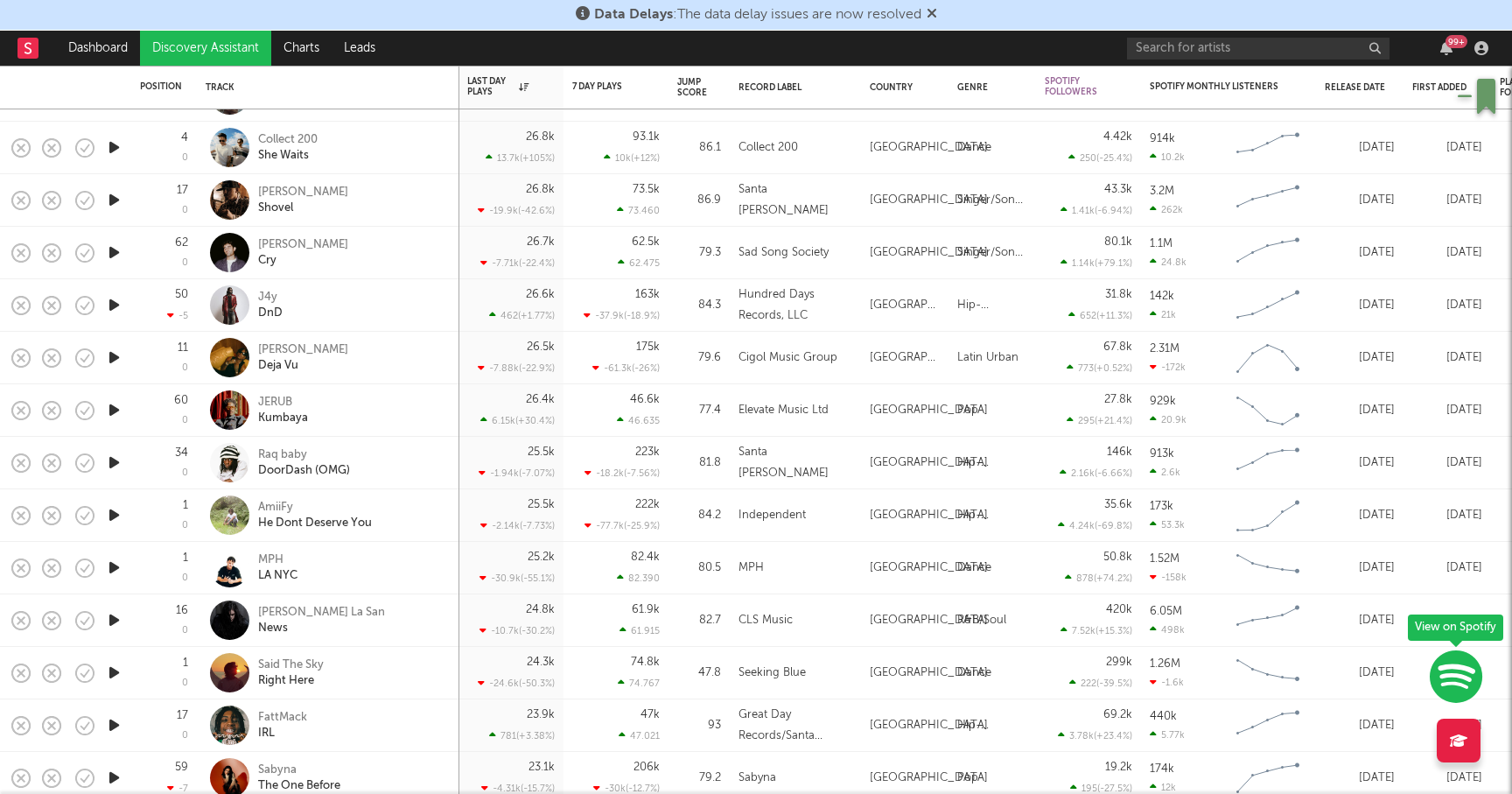
click at [113, 567] on icon "button" at bounding box center [114, 567] width 19 height 21
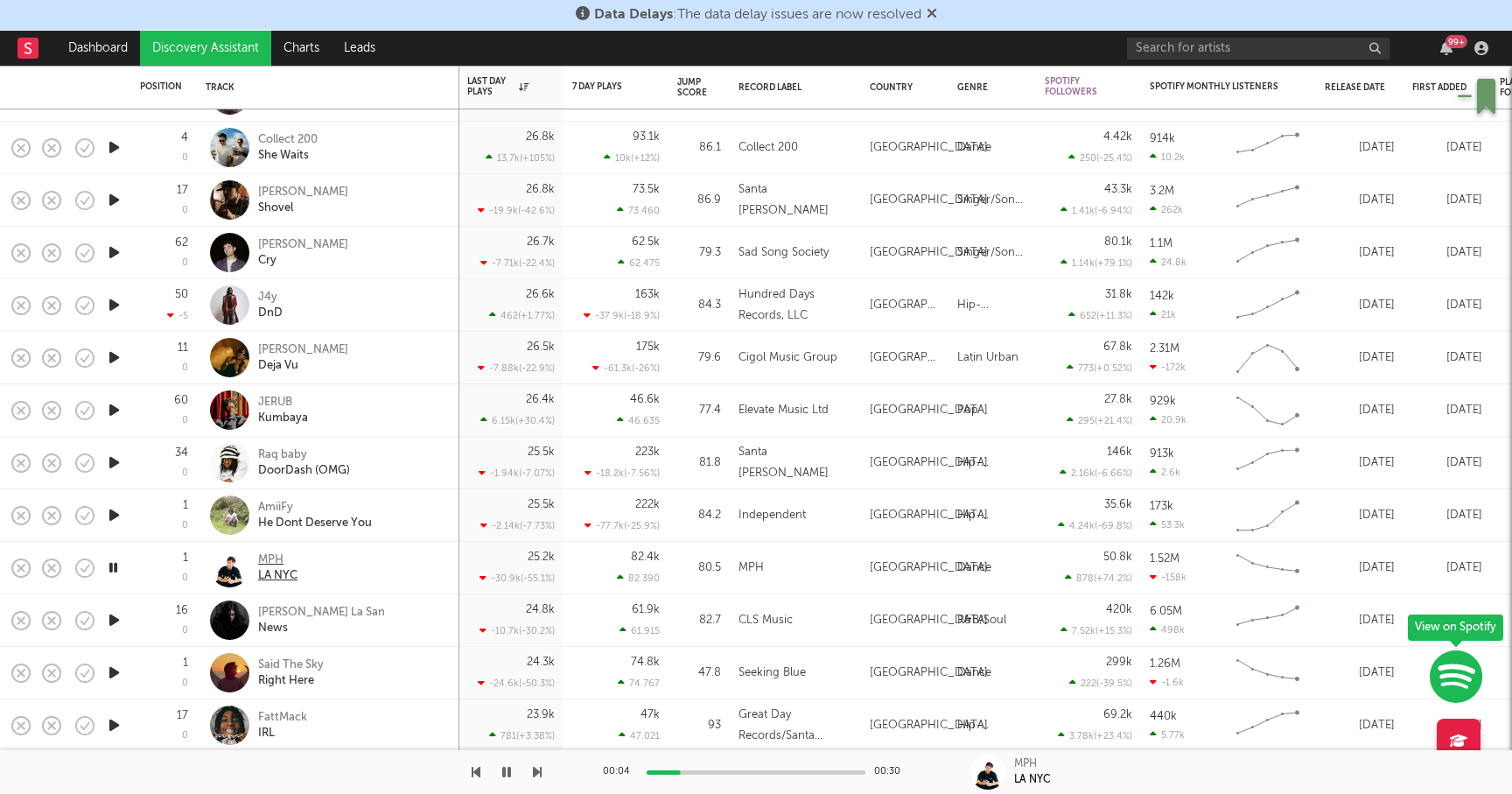
click at [274, 555] on div "MPH" at bounding box center [278, 560] width 39 height 16
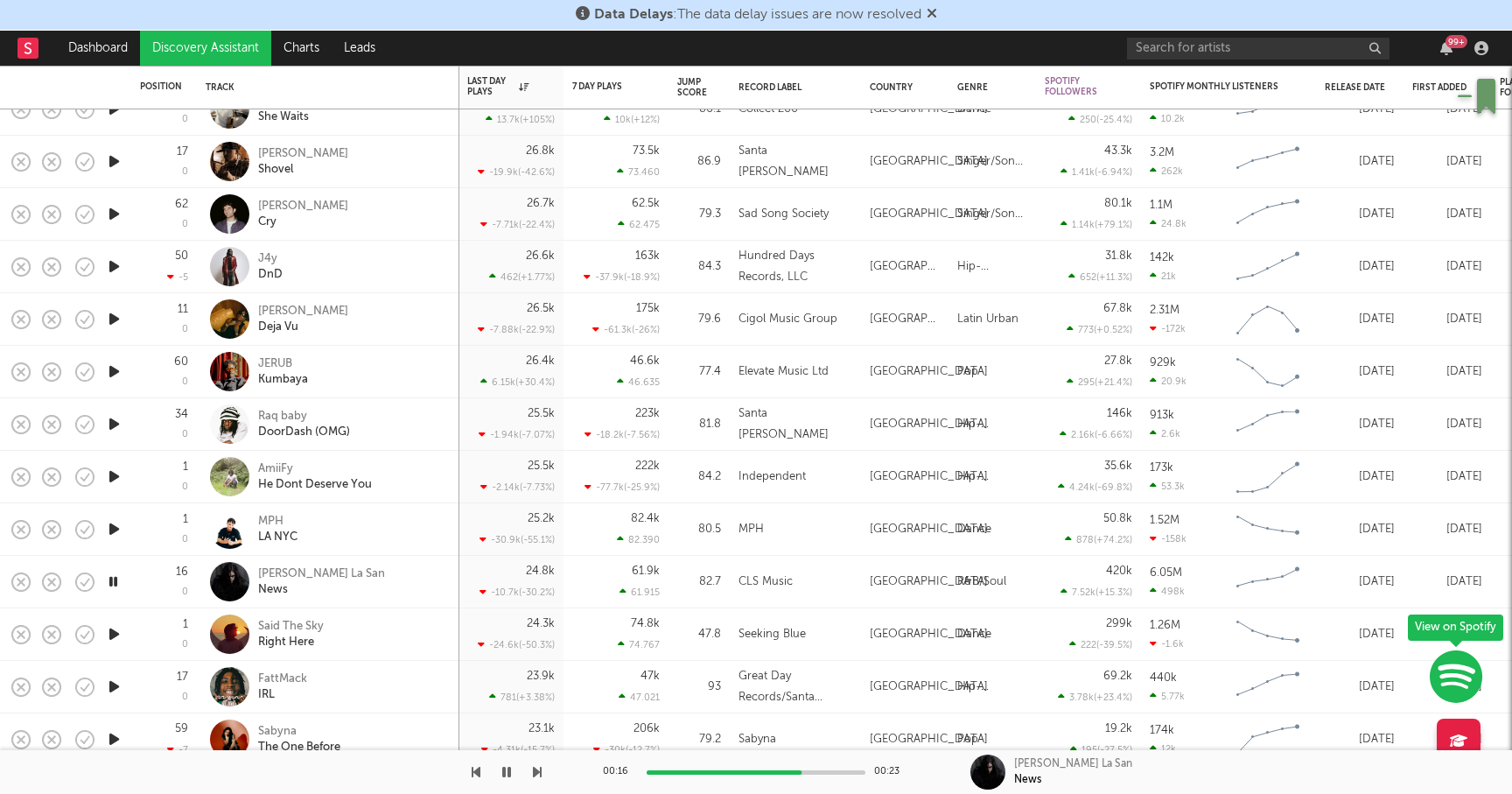
click at [114, 577] on icon "button" at bounding box center [113, 582] width 17 height 21
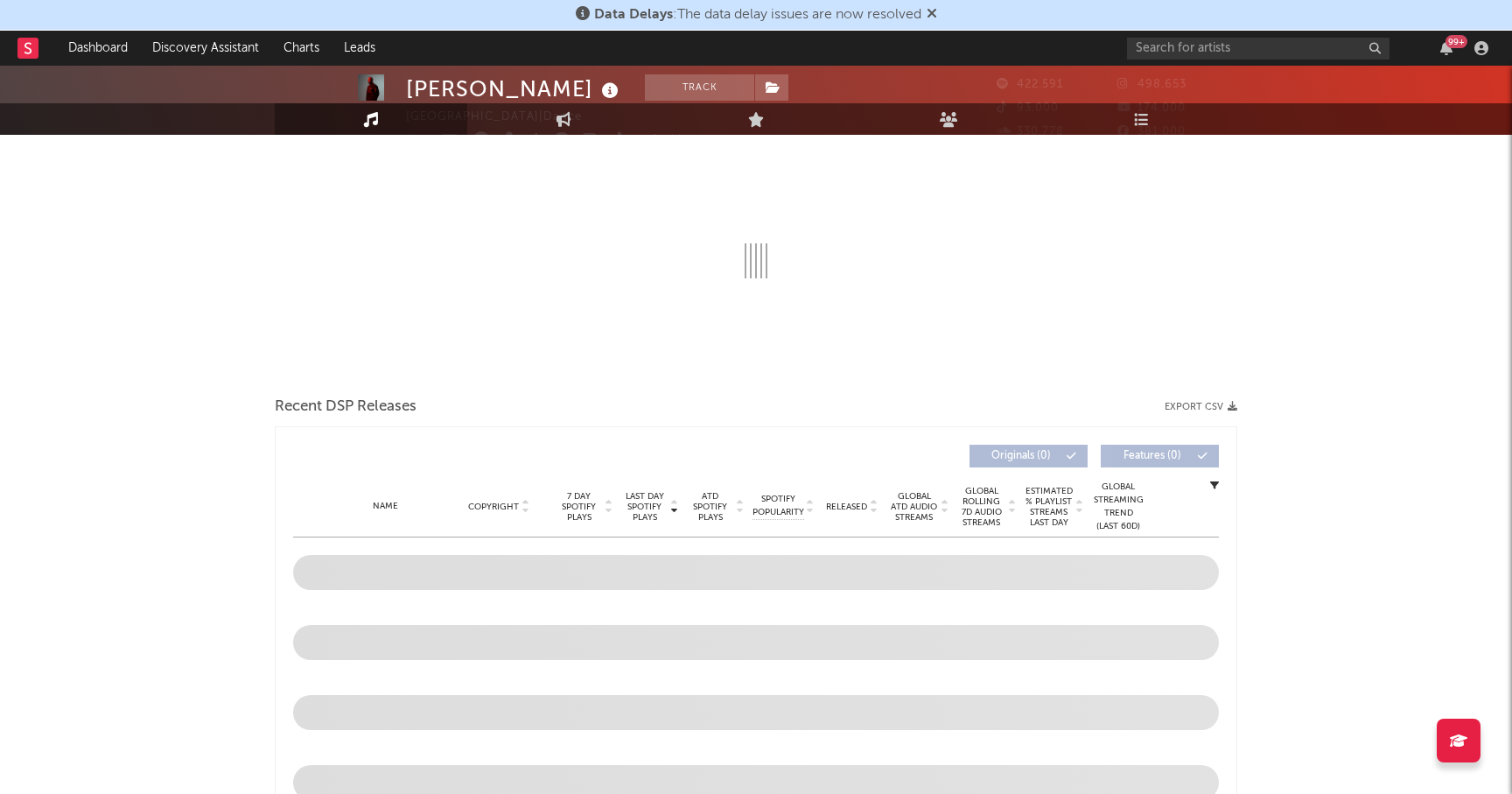
scroll to position [245, 0]
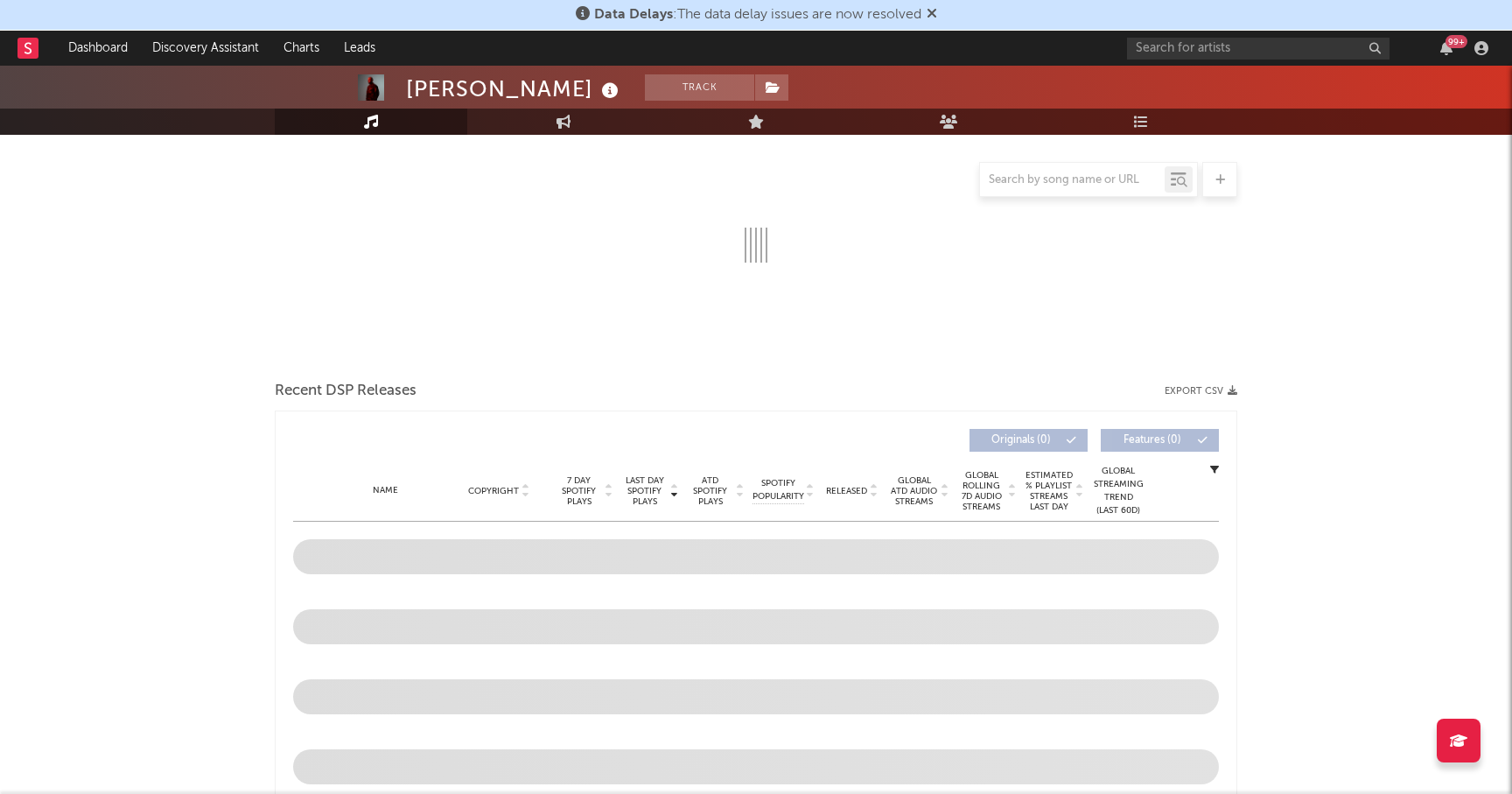
select select "6m"
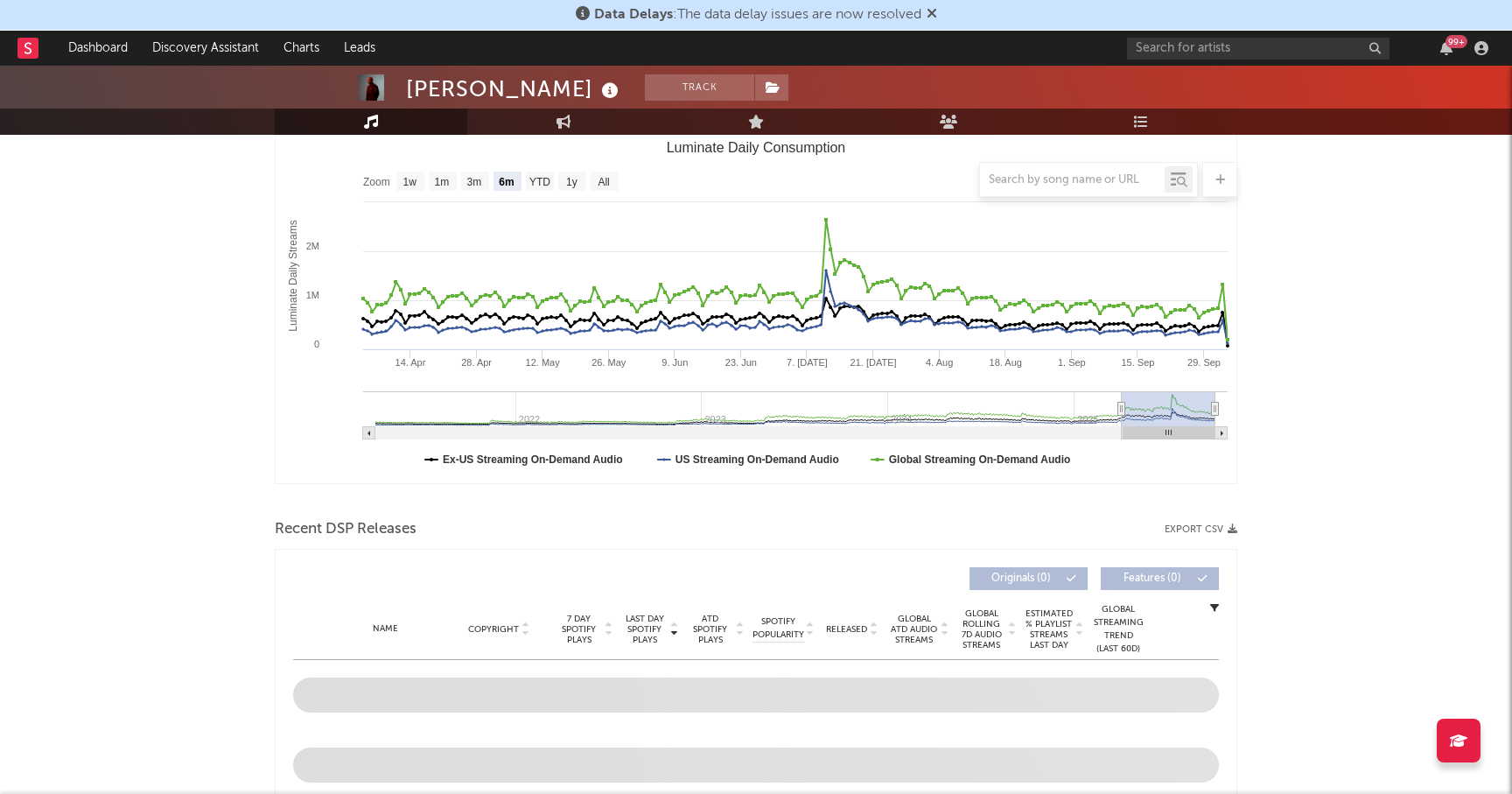
scroll to position [499, 0]
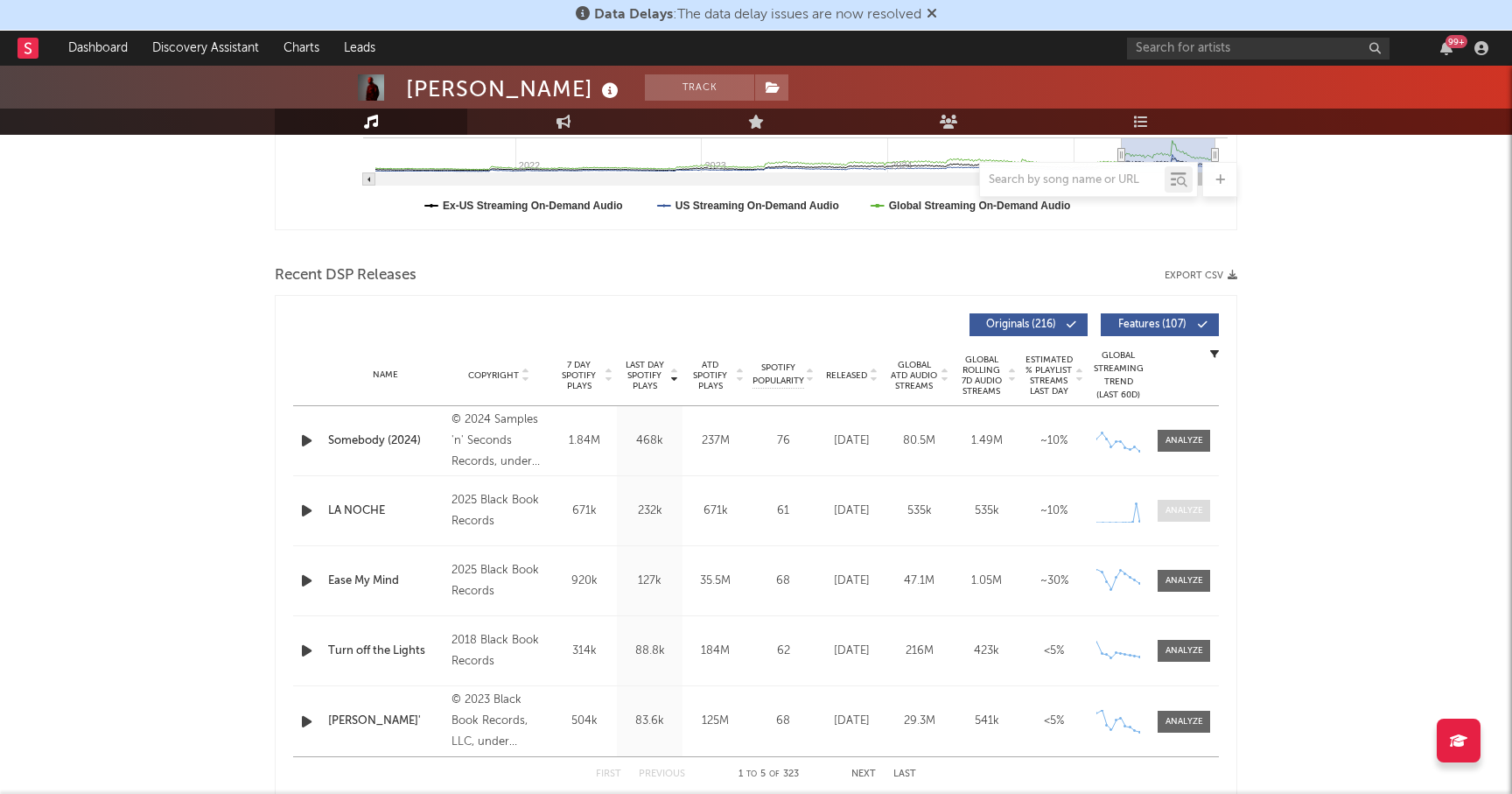
click at [1193, 502] on span at bounding box center [1184, 510] width 53 height 21
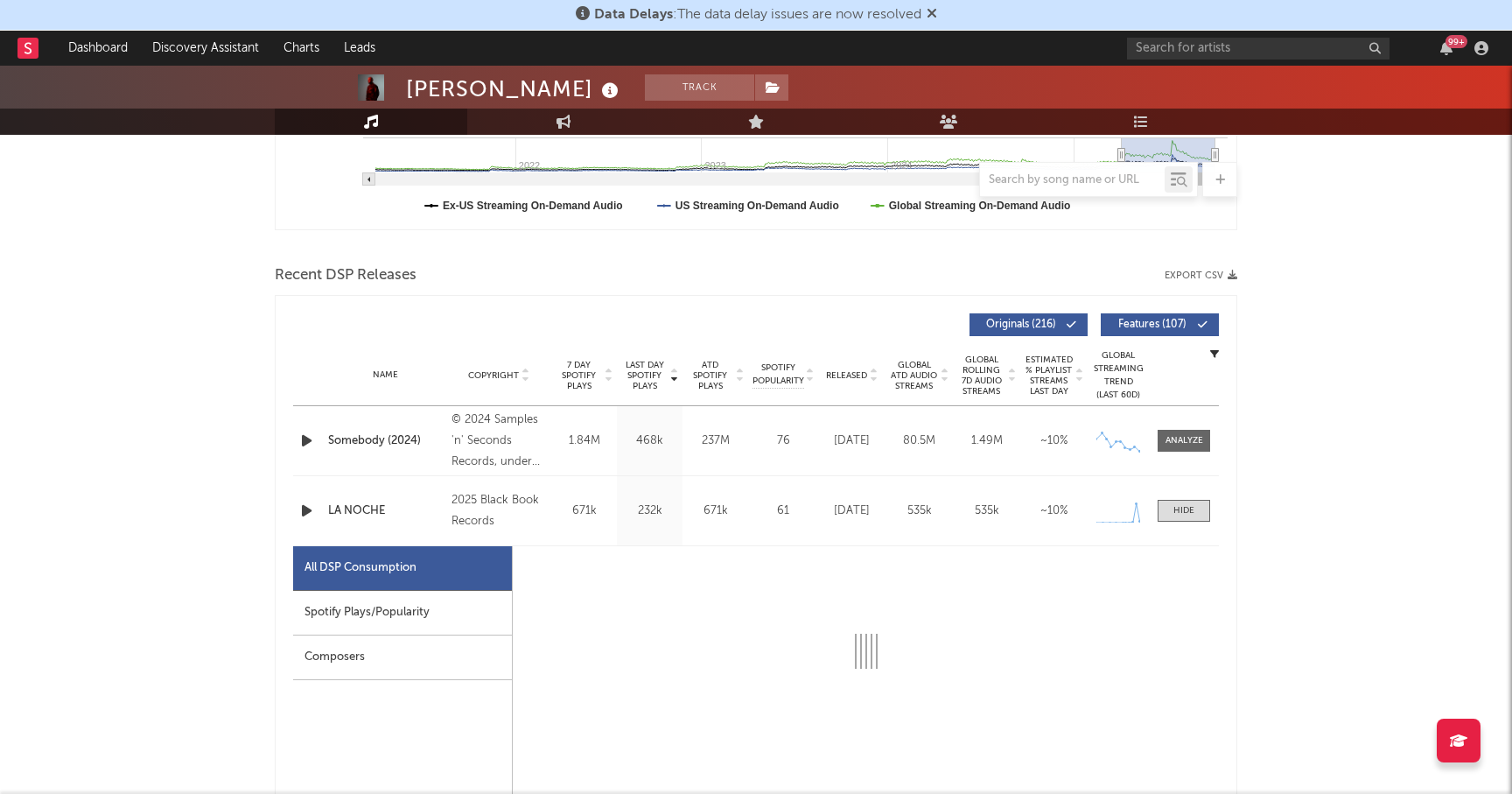
select select "1w"
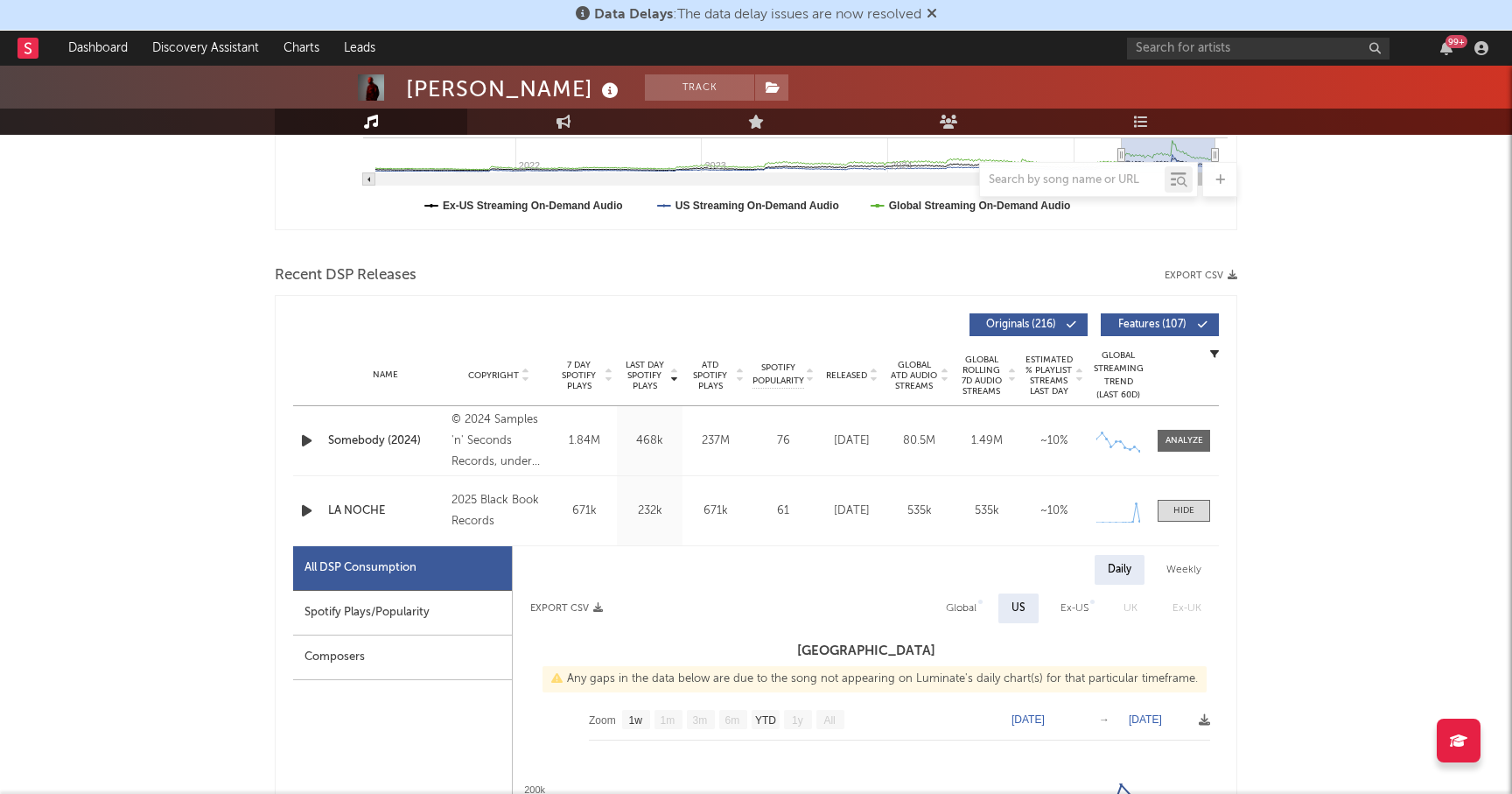
click at [335, 612] on div "Spotify Plays/Popularity" at bounding box center [402, 613] width 219 height 45
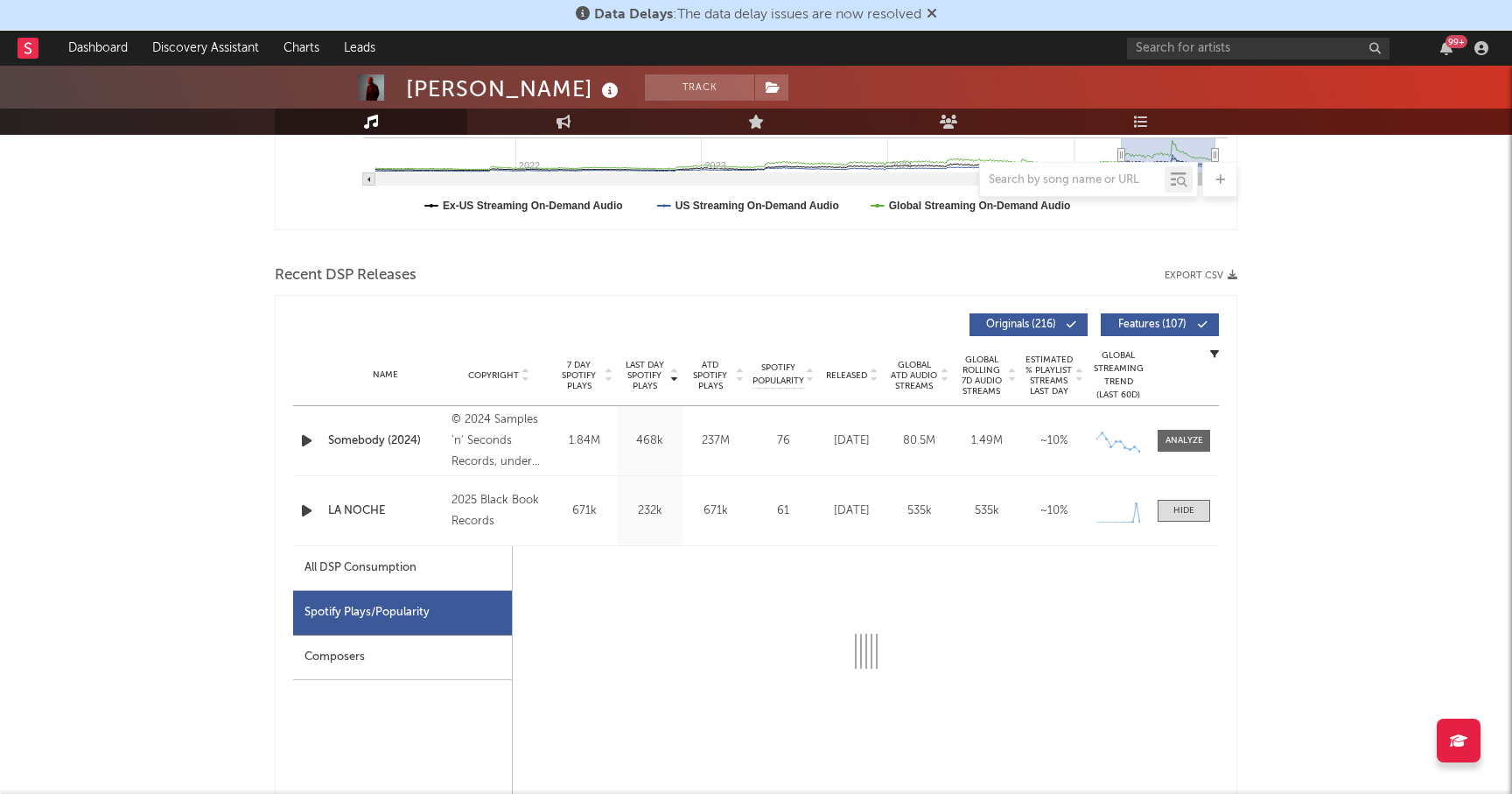
select select "1w"
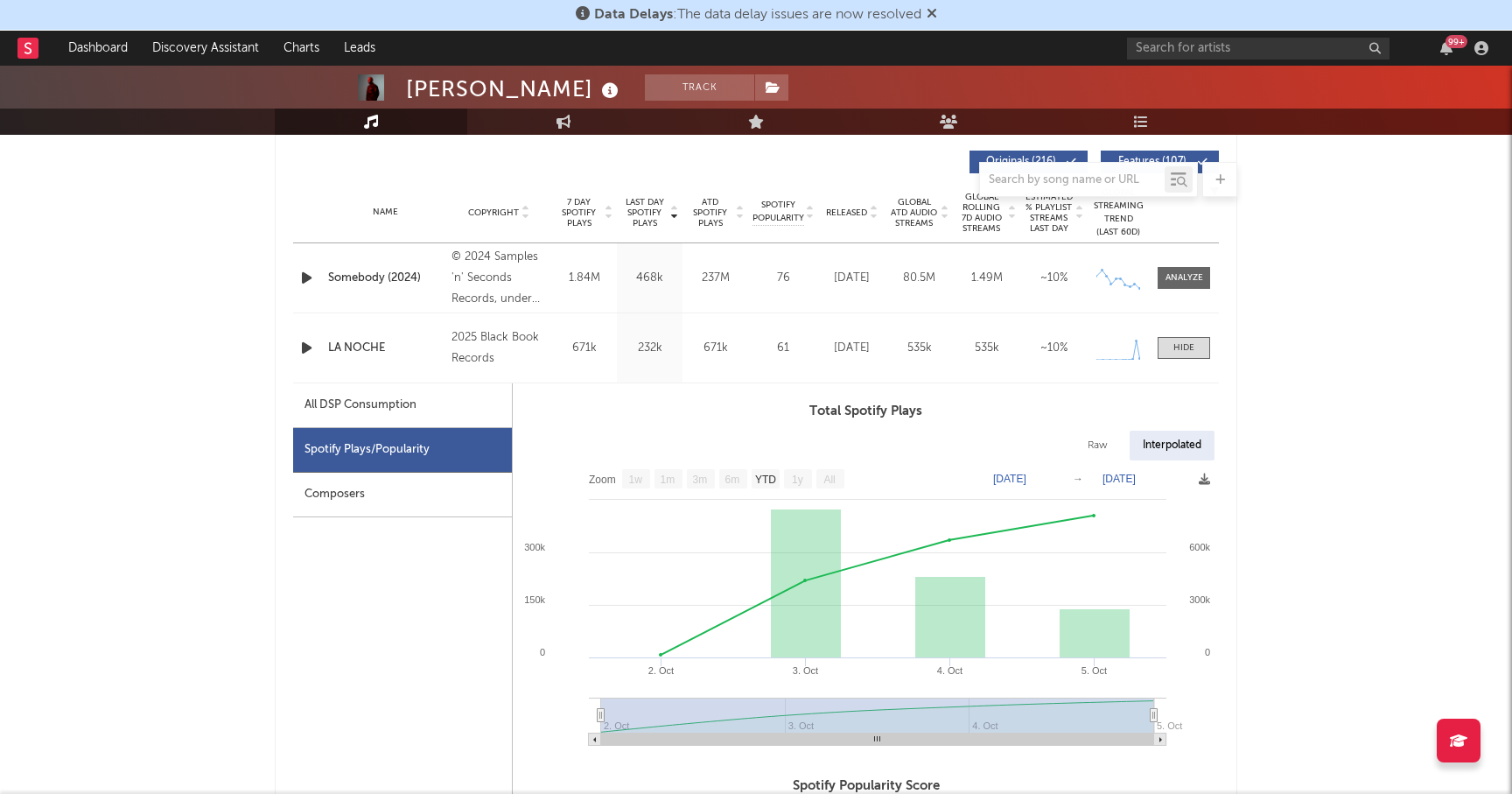
scroll to position [667, 0]
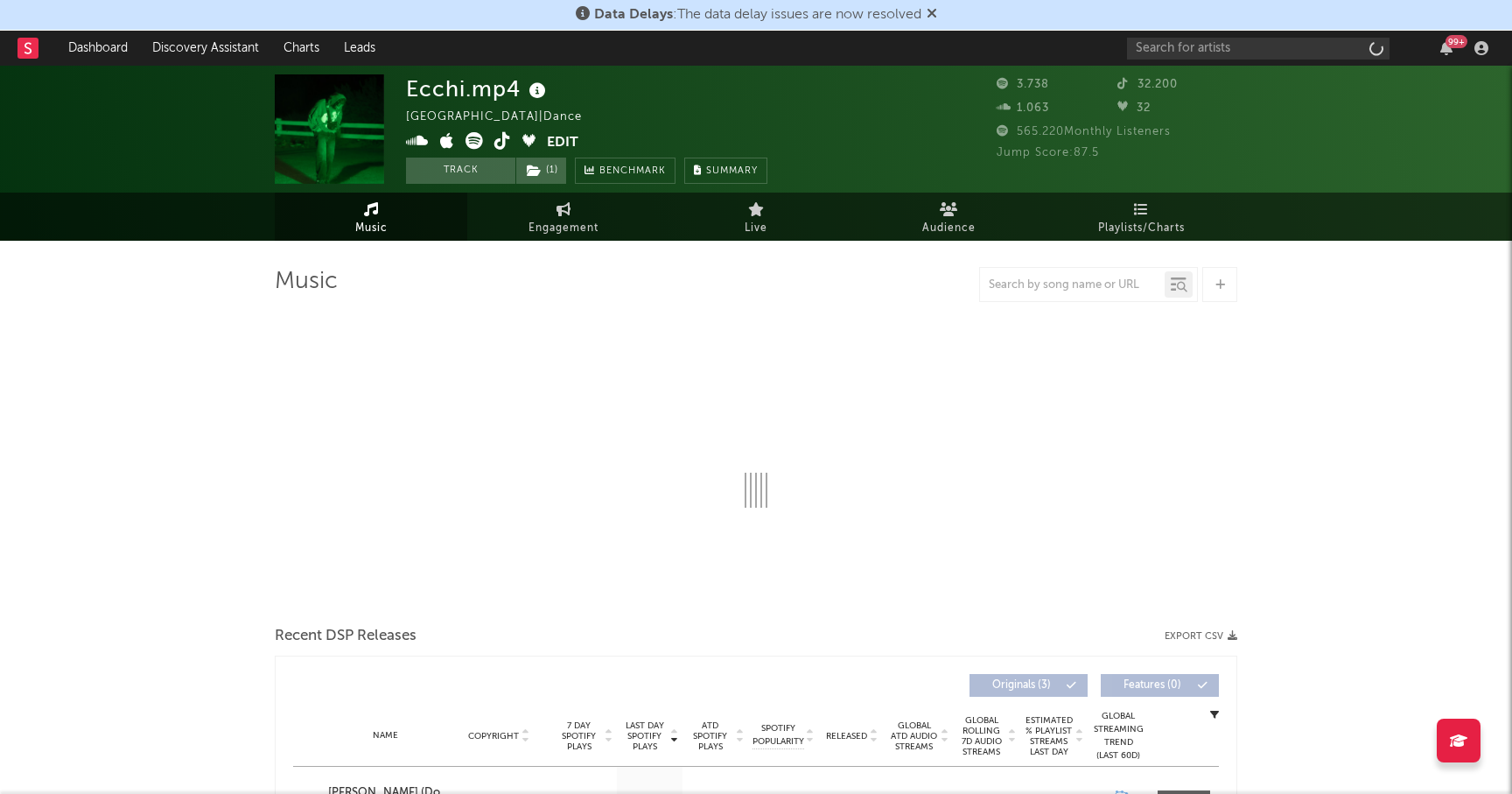
select select "1w"
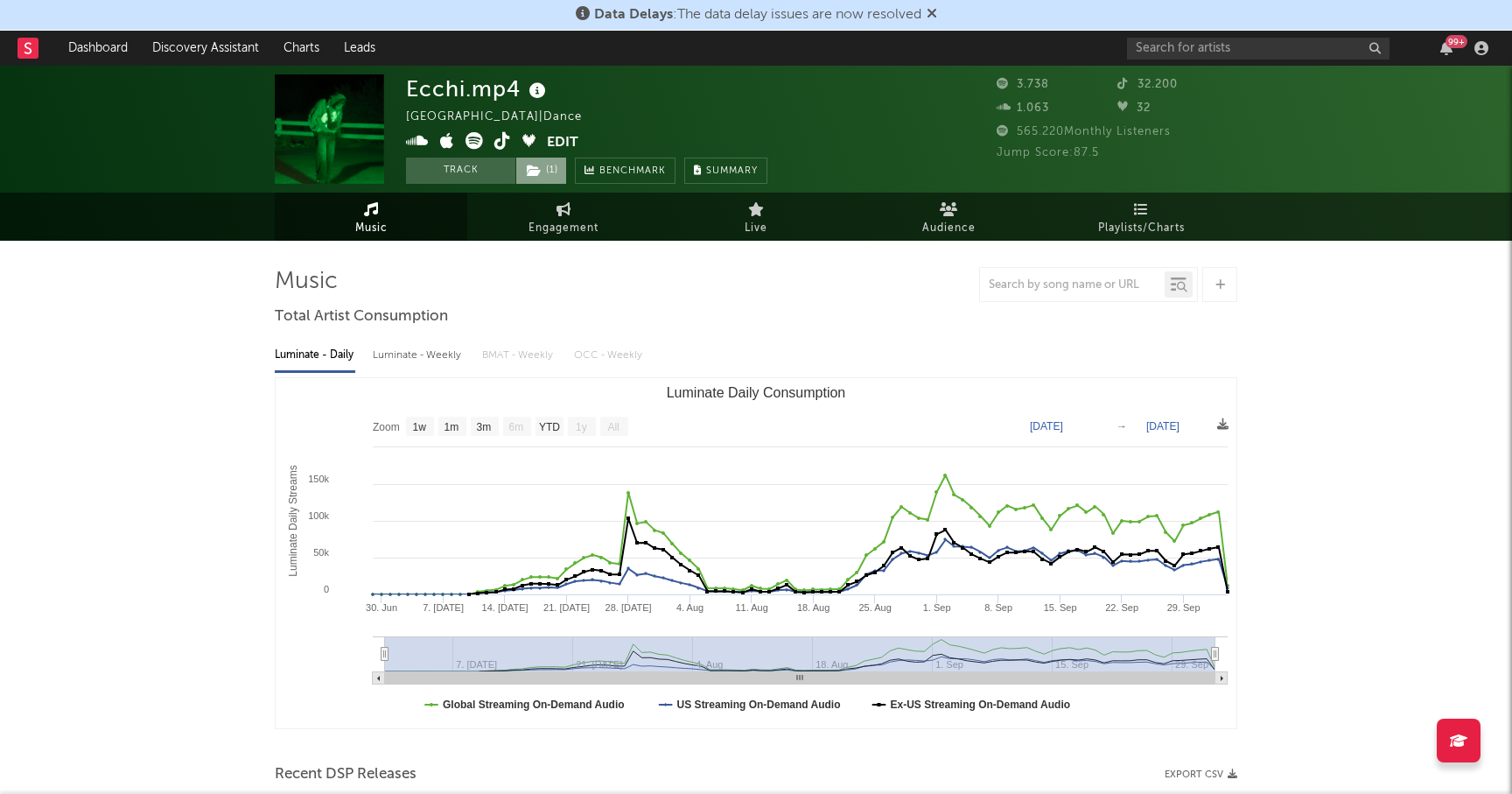
click at [545, 175] on span "( 1 )" at bounding box center [541, 170] width 52 height 26
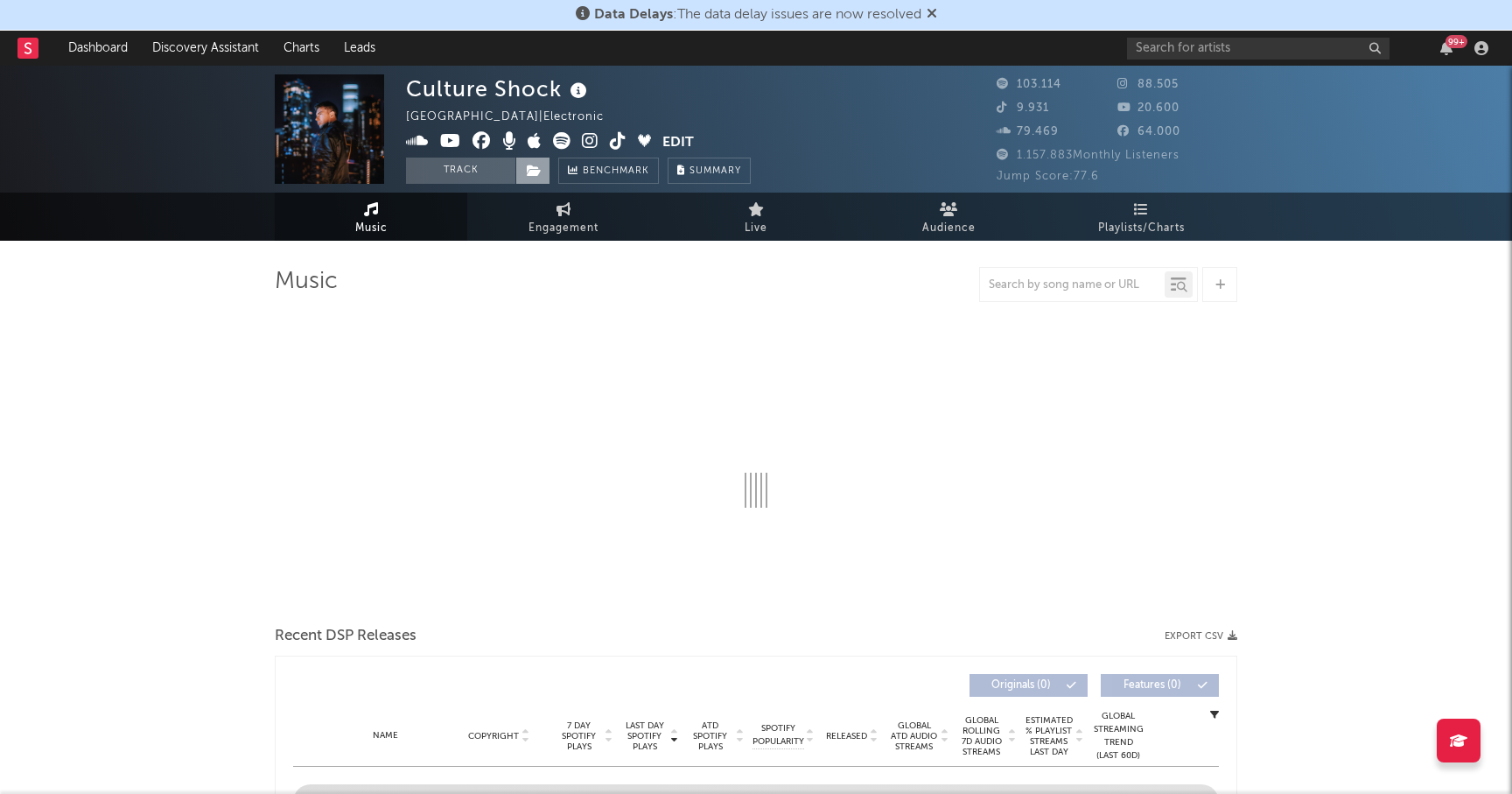
click at [529, 171] on icon at bounding box center [534, 170] width 15 height 13
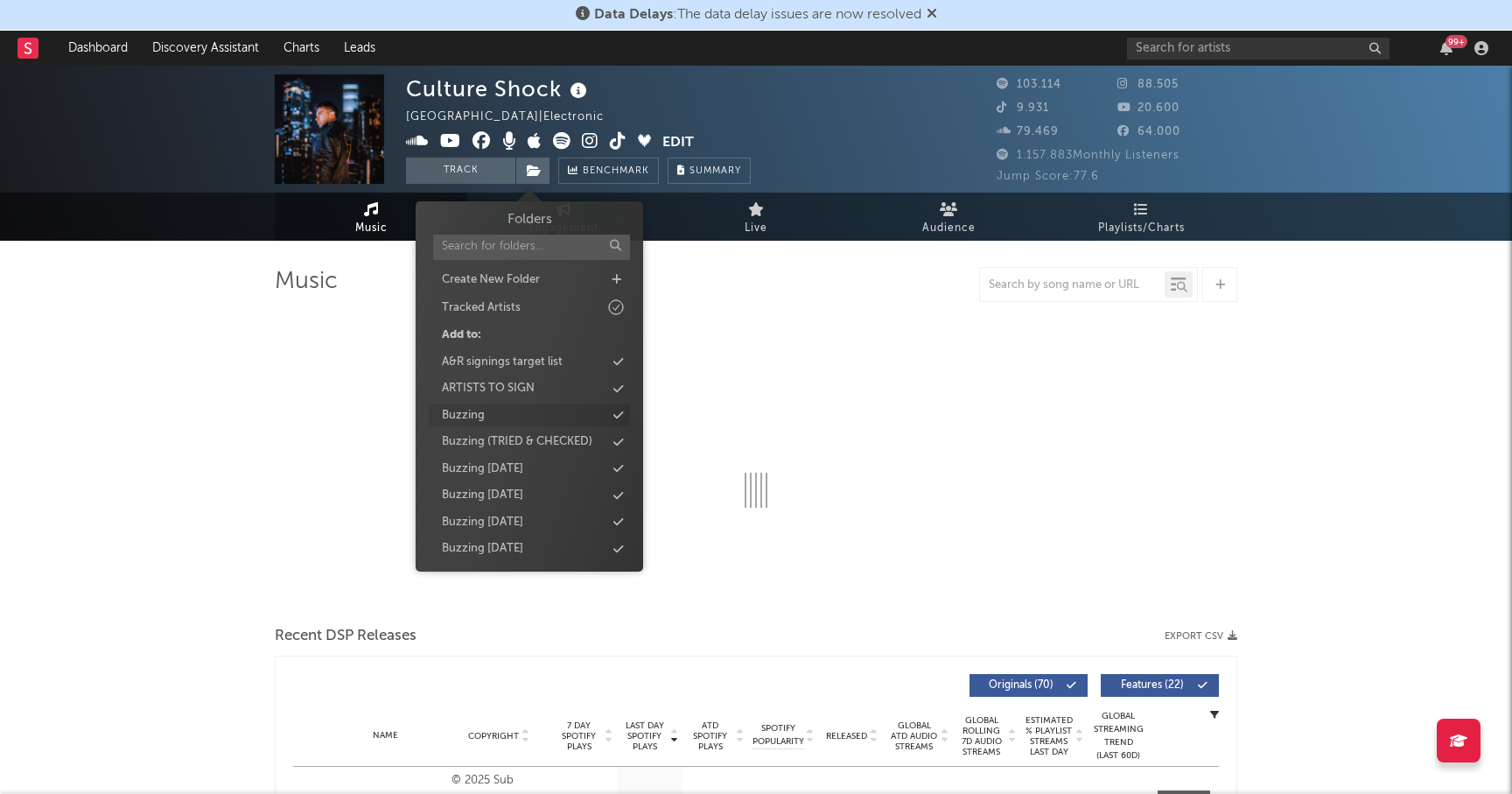
click at [462, 409] on div "Buzzing" at bounding box center [464, 416] width 43 height 18
select select "6m"
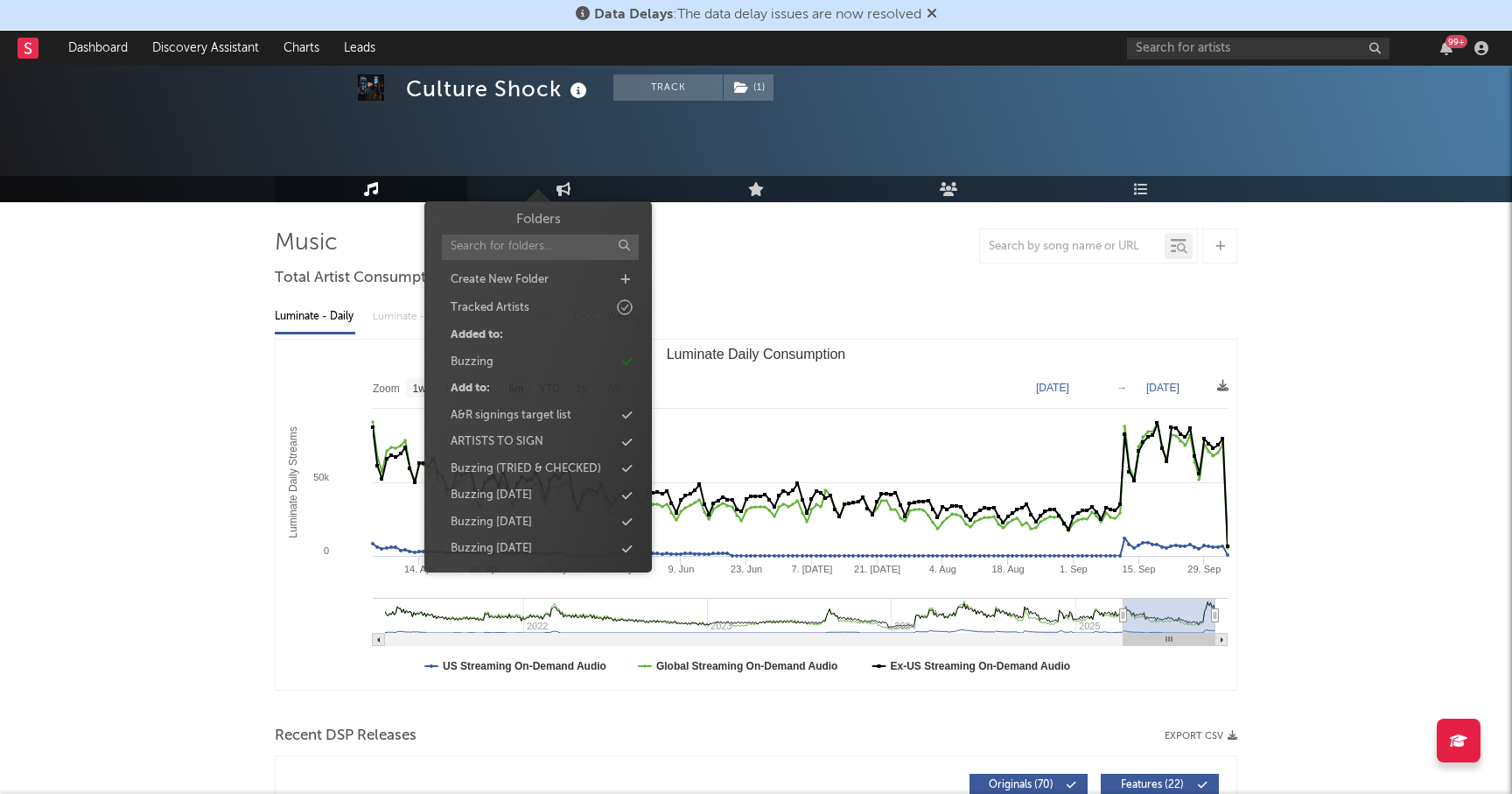
scroll to position [10, 0]
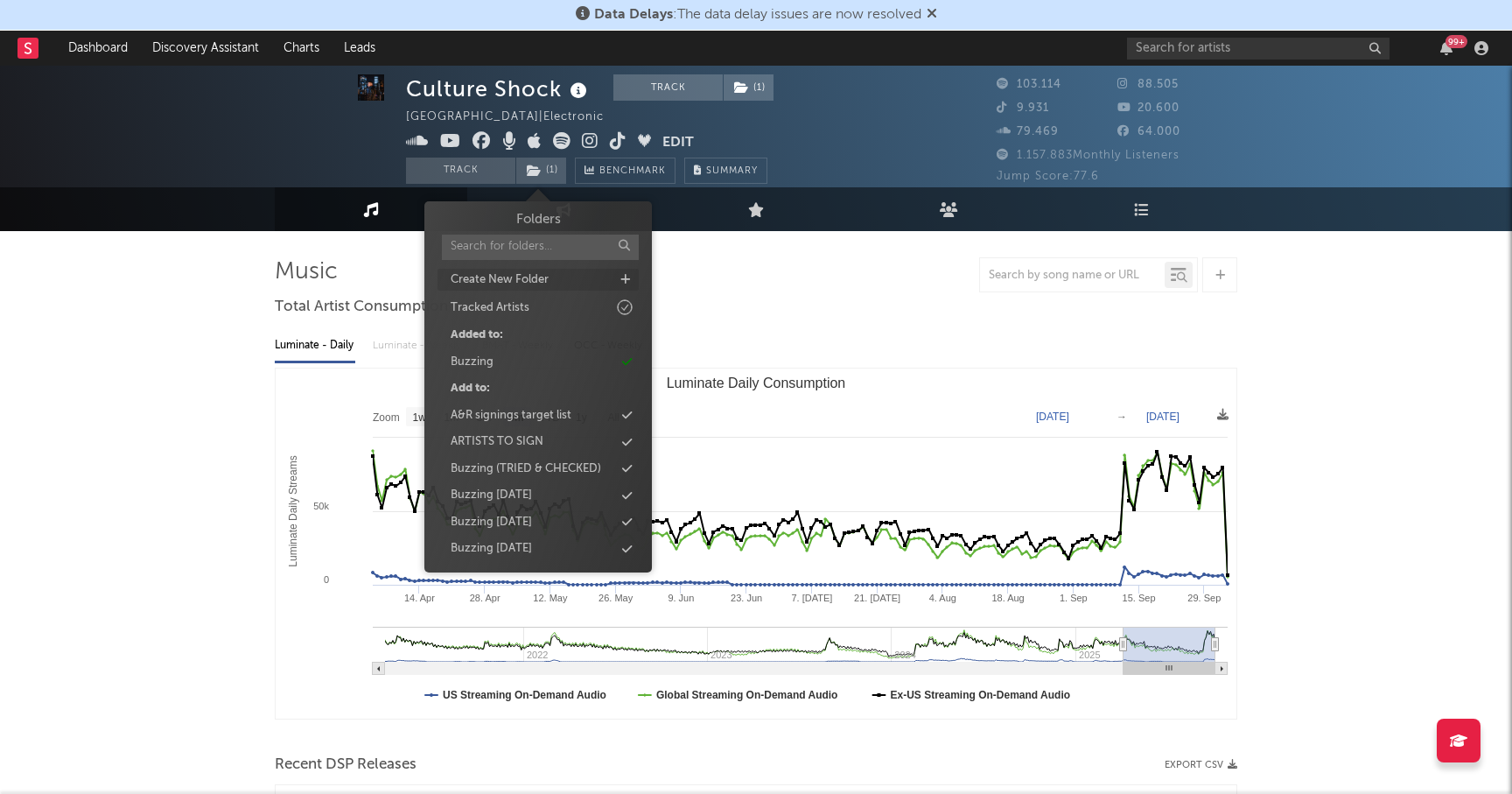
click at [625, 282] on icon at bounding box center [625, 280] width 10 height 12
type input "Buzzing Oct 25"
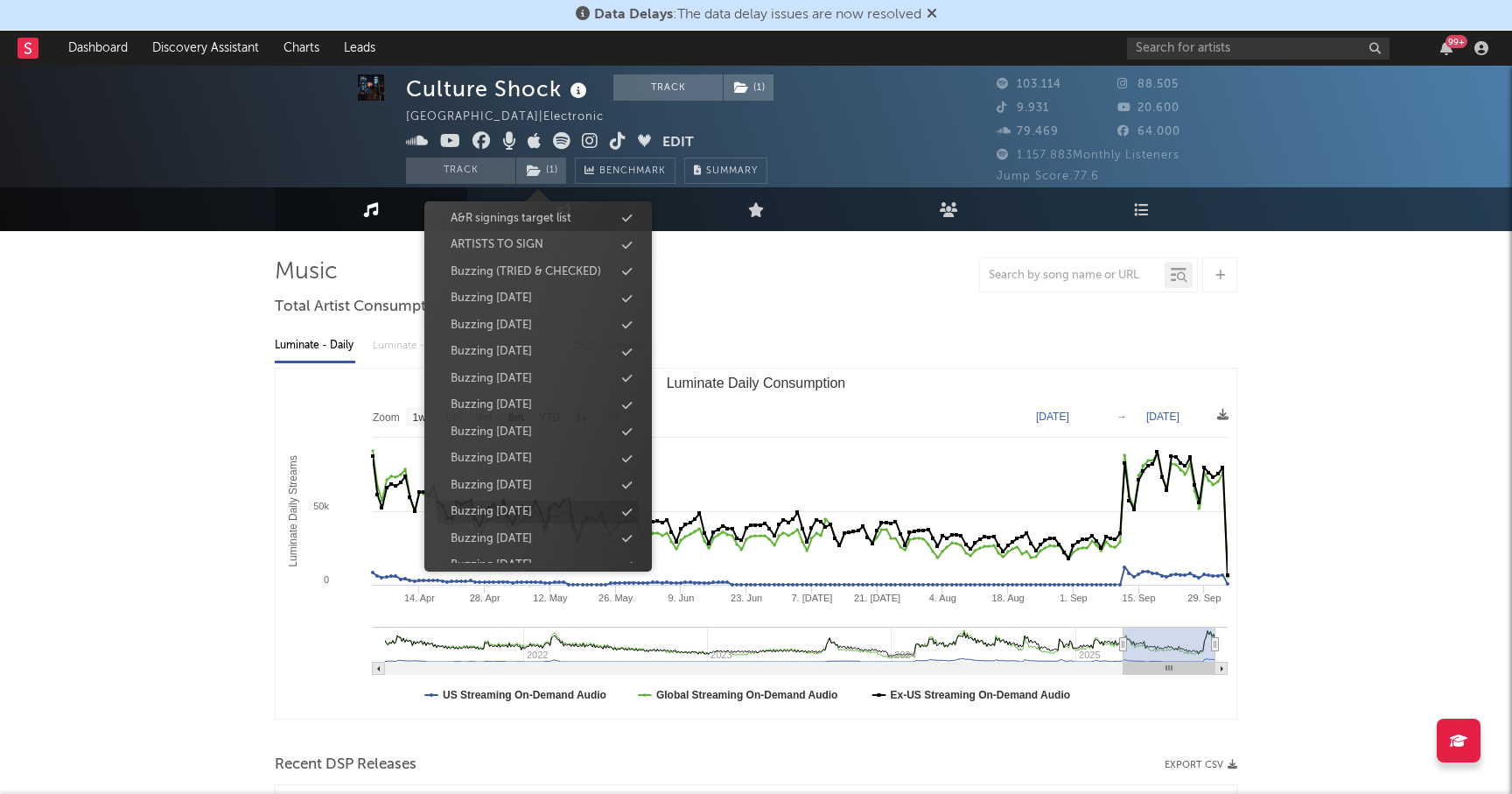
click at [485, 511] on div "Buzzing [DATE]" at bounding box center [492, 511] width 82 height 18
click at [513, 537] on div "Buzzing [DATE]" at bounding box center [492, 539] width 82 height 18
click at [551, 170] on span "( 3 )" at bounding box center [542, 170] width 53 height 26
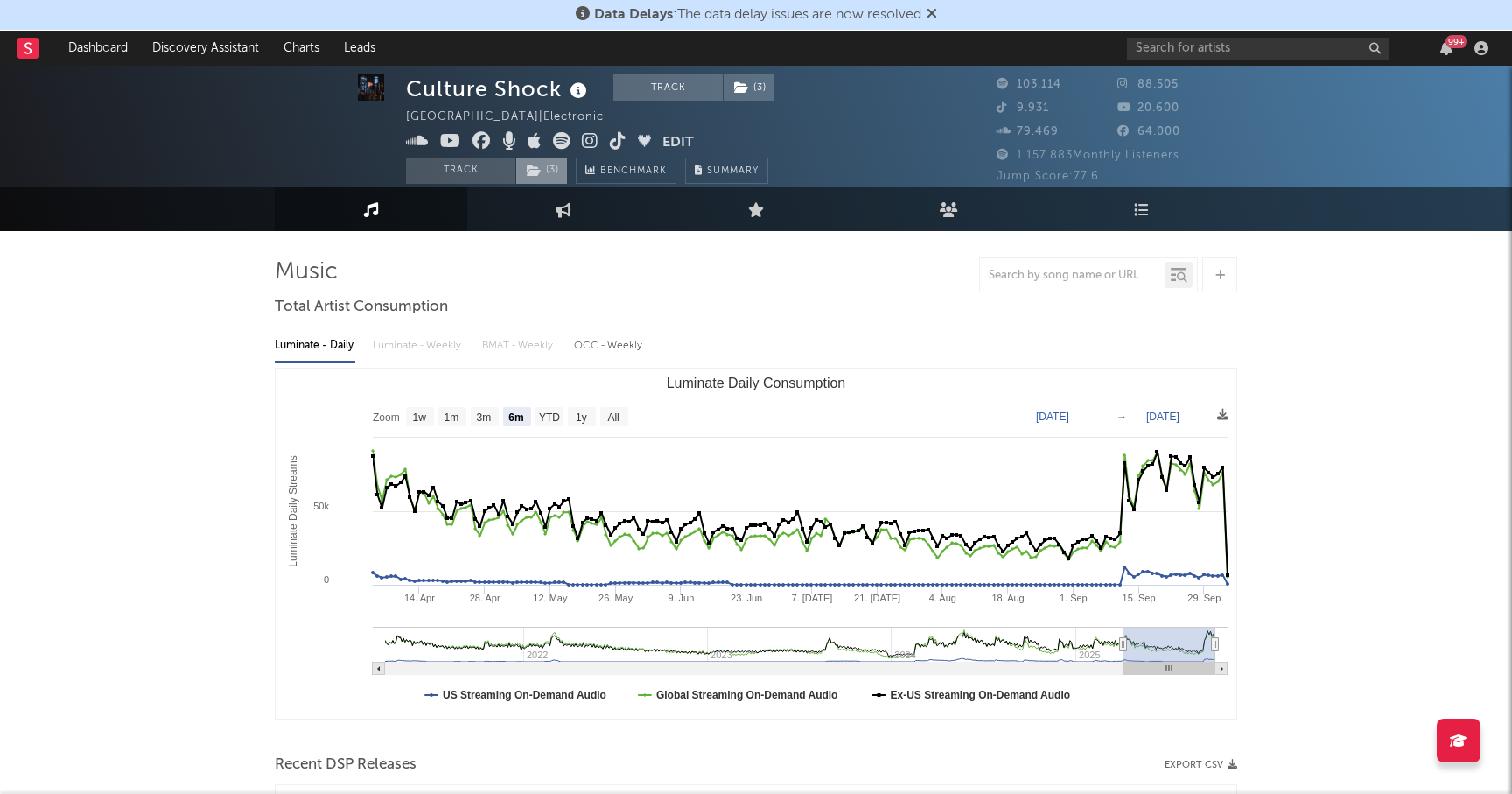
click at [551, 170] on span "( 3 )" at bounding box center [542, 170] width 53 height 26
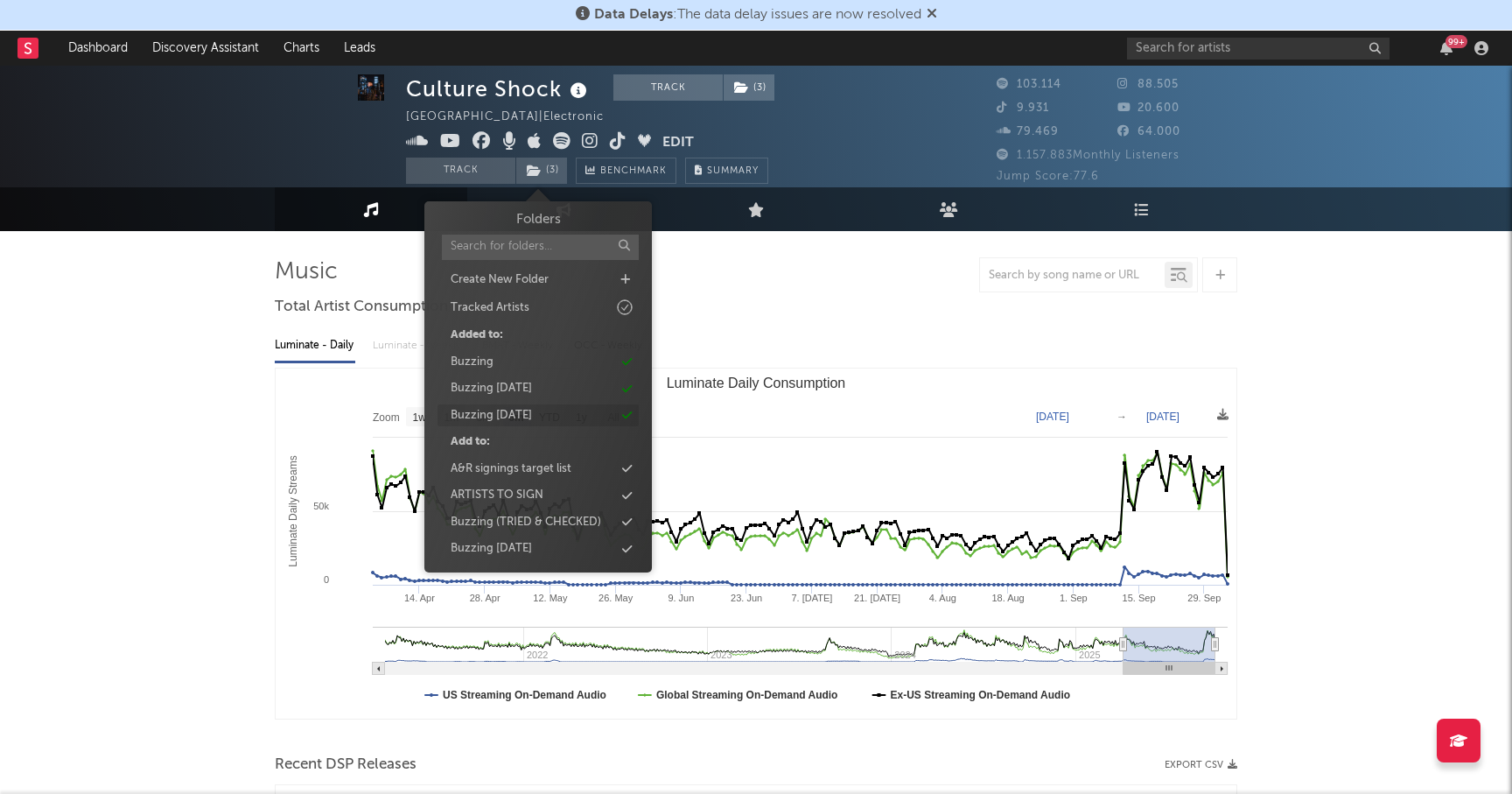
click at [510, 413] on div "Buzzing [DATE]" at bounding box center [492, 416] width 82 height 18
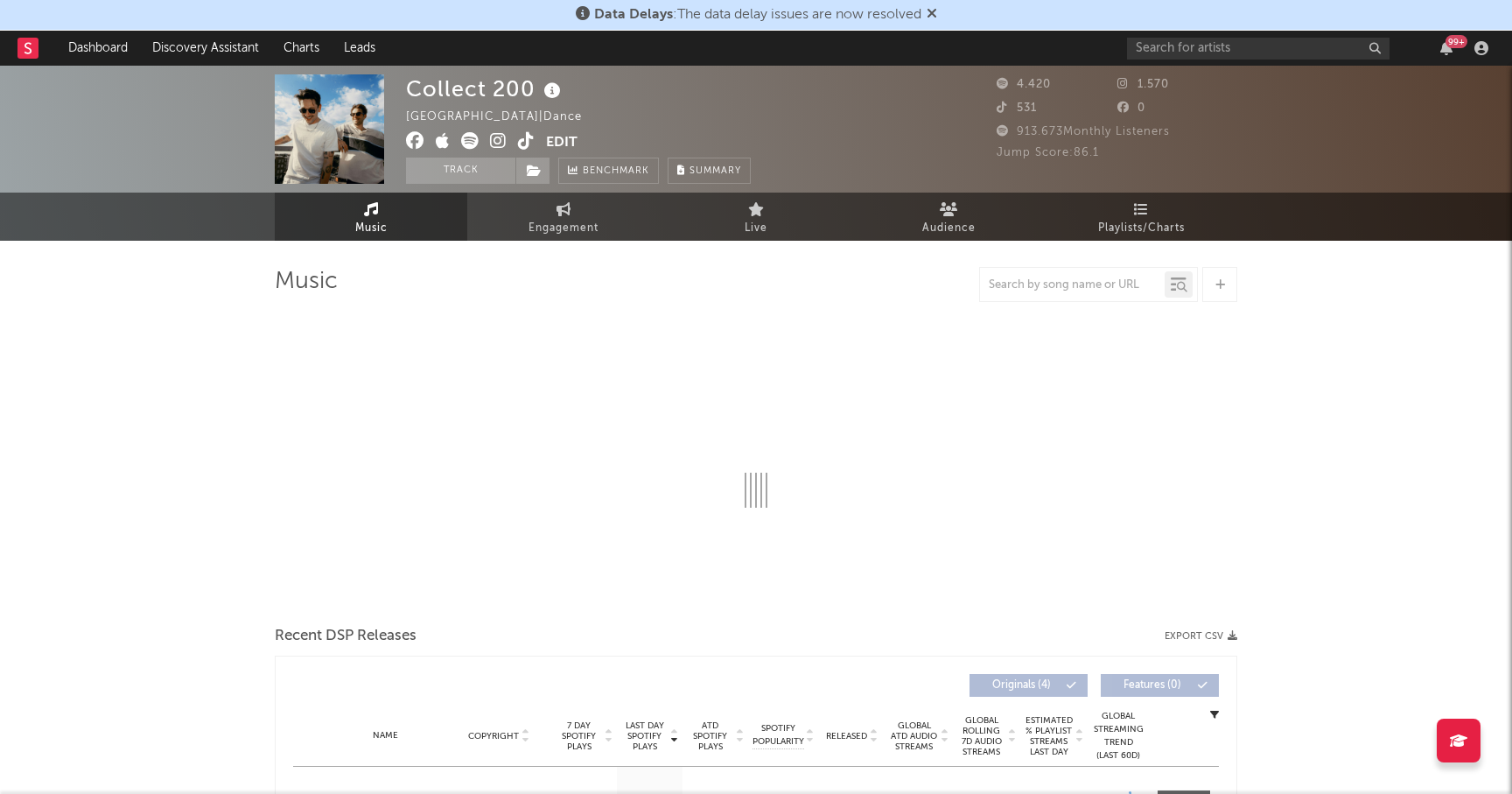
select select "1w"
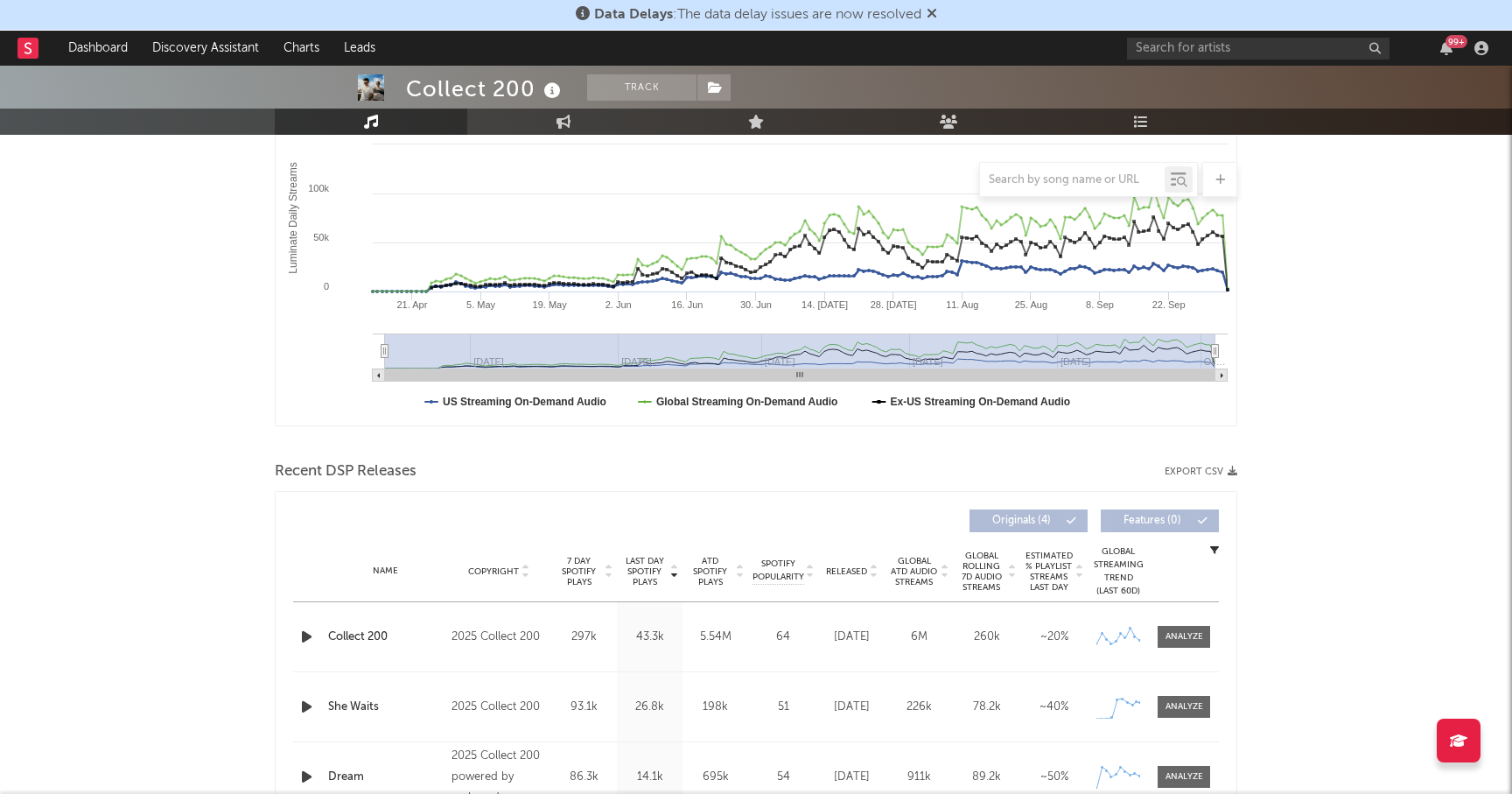
scroll to position [305, 0]
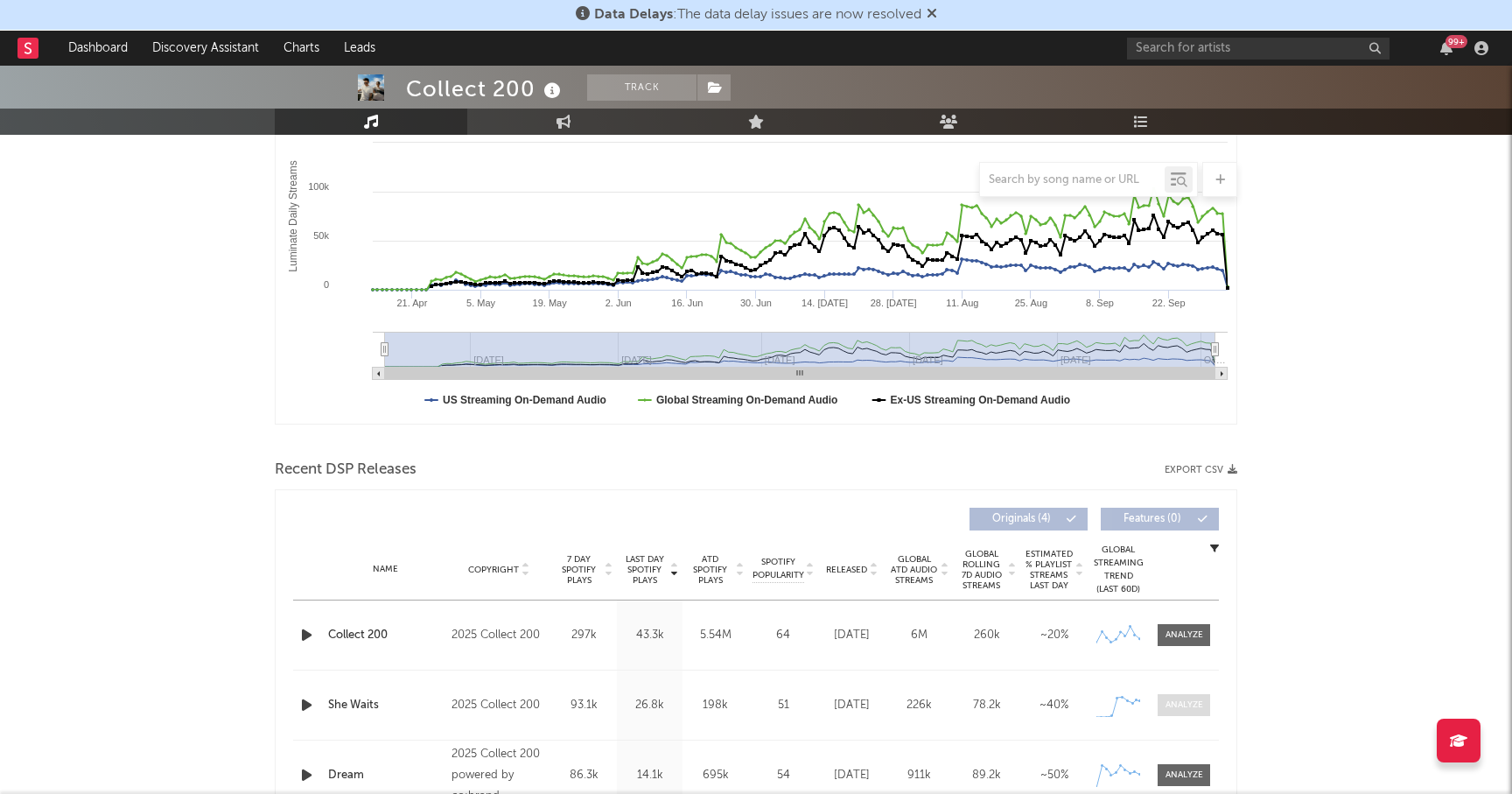
click at [1183, 708] on div at bounding box center [1184, 704] width 38 height 13
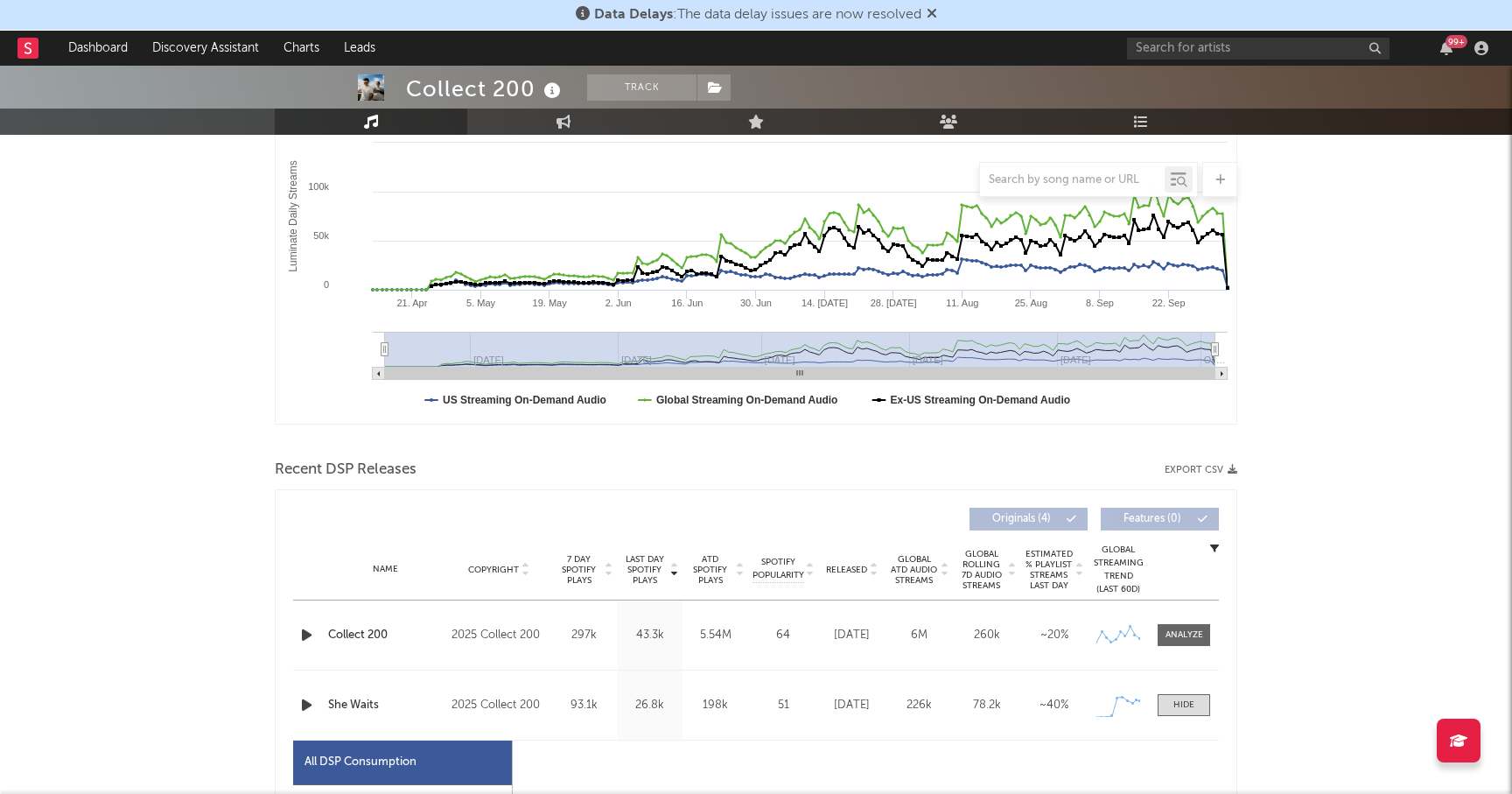
select select "1w"
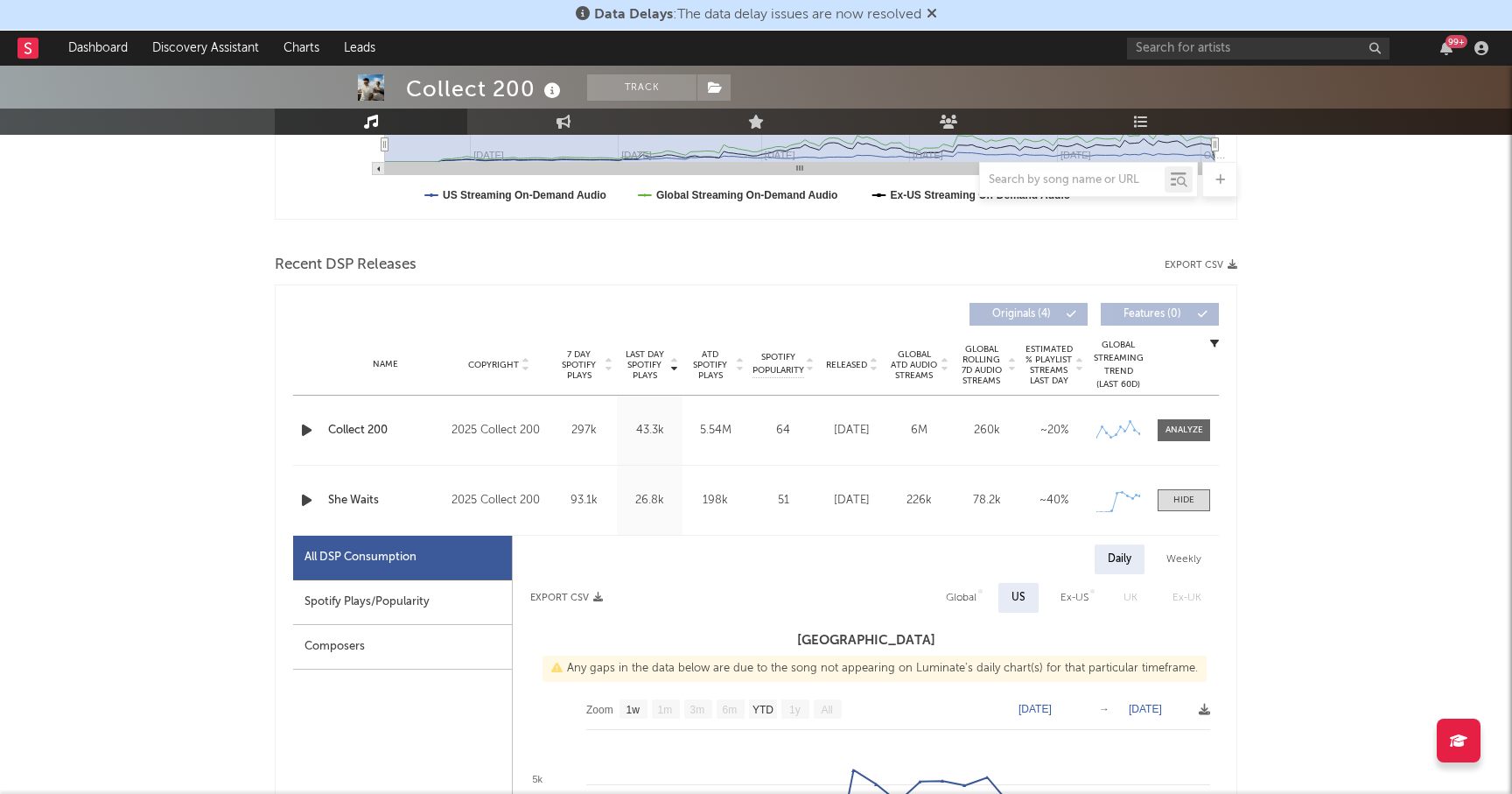
scroll to position [531, 0]
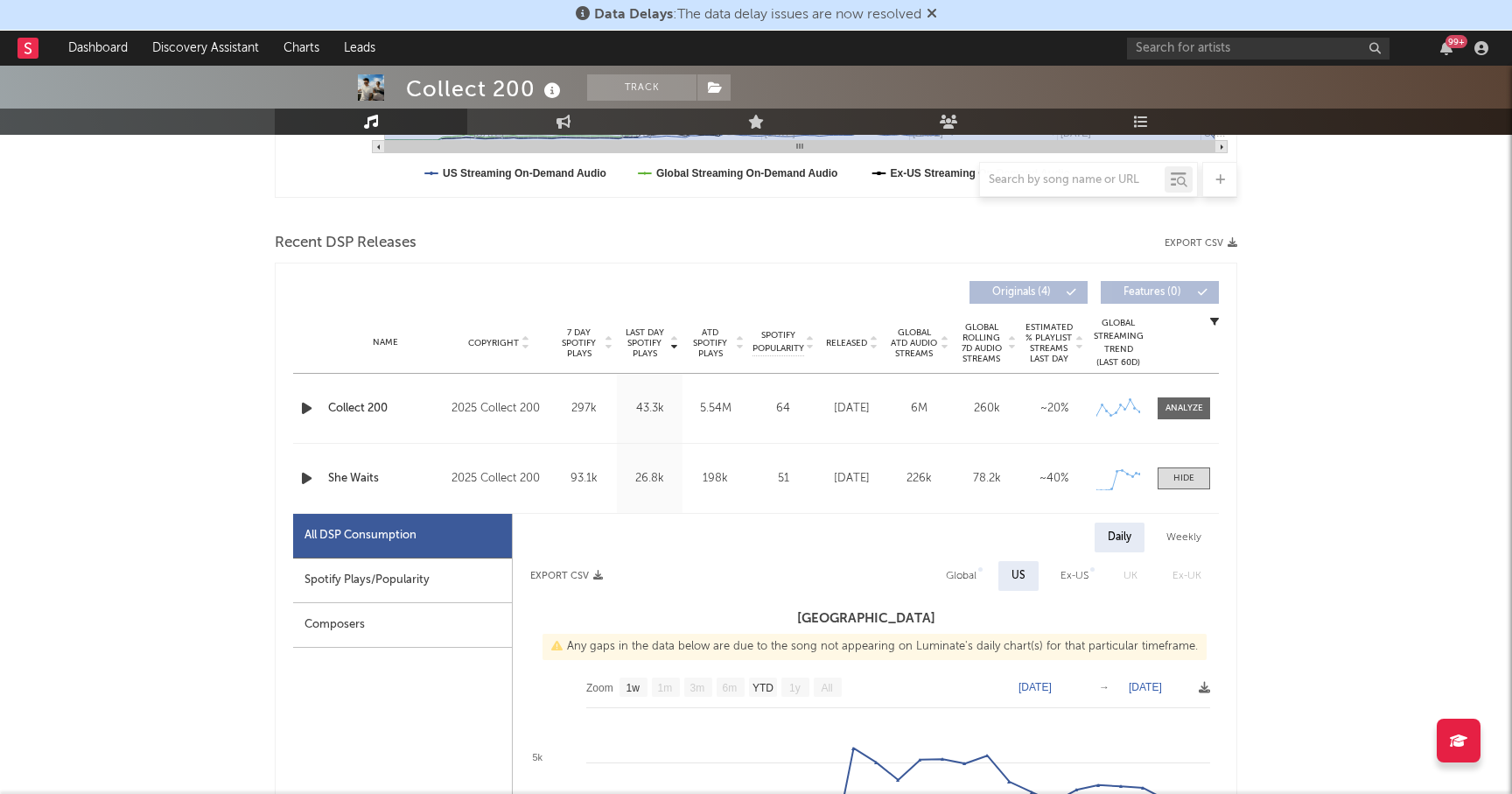
click at [367, 584] on div "Spotify Plays/Popularity" at bounding box center [402, 581] width 219 height 45
select select "1w"
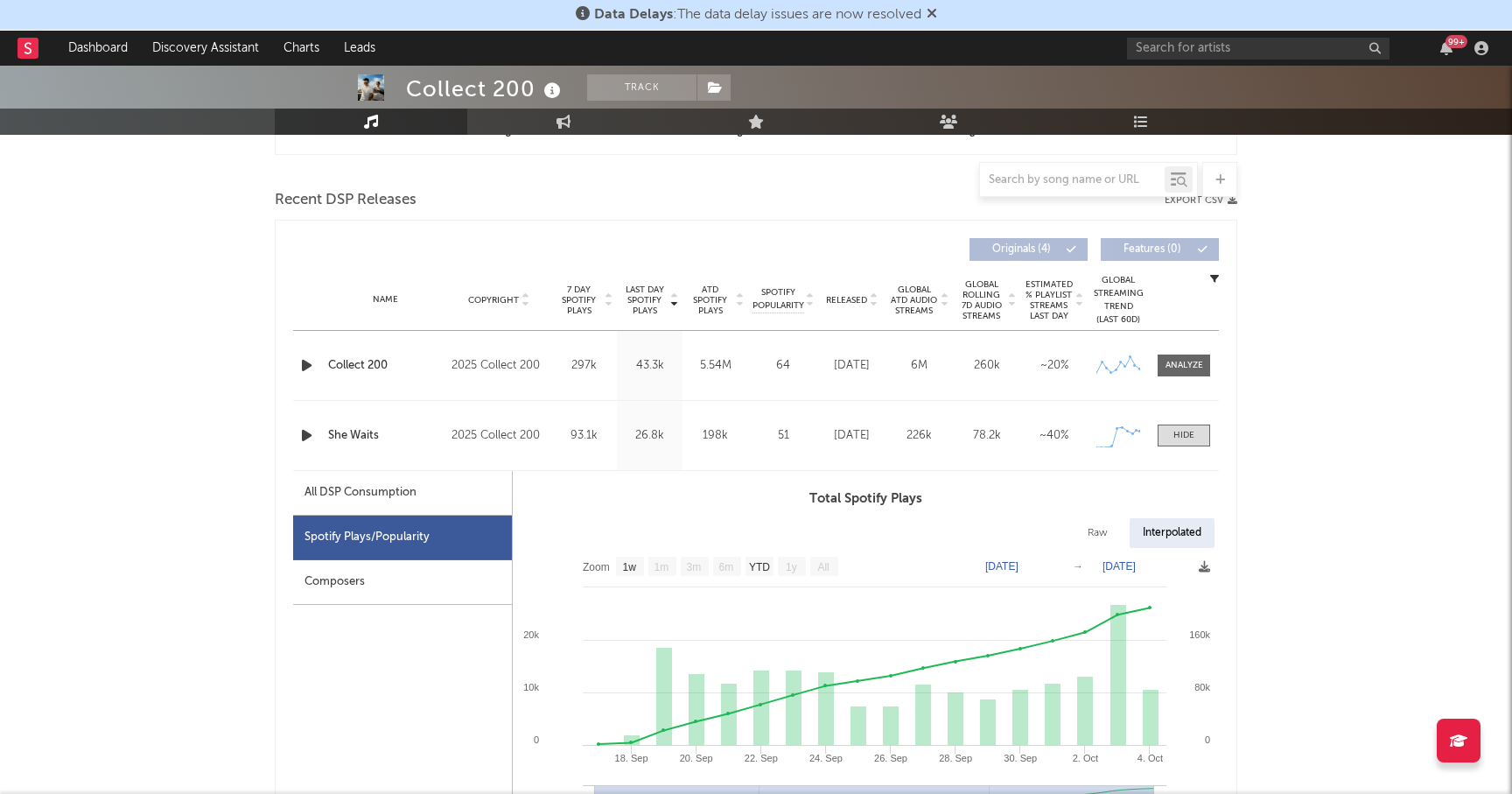
scroll to position [654, 0]
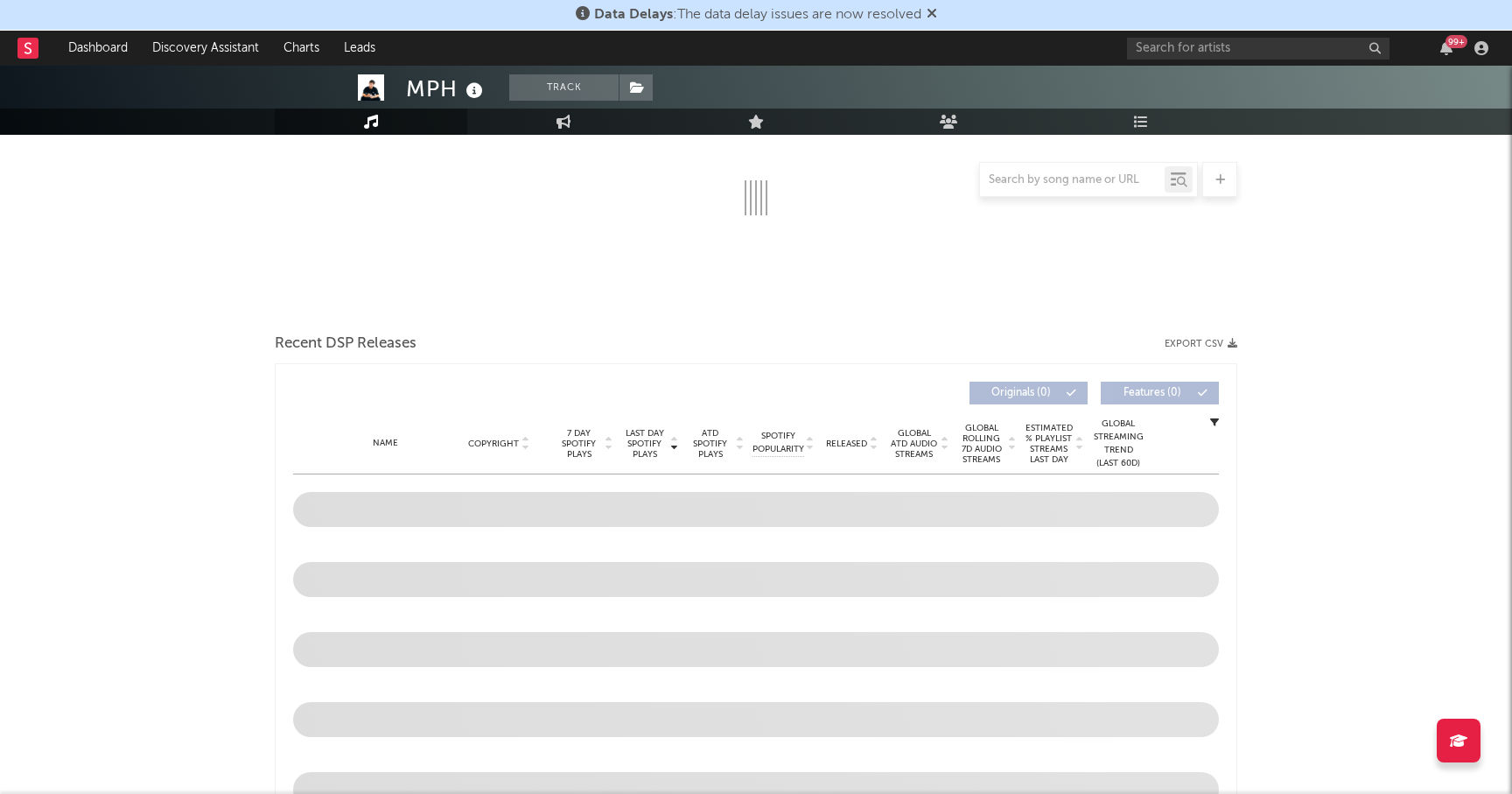
scroll to position [293, 0]
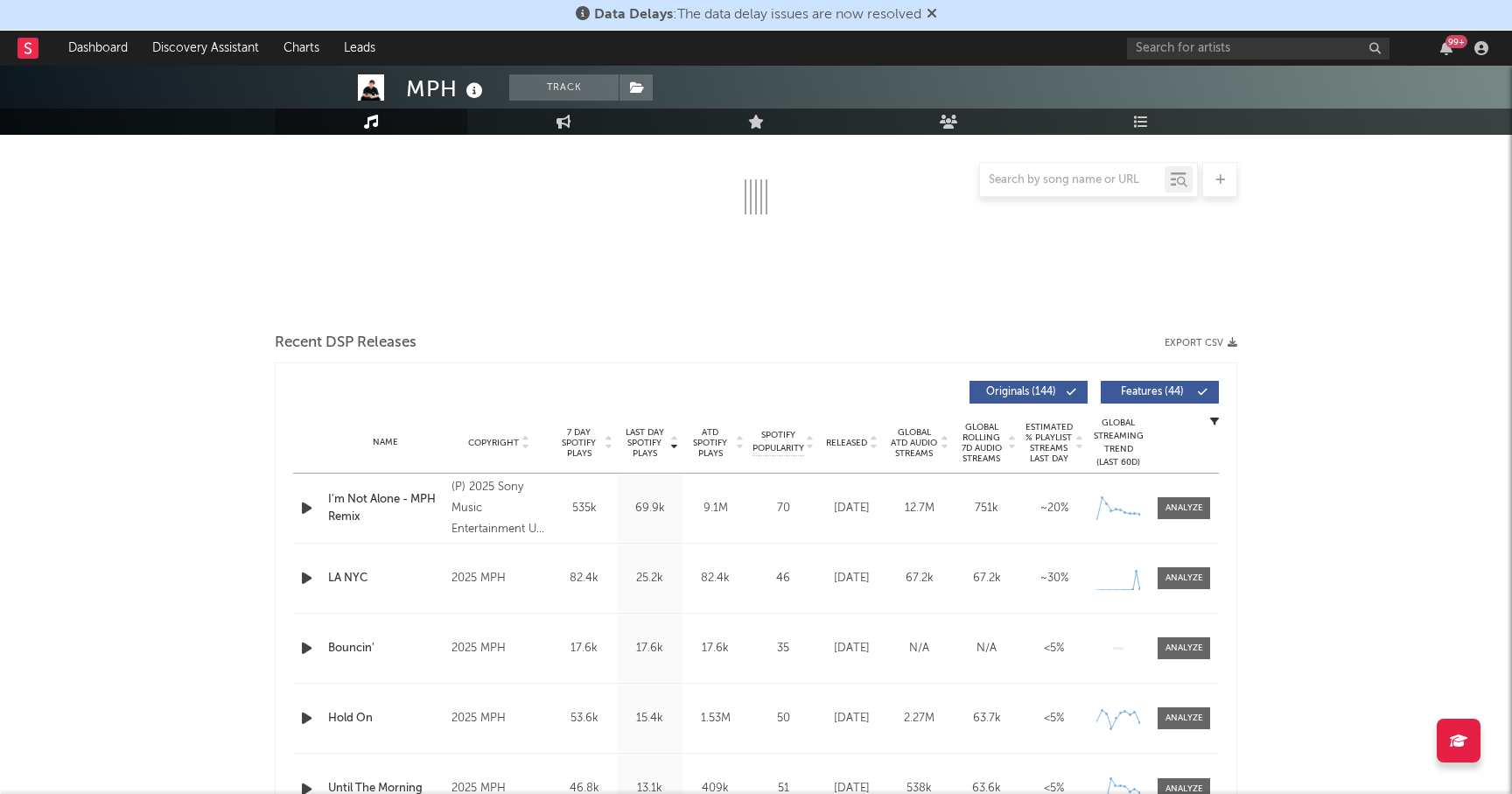
select select "6m"
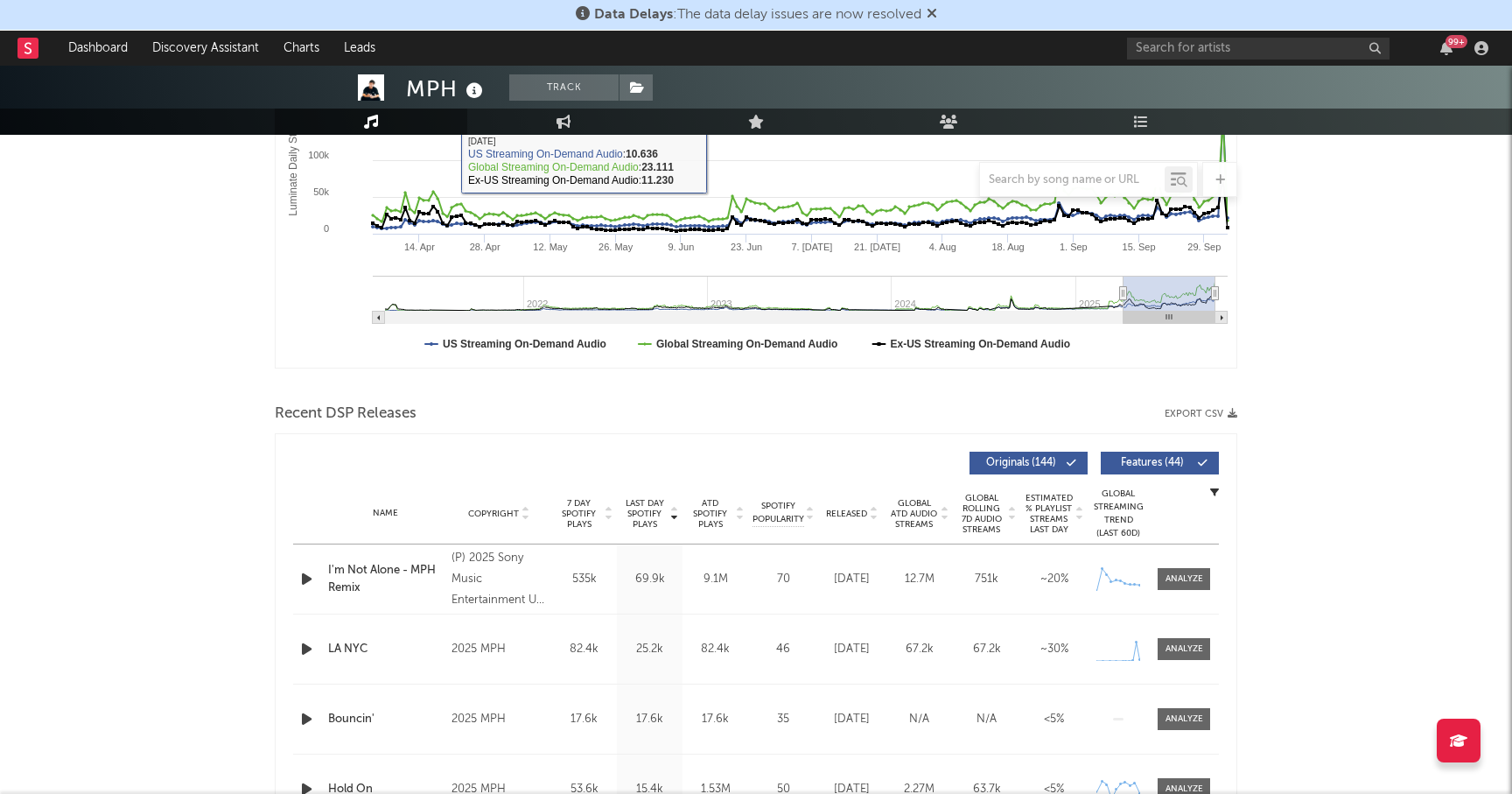
scroll to position [359, 0]
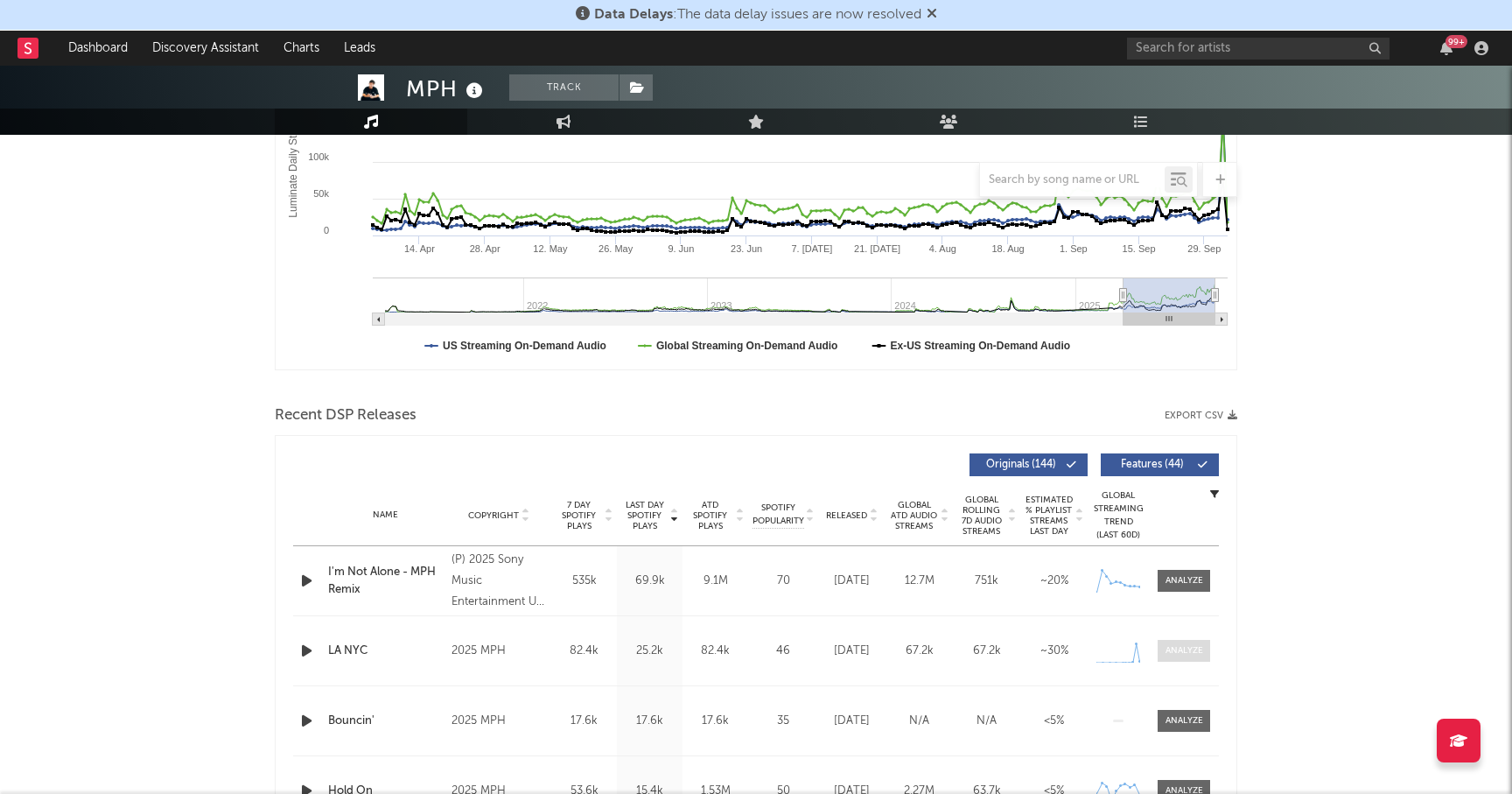
click at [1180, 657] on div at bounding box center [1184, 650] width 38 height 13
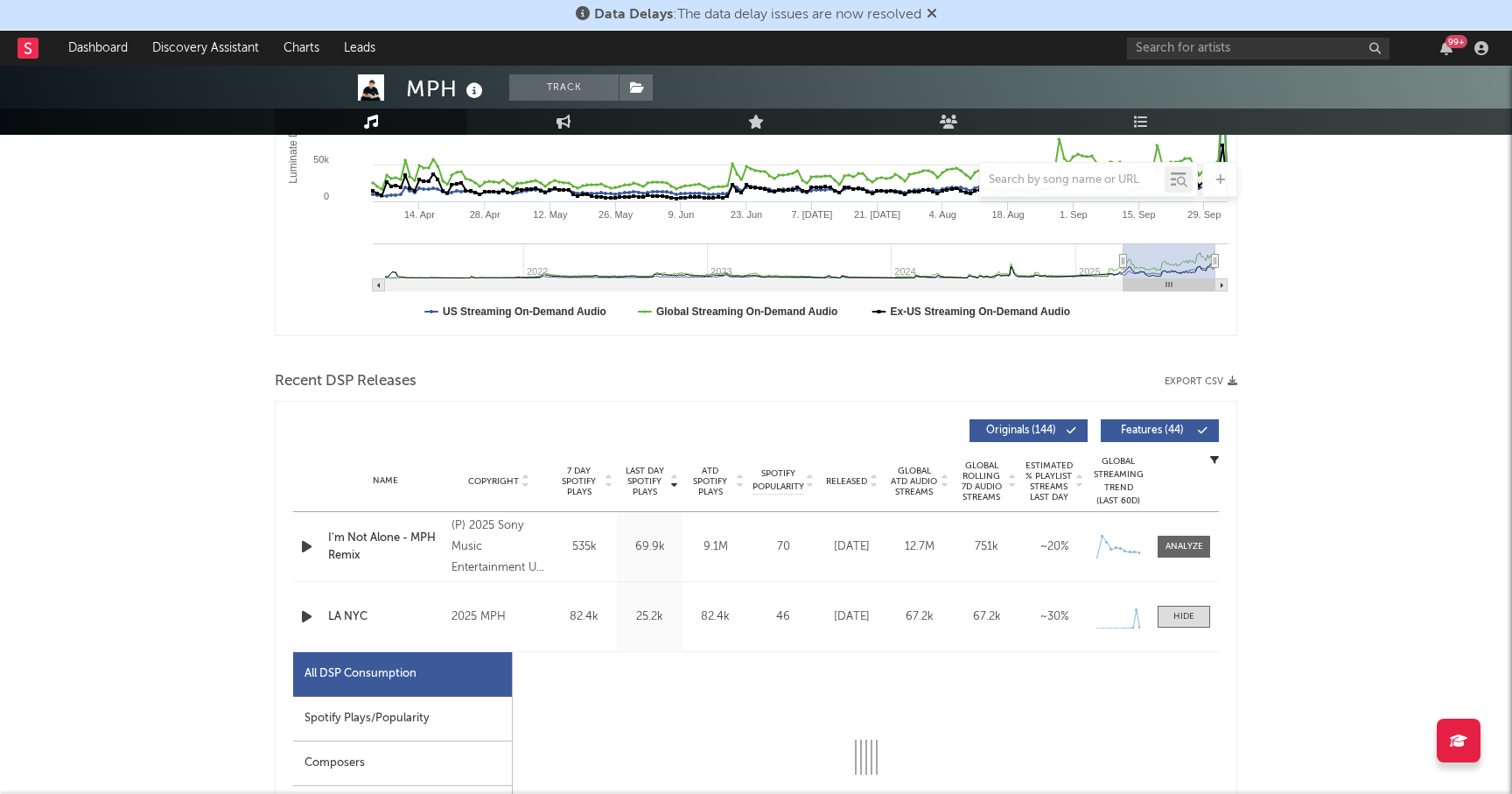
select select "1w"
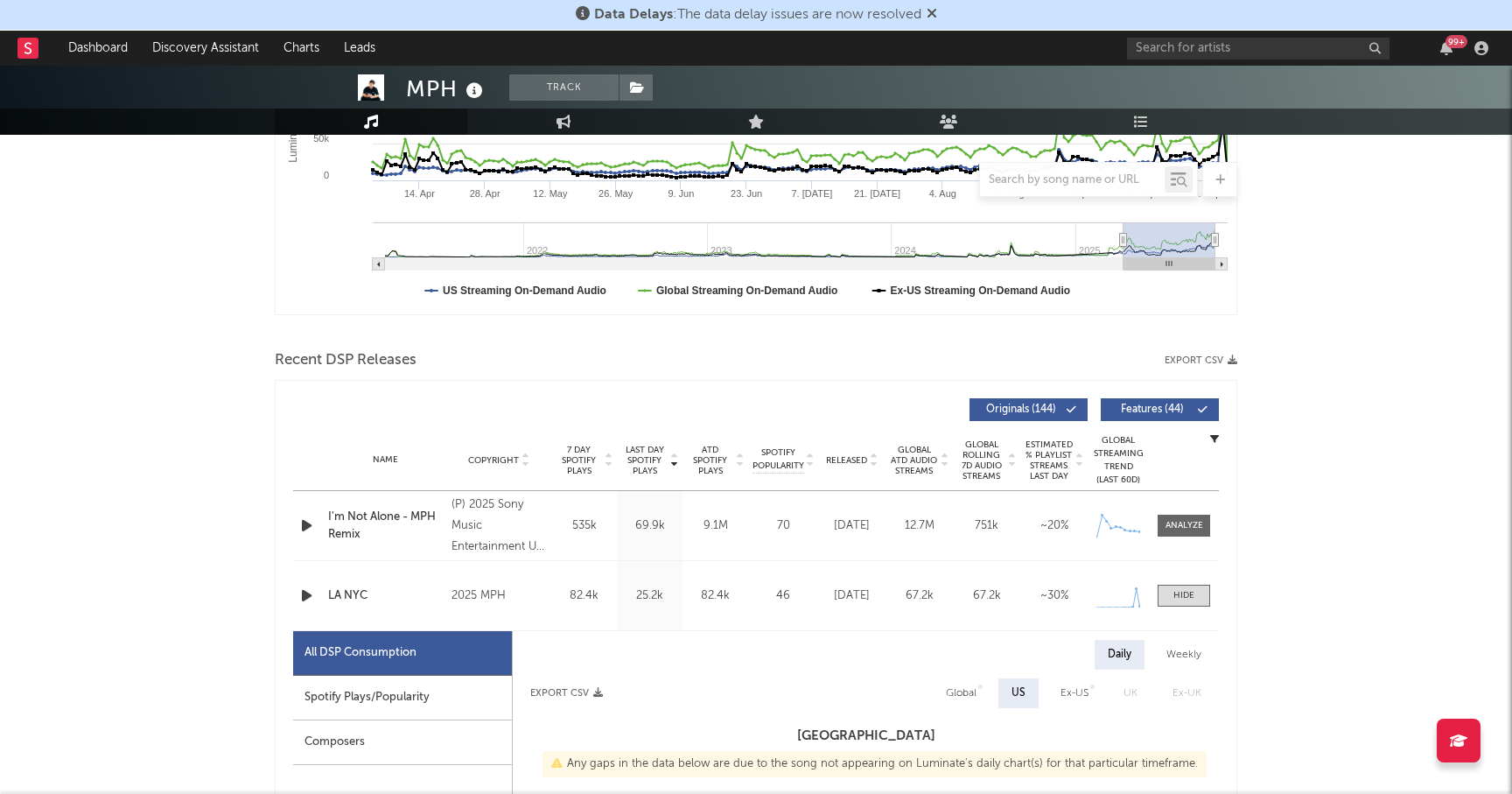
scroll to position [447, 0]
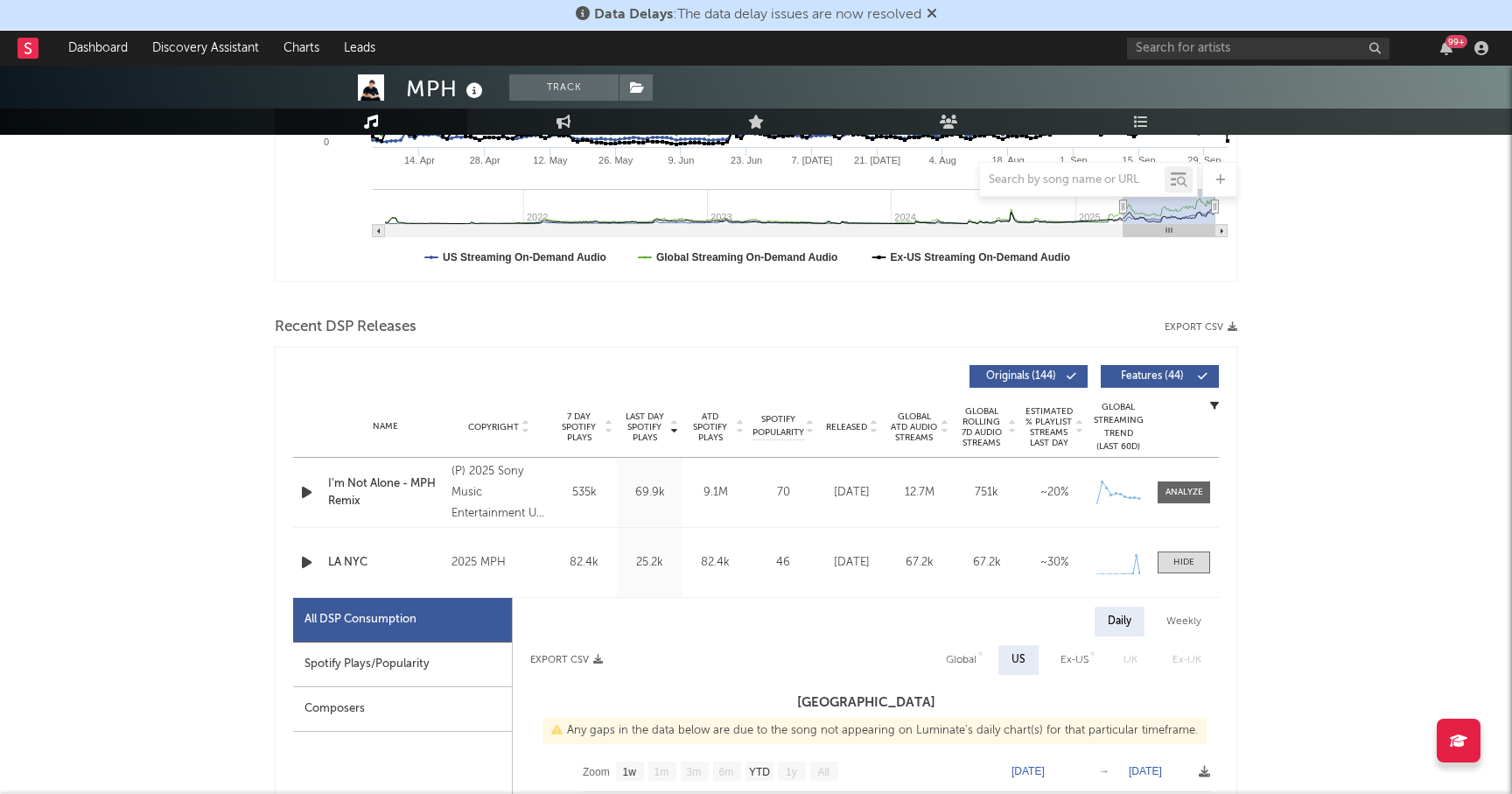
click at [398, 648] on div "Spotify Plays/Popularity" at bounding box center [402, 664] width 219 height 45
select select "1w"
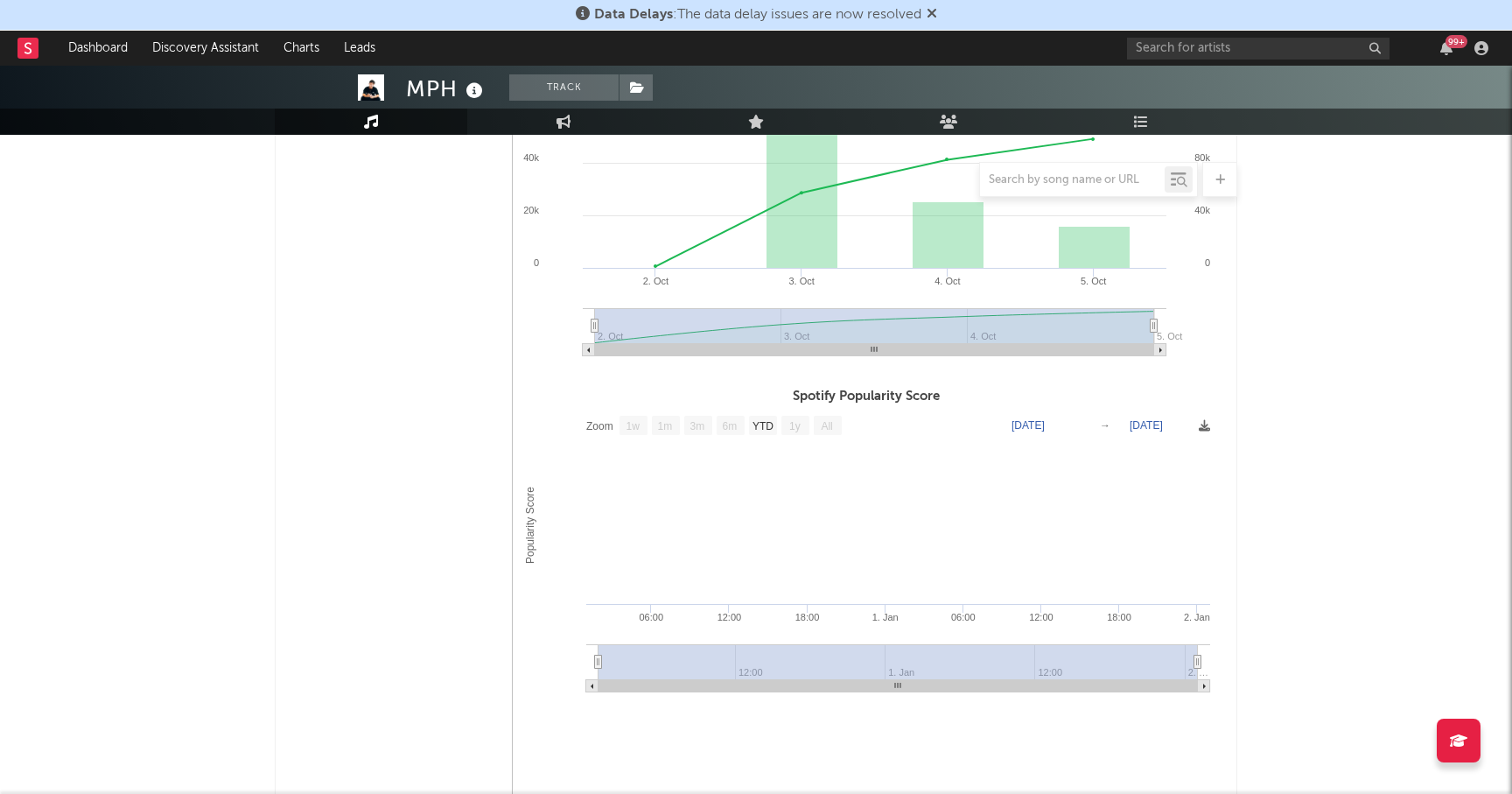
scroll to position [999, 0]
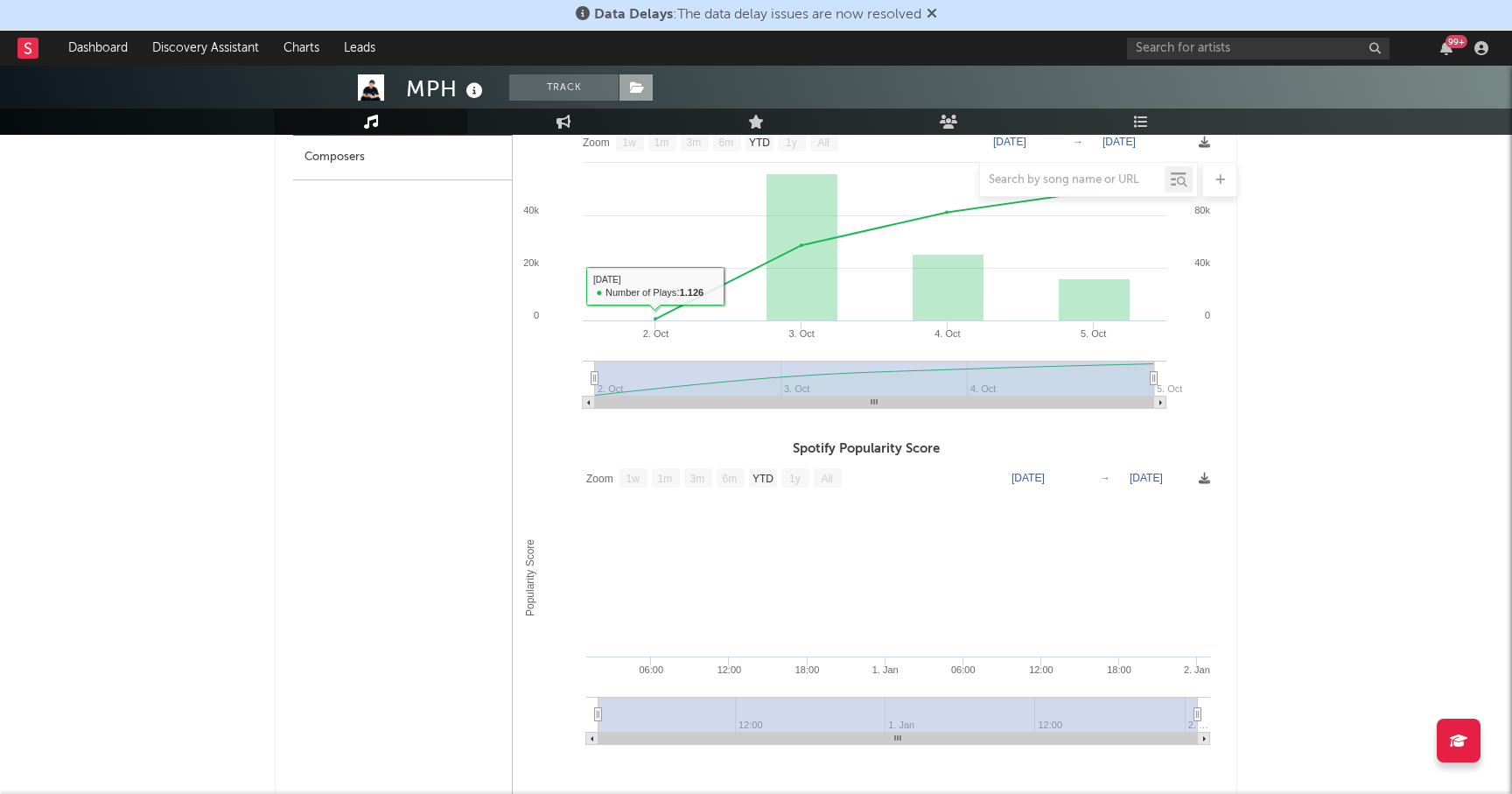
click at [639, 92] on icon at bounding box center [637, 88] width 15 height 13
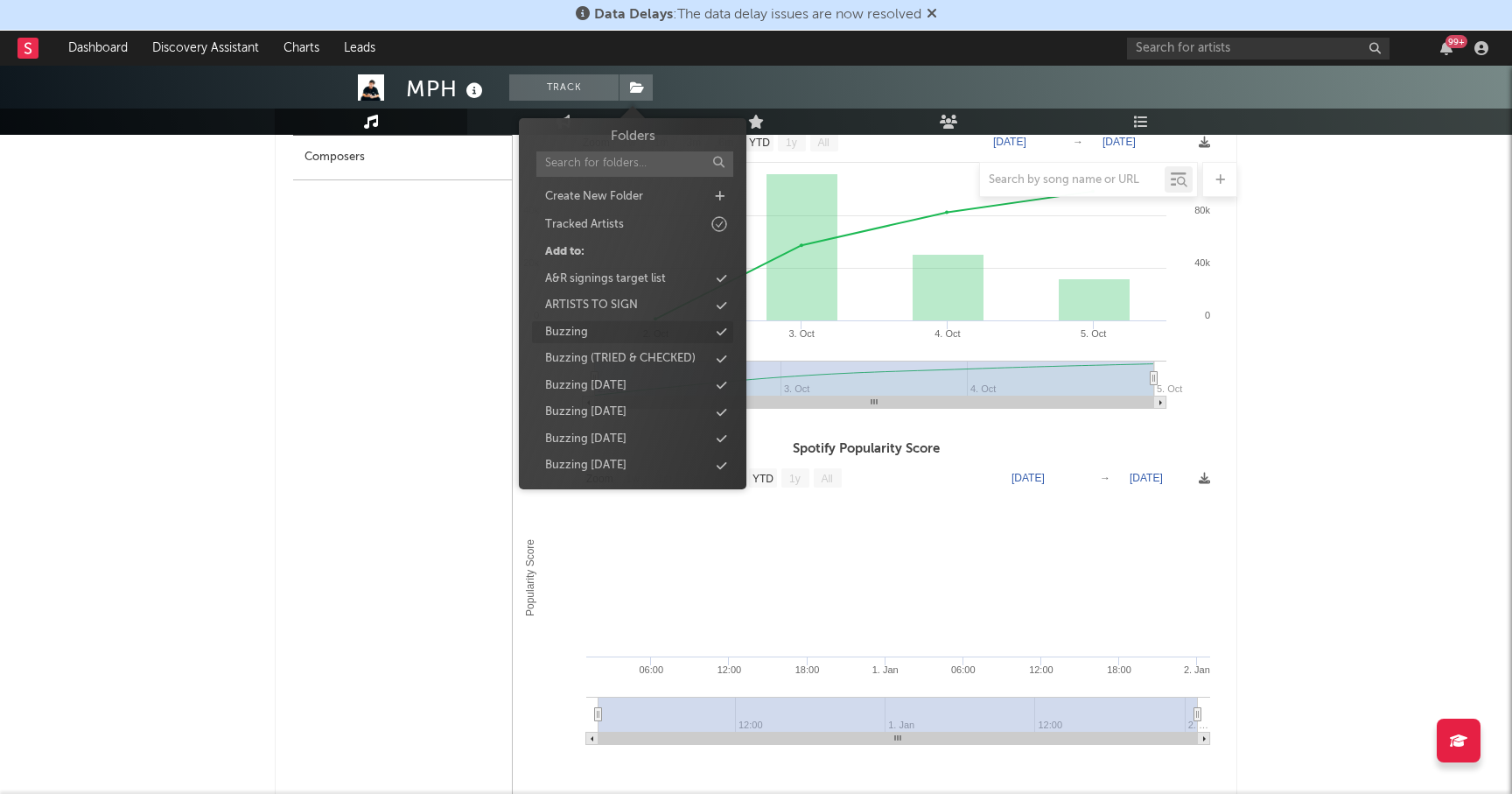
click at [565, 330] on div "Buzzing" at bounding box center [566, 332] width 43 height 18
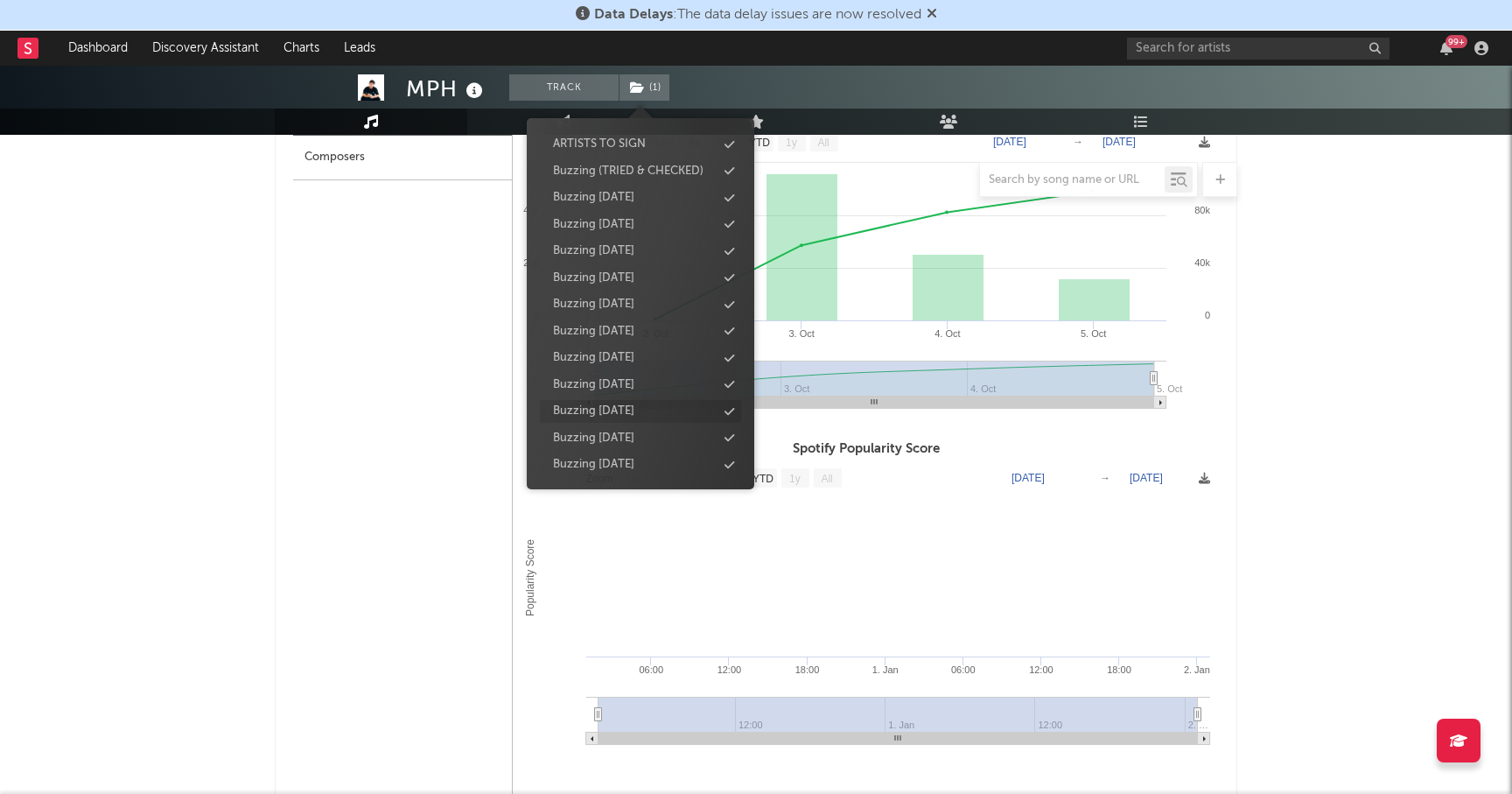
click at [604, 411] on div "Buzzing [DATE]" at bounding box center [594, 411] width 82 height 18
